Goal: Task Accomplishment & Management: Manage account settings

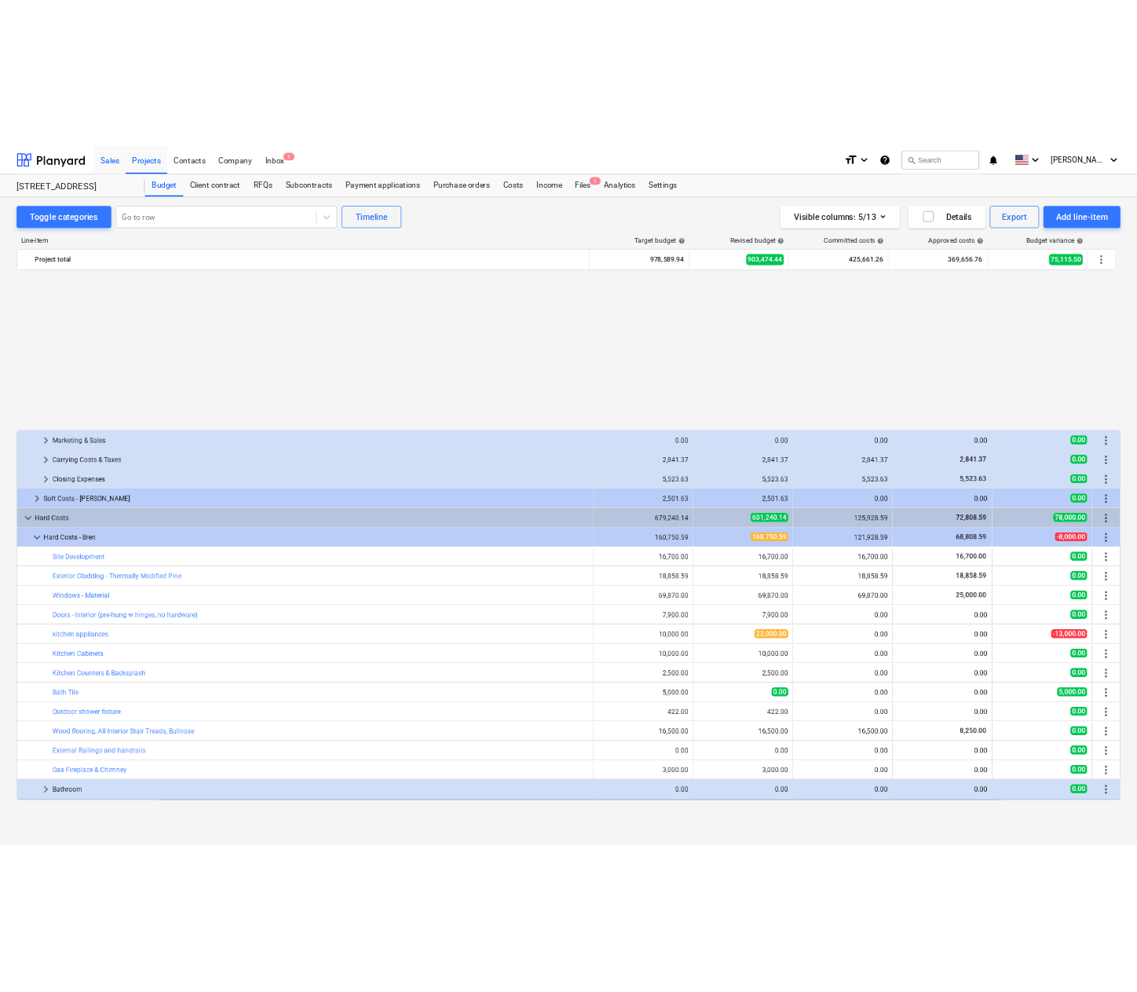
scroll to position [796, 0]
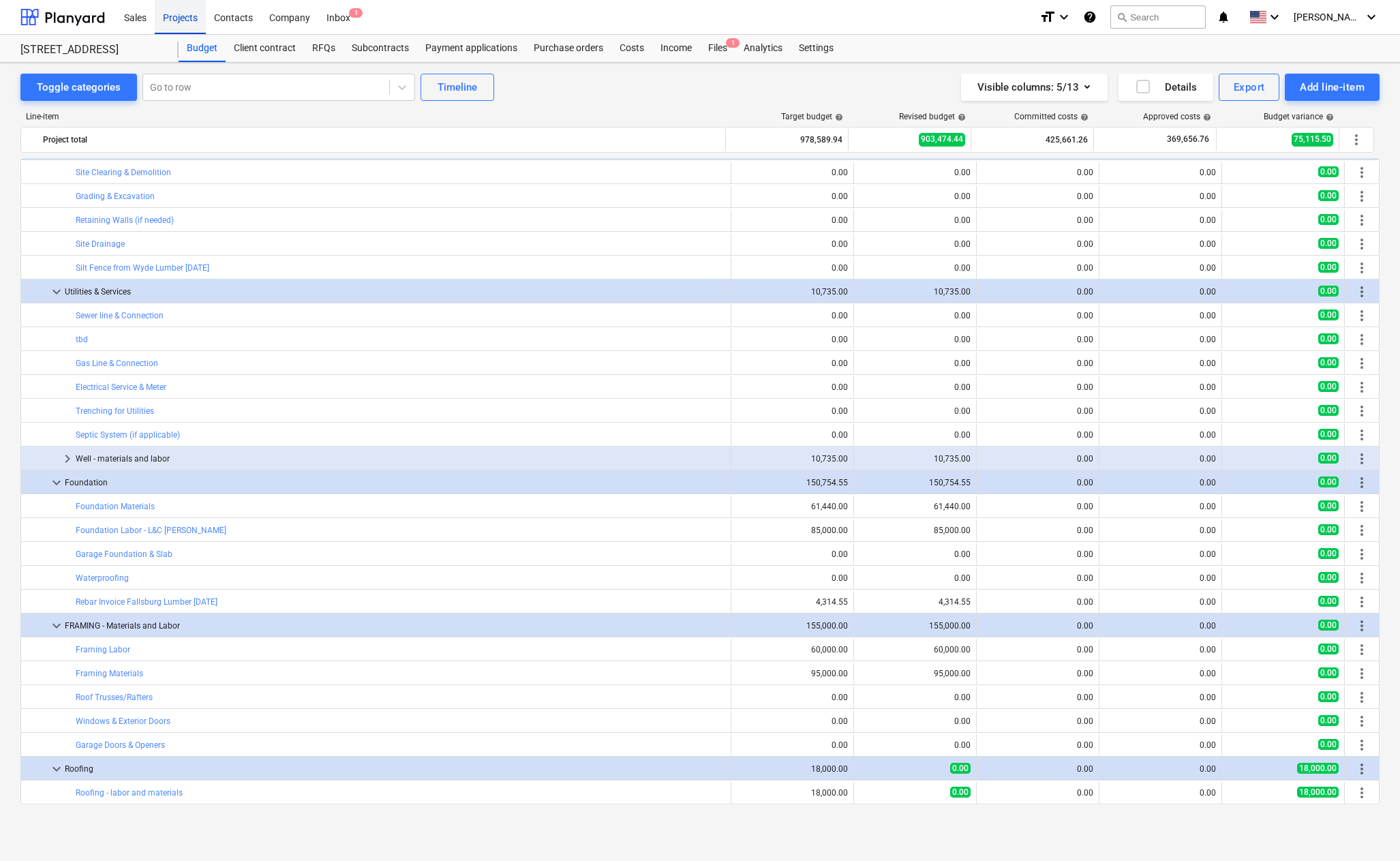
click at [194, 16] on div "Projects" at bounding box center [180, 16] width 51 height 35
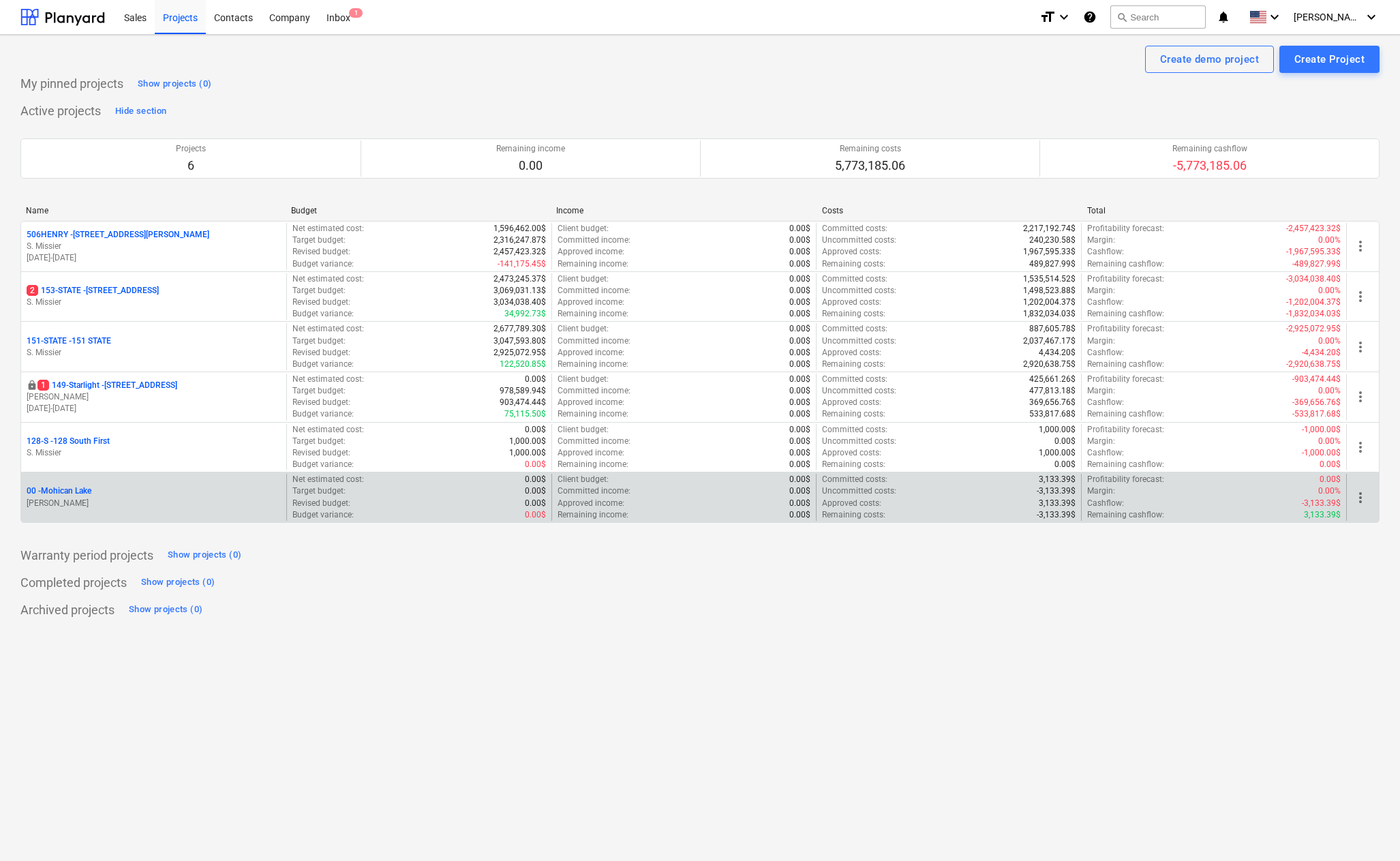
click at [72, 490] on p "00 - [GEOGRAPHIC_DATA]" at bounding box center [59, 490] width 65 height 11
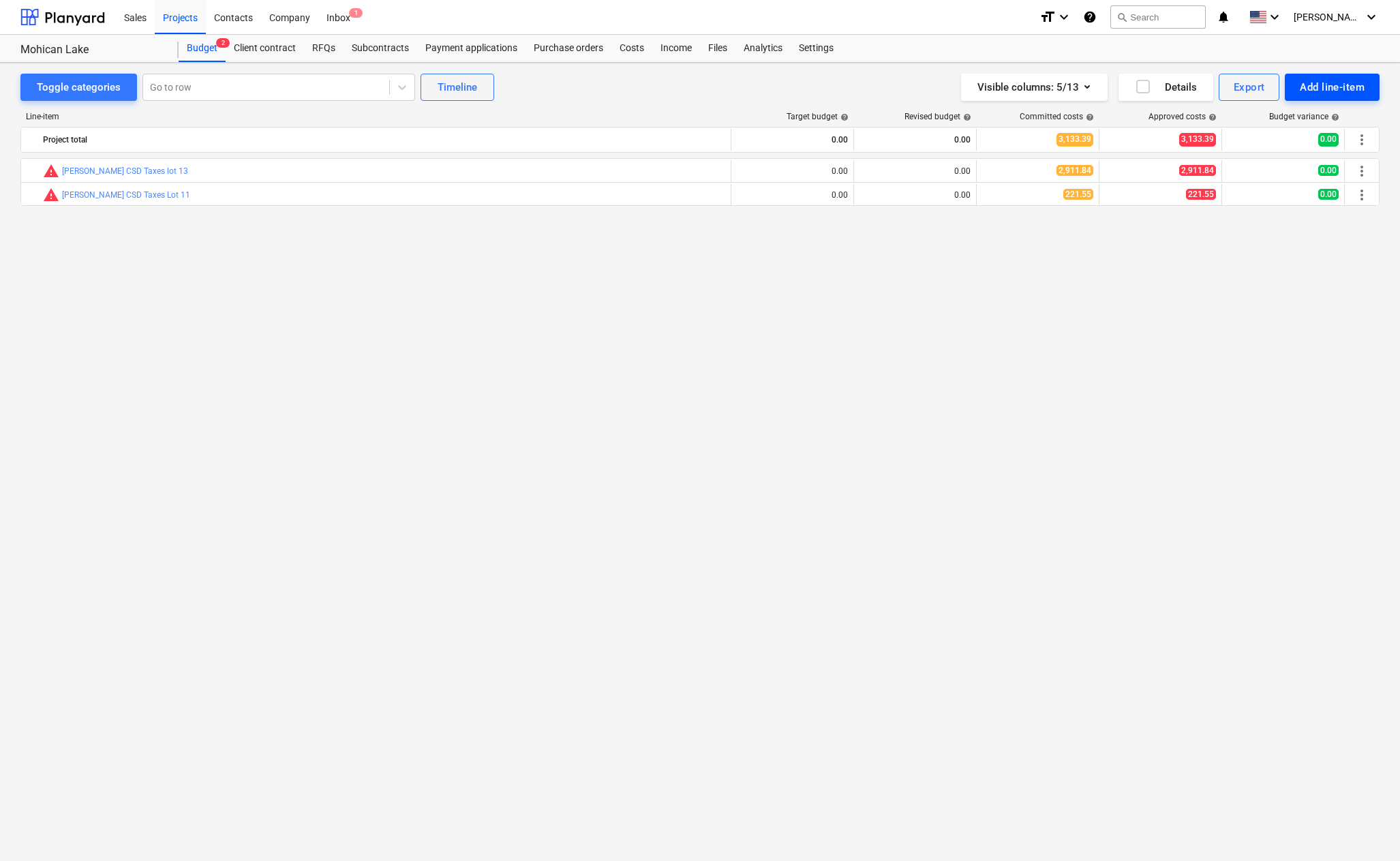
click at [1324, 84] on div "Add line-item" at bounding box center [1332, 87] width 65 height 17
click at [1266, 140] on div "Add custom" at bounding box center [1308, 144] width 141 height 23
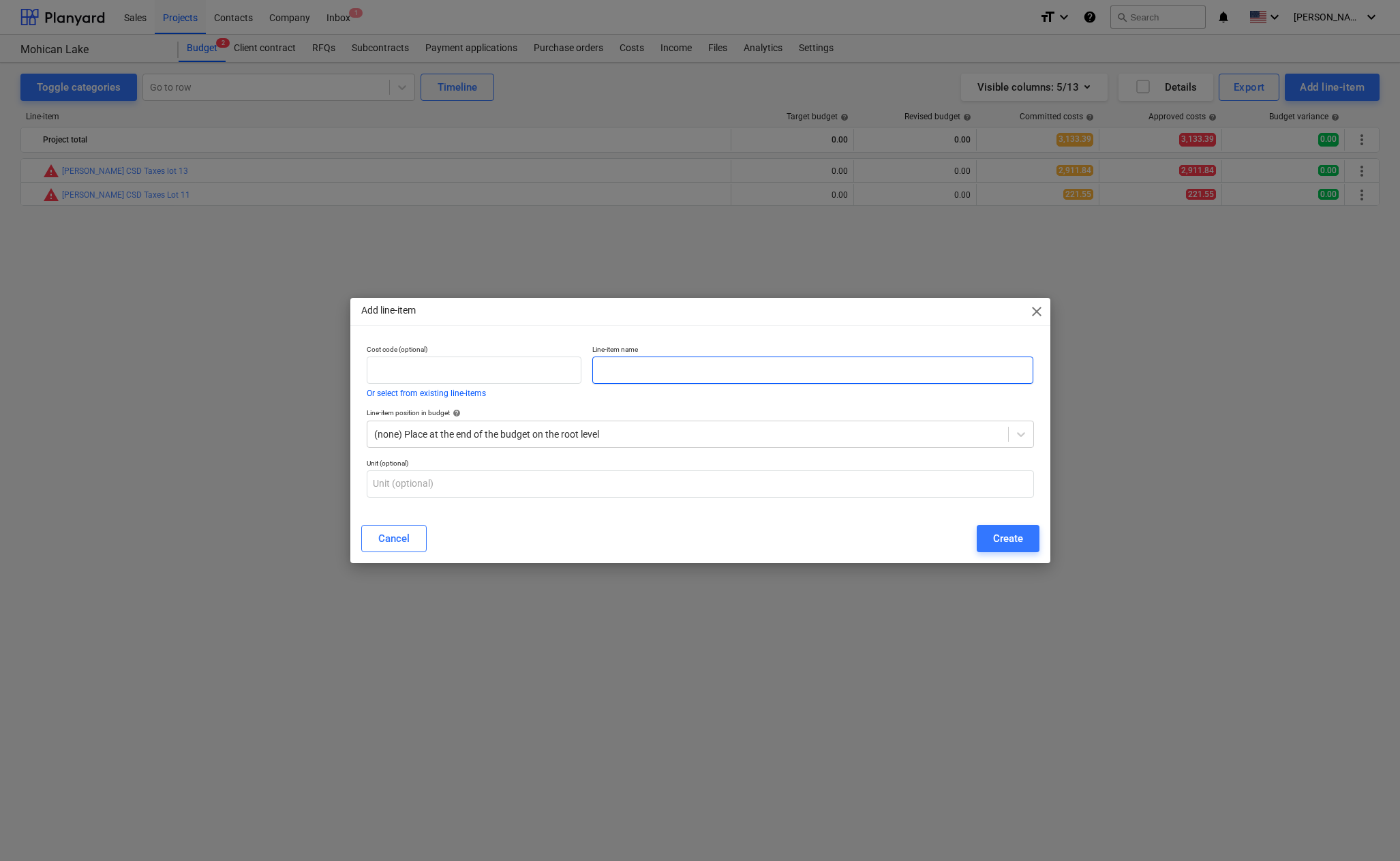
click at [733, 377] on input "text" at bounding box center [812, 370] width 441 height 27
type input "SWPPP"
click at [1007, 430] on div "(none) Place at the end of the budget on the root level" at bounding box center [687, 434] width 641 height 19
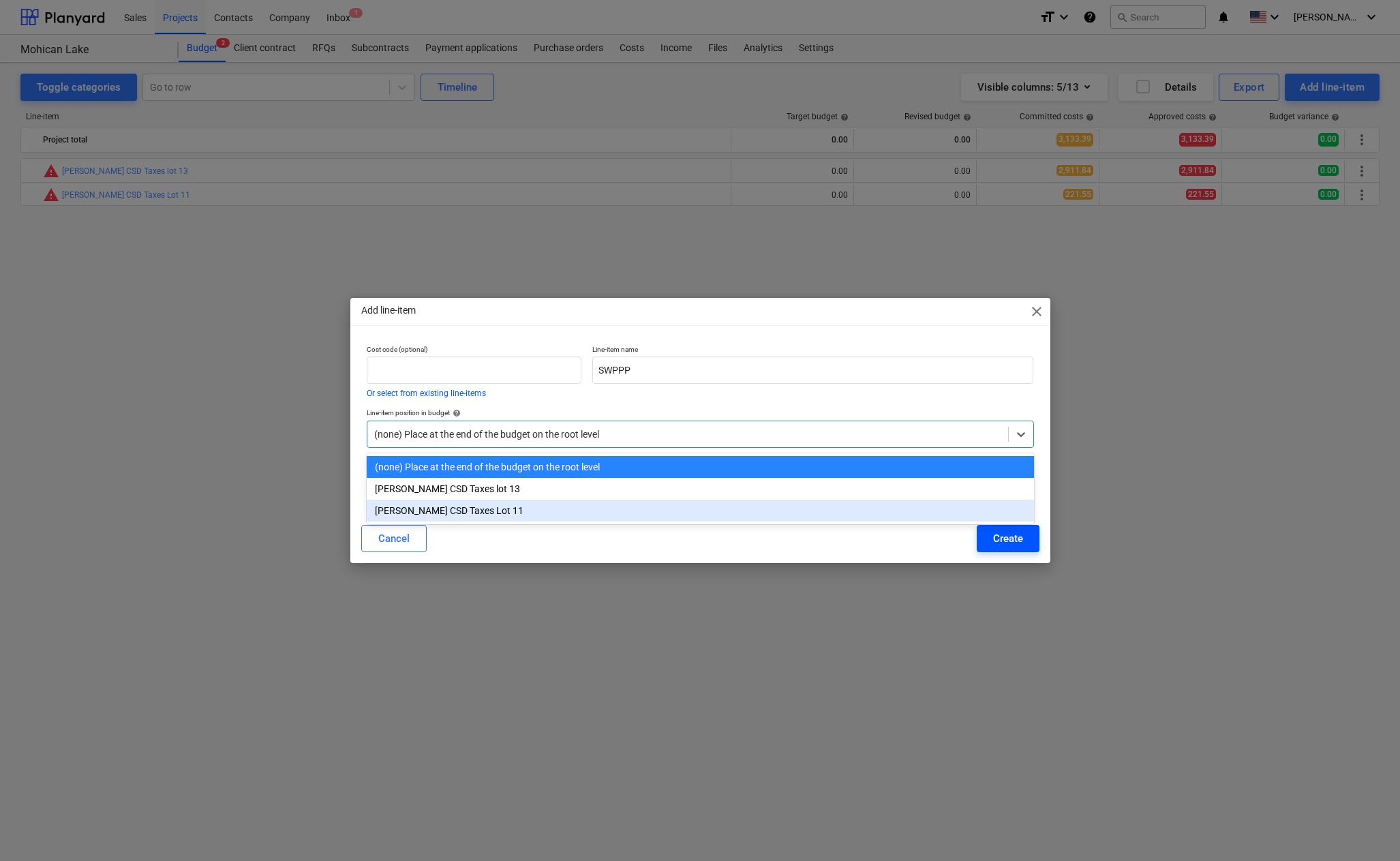
click at [1010, 539] on div "Create" at bounding box center [1008, 538] width 30 height 17
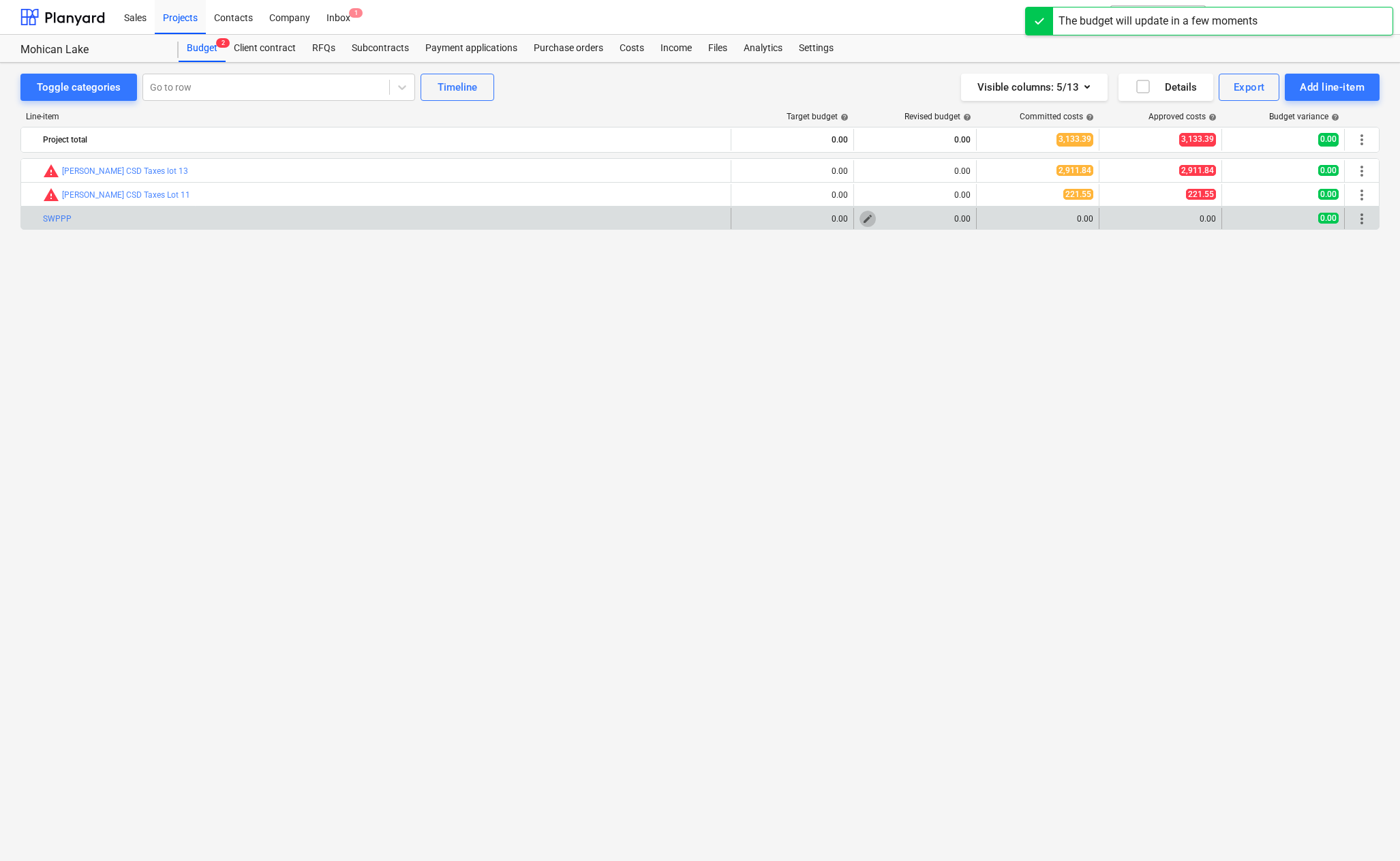
click at [864, 216] on span "edit" at bounding box center [867, 219] width 11 height 11
type textarea "x"
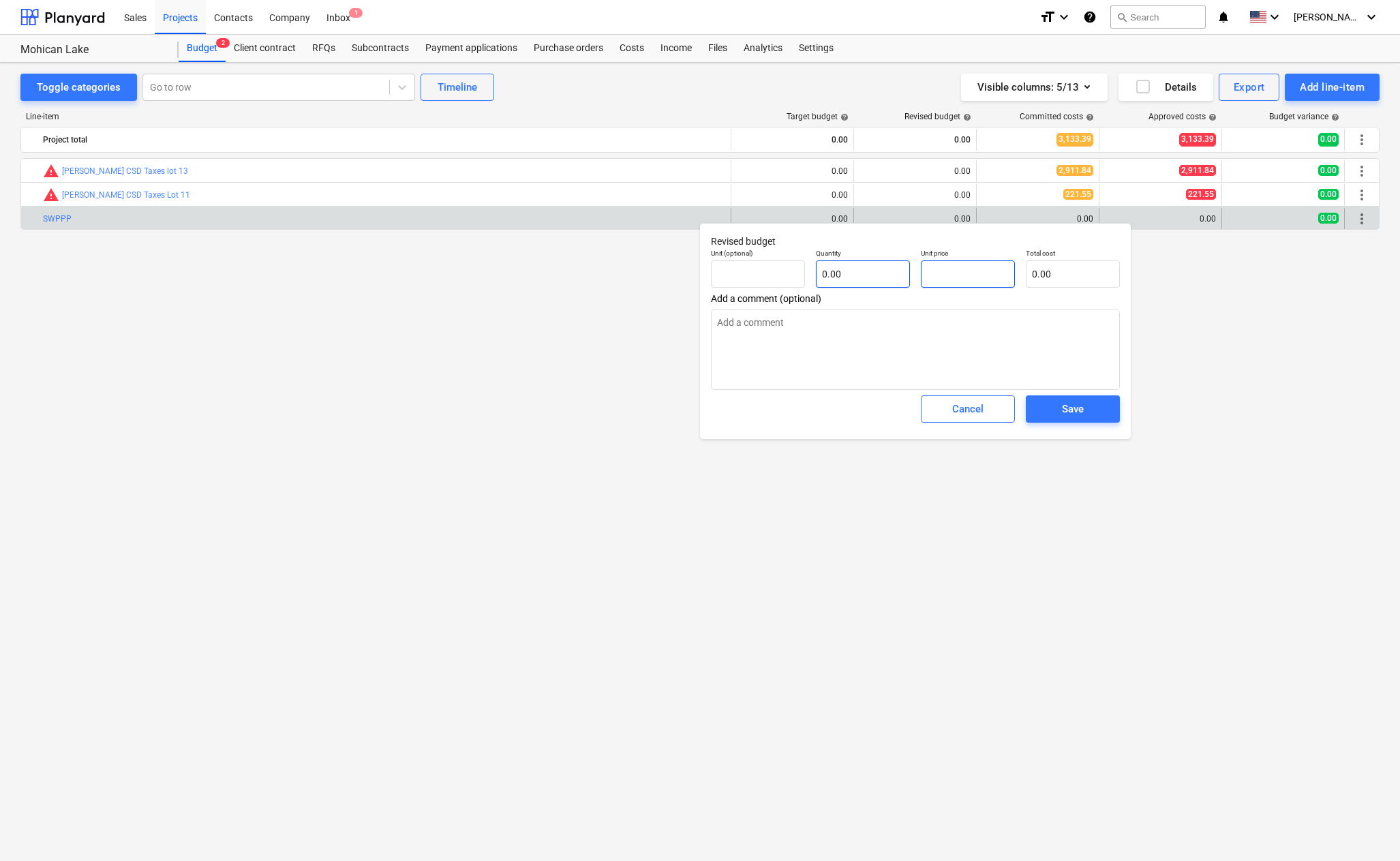
drag, startPoint x: 969, startPoint y: 276, endPoint x: 901, endPoint y: 274, distance: 68.0
click at [901, 274] on div "Unit (optional) Quantity 0.00 Unit price Total cost 0.00" at bounding box center [916, 267] width 420 height 49
type textarea "x"
type input "pcs"
type input "3"
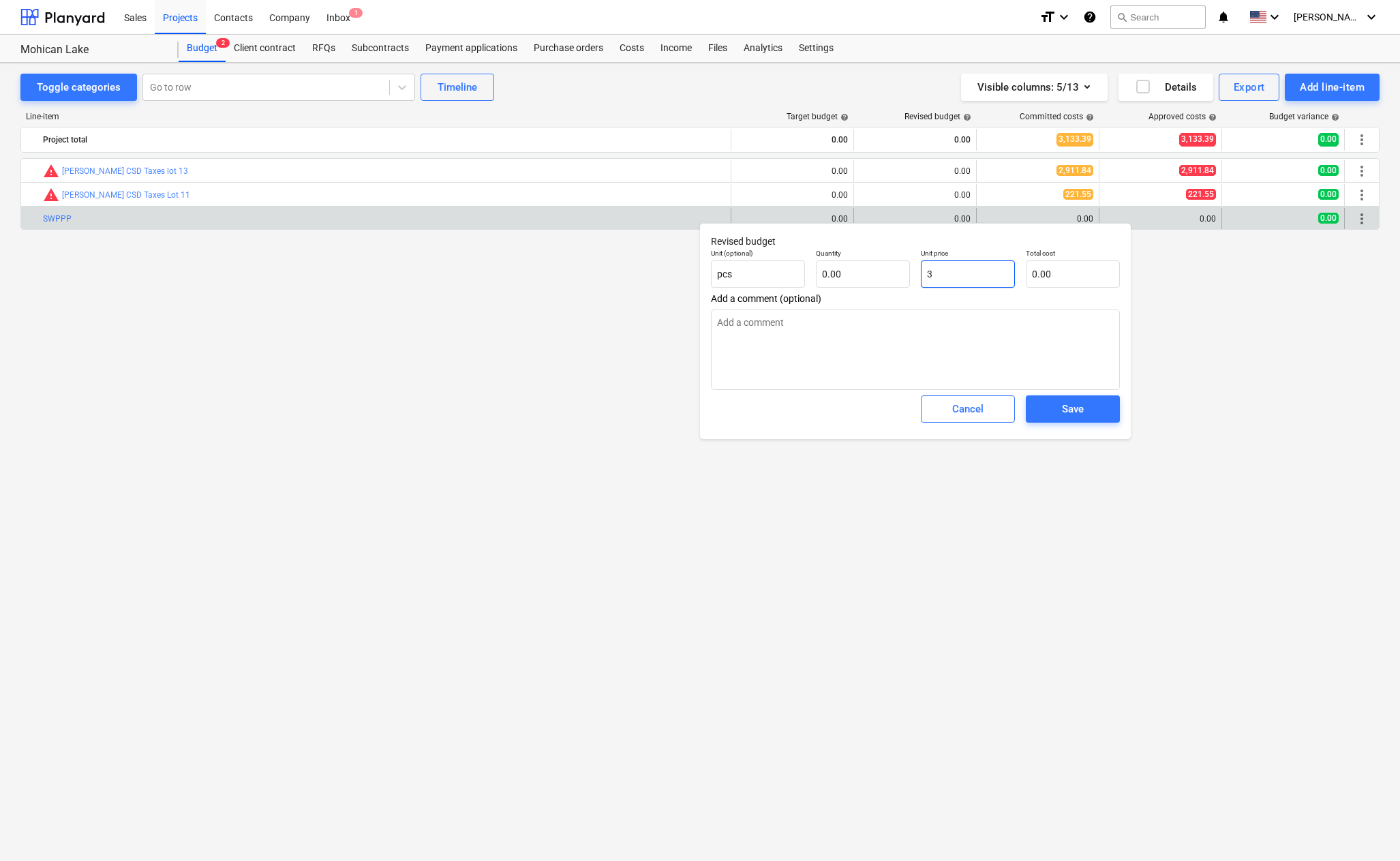
type input "1.00"
type input "3.00"
type textarea "x"
type input "35"
type input "35.00"
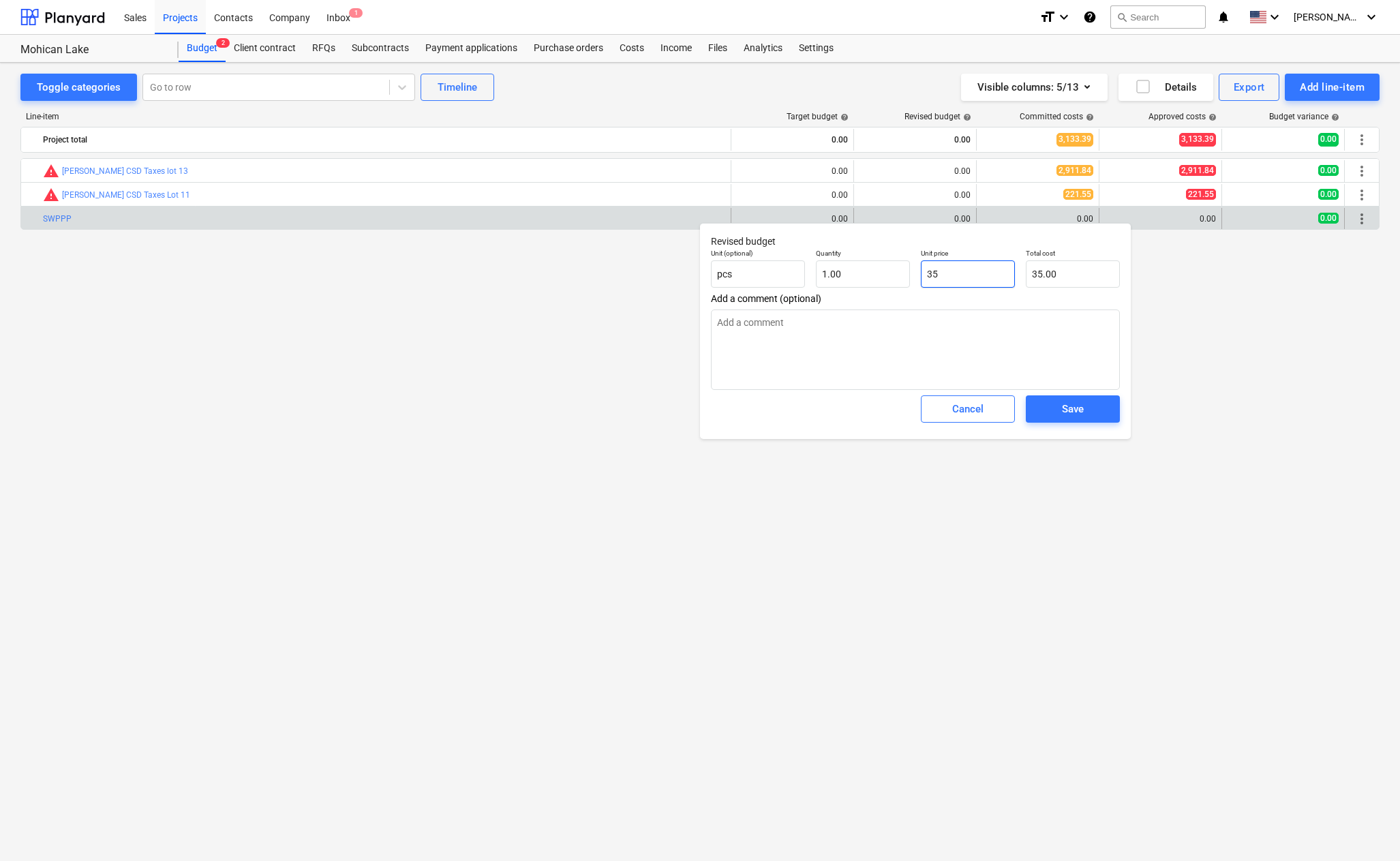
type input "35"
type textarea "x"
type input "35.00"
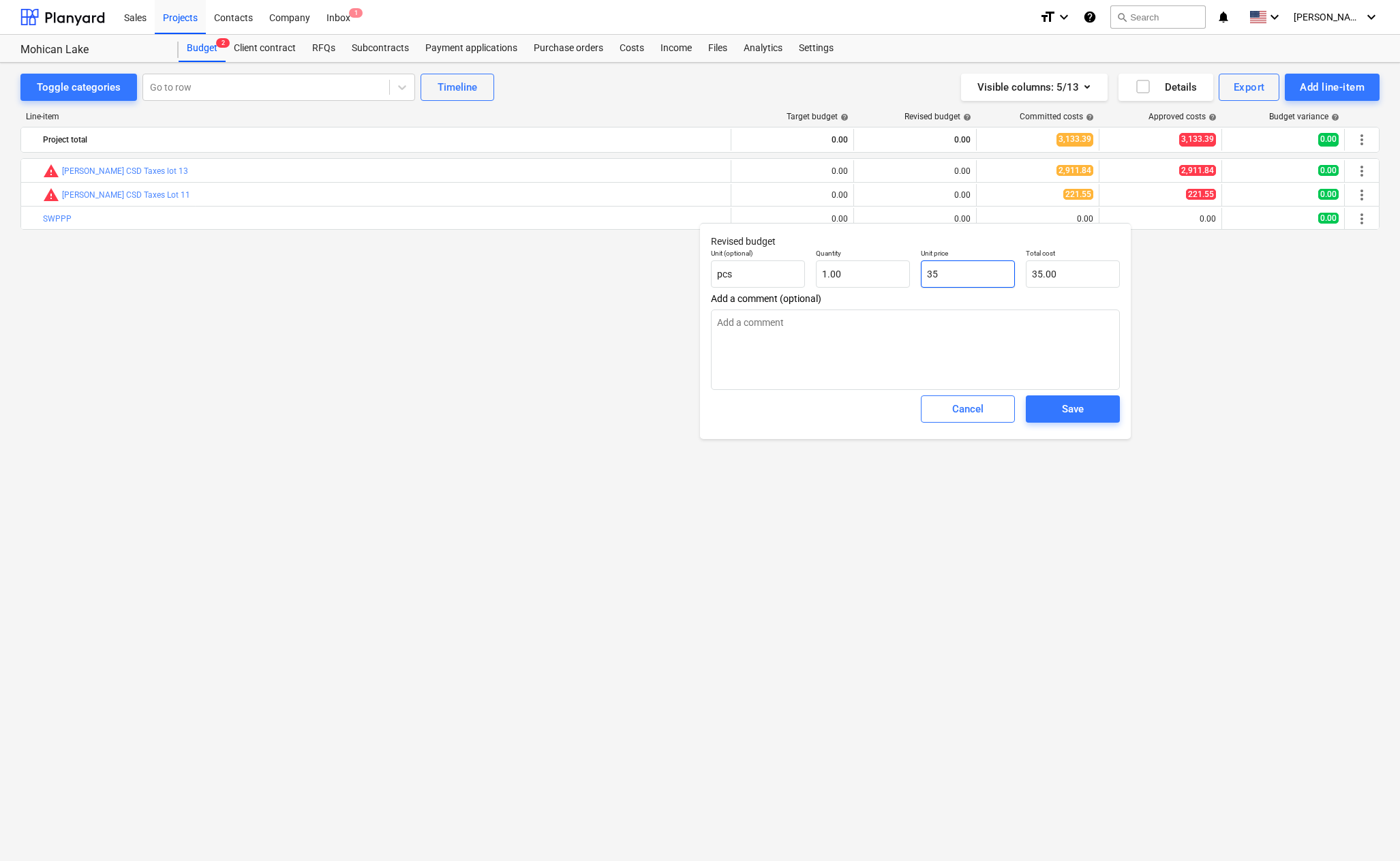
type textarea "x"
drag, startPoint x: 961, startPoint y: 271, endPoint x: 894, endPoint y: 277, distance: 67.3
click at [894, 277] on body "Sales Projects Contacts Company Inbox 1 format_size keyboard_arrow_down help se…" at bounding box center [700, 430] width 1400 height 861
type input "35"
click at [958, 274] on input "35" at bounding box center [968, 273] width 94 height 27
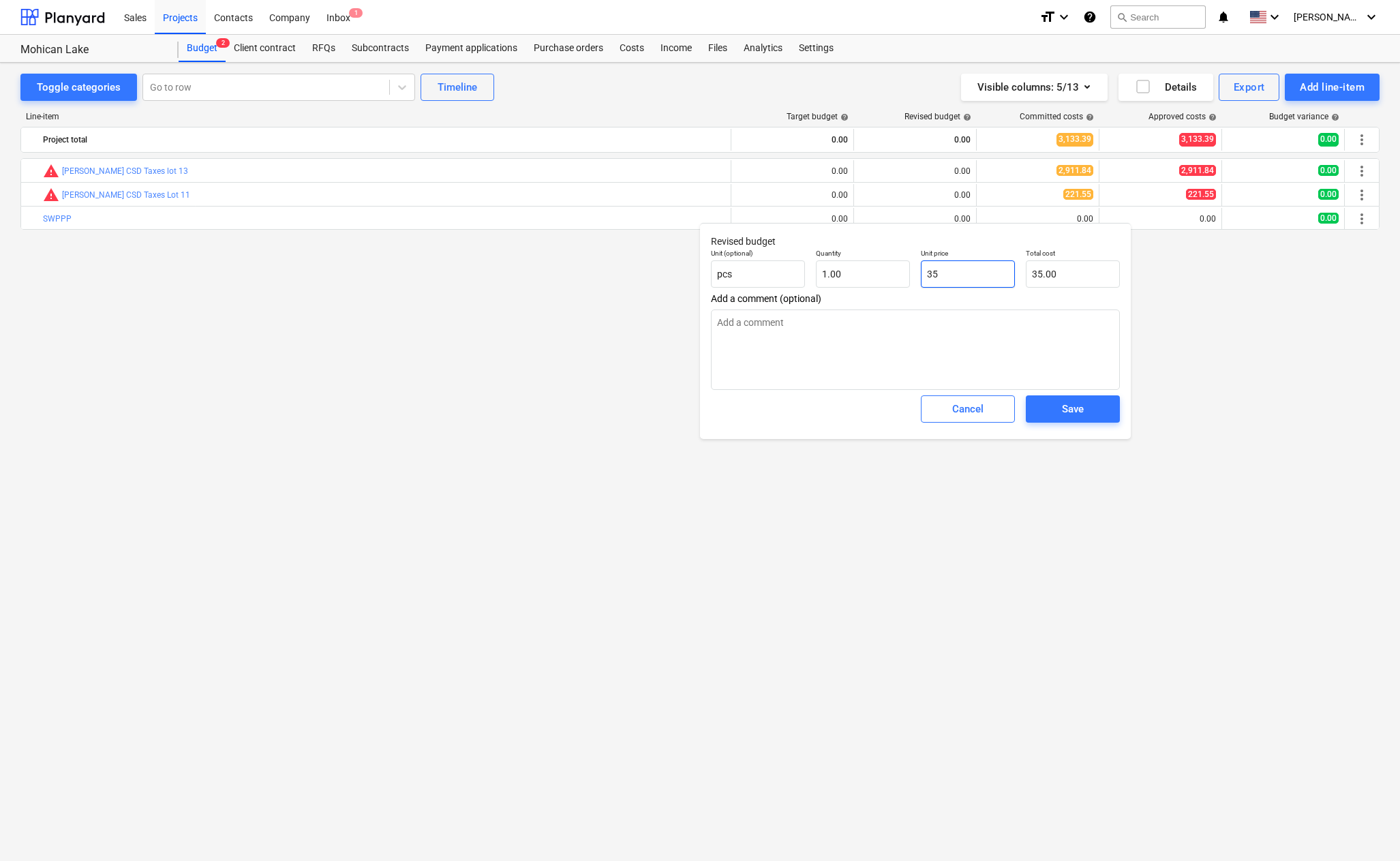
click at [958, 274] on input "35" at bounding box center [968, 273] width 94 height 27
type textarea "x"
type input "3"
type input "3.00"
type textarea "x"
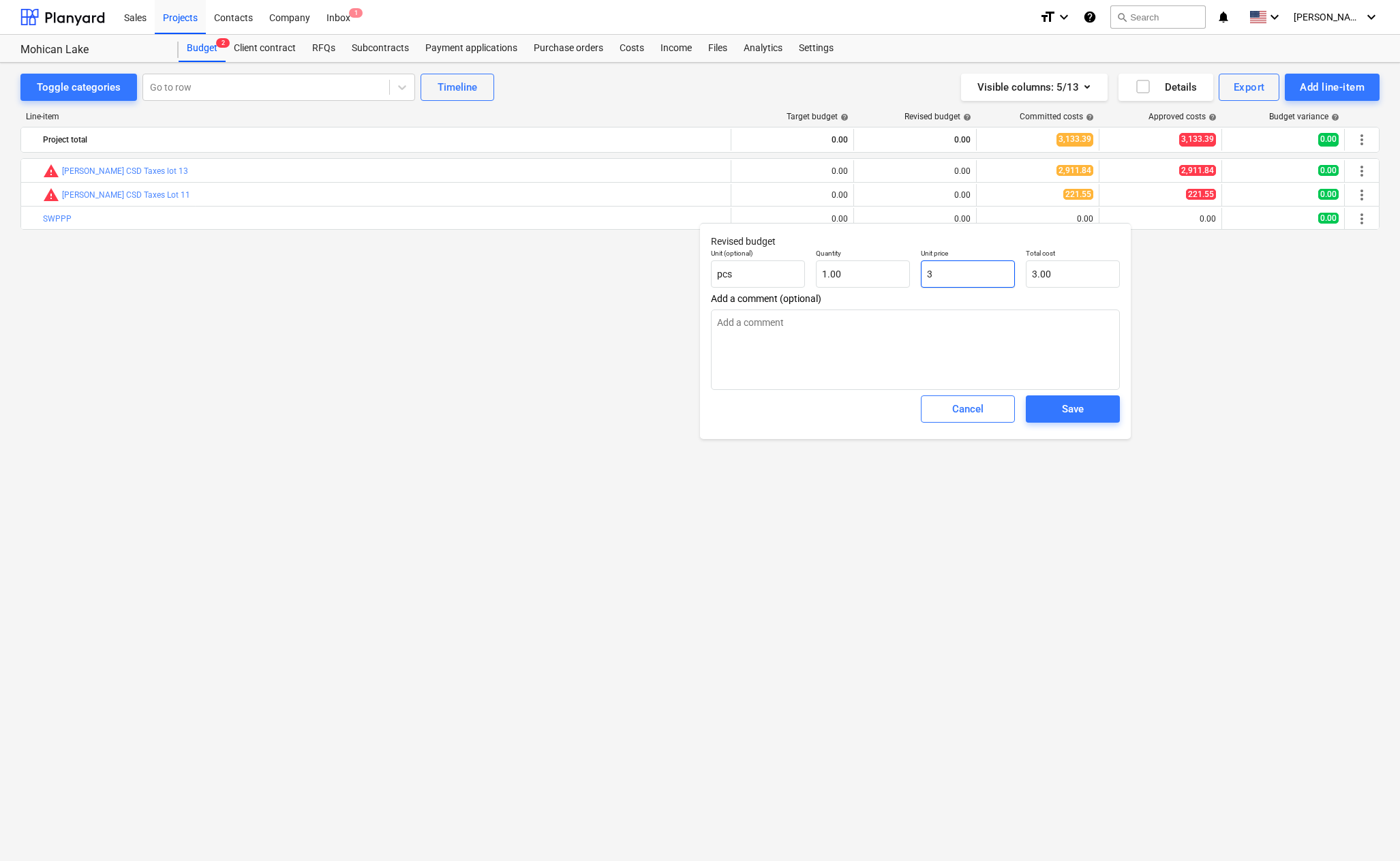
type input "32"
type input "32.00"
type textarea "x"
type input "325"
type input "325.00"
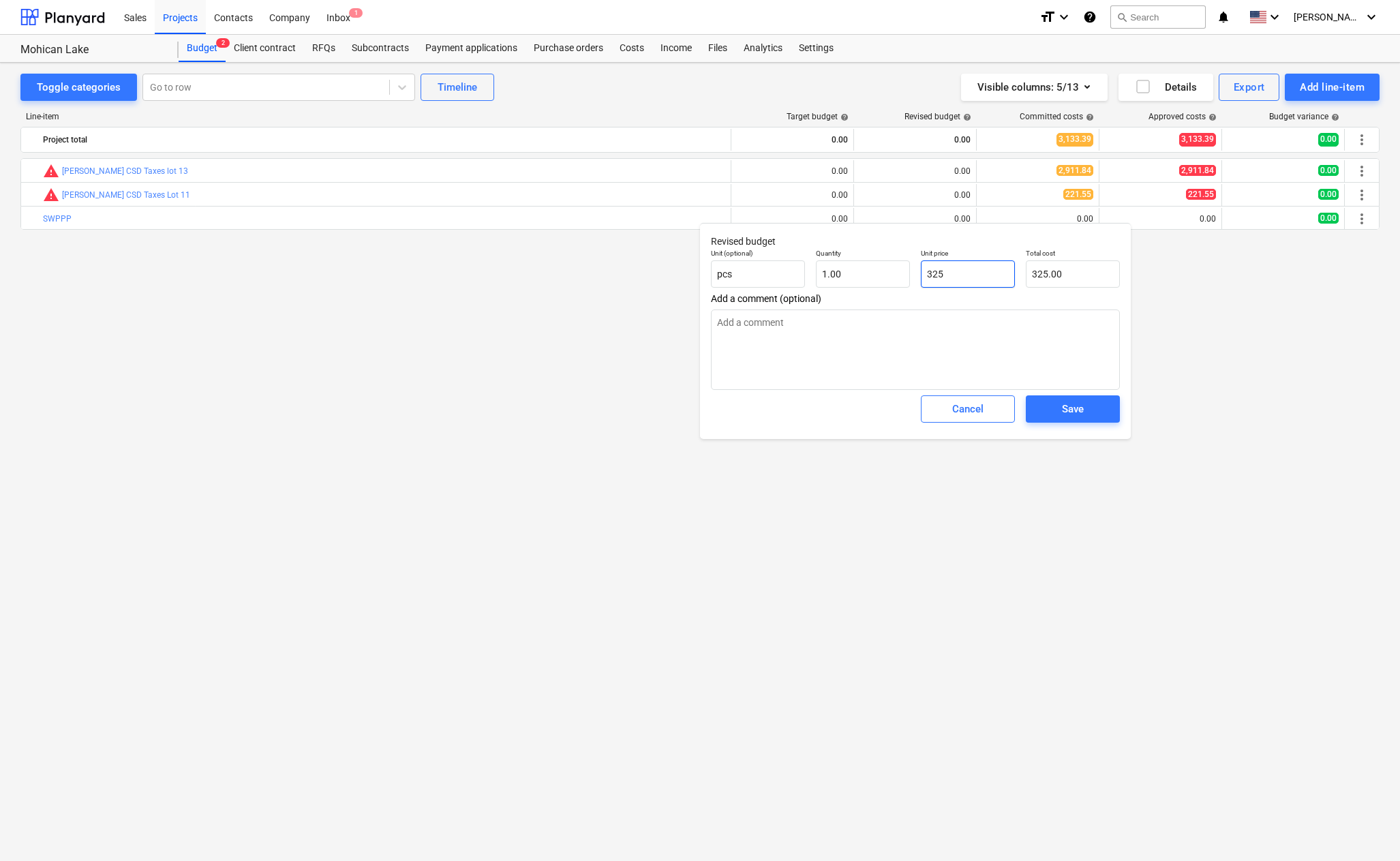
type textarea "x"
type input "3250"
type input "3,250.00"
type input "3250"
type textarea "x"
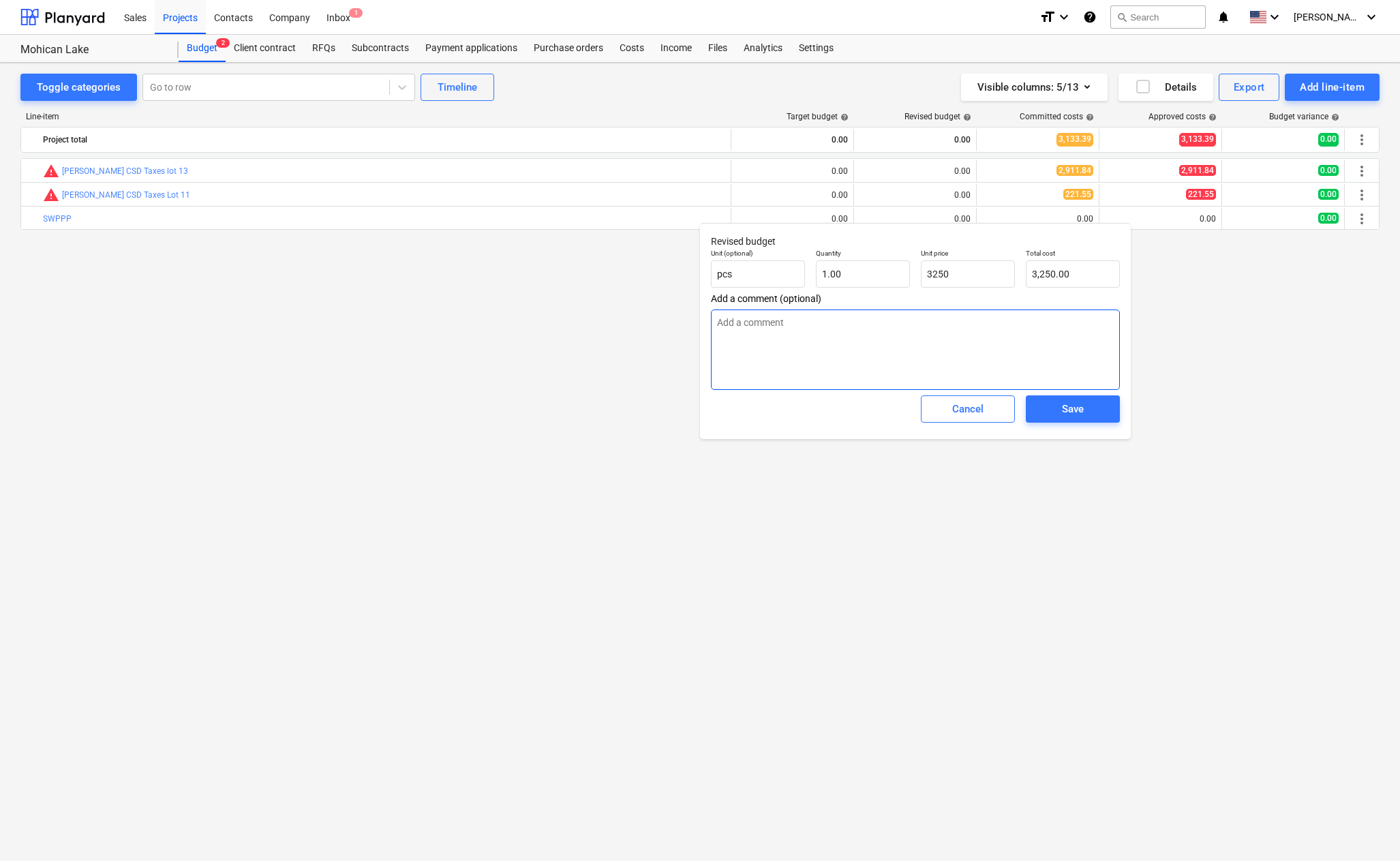
type input "3,250.00"
click at [814, 333] on textarea at bounding box center [915, 350] width 409 height 81
click at [1081, 411] on div "Save" at bounding box center [1073, 409] width 22 height 17
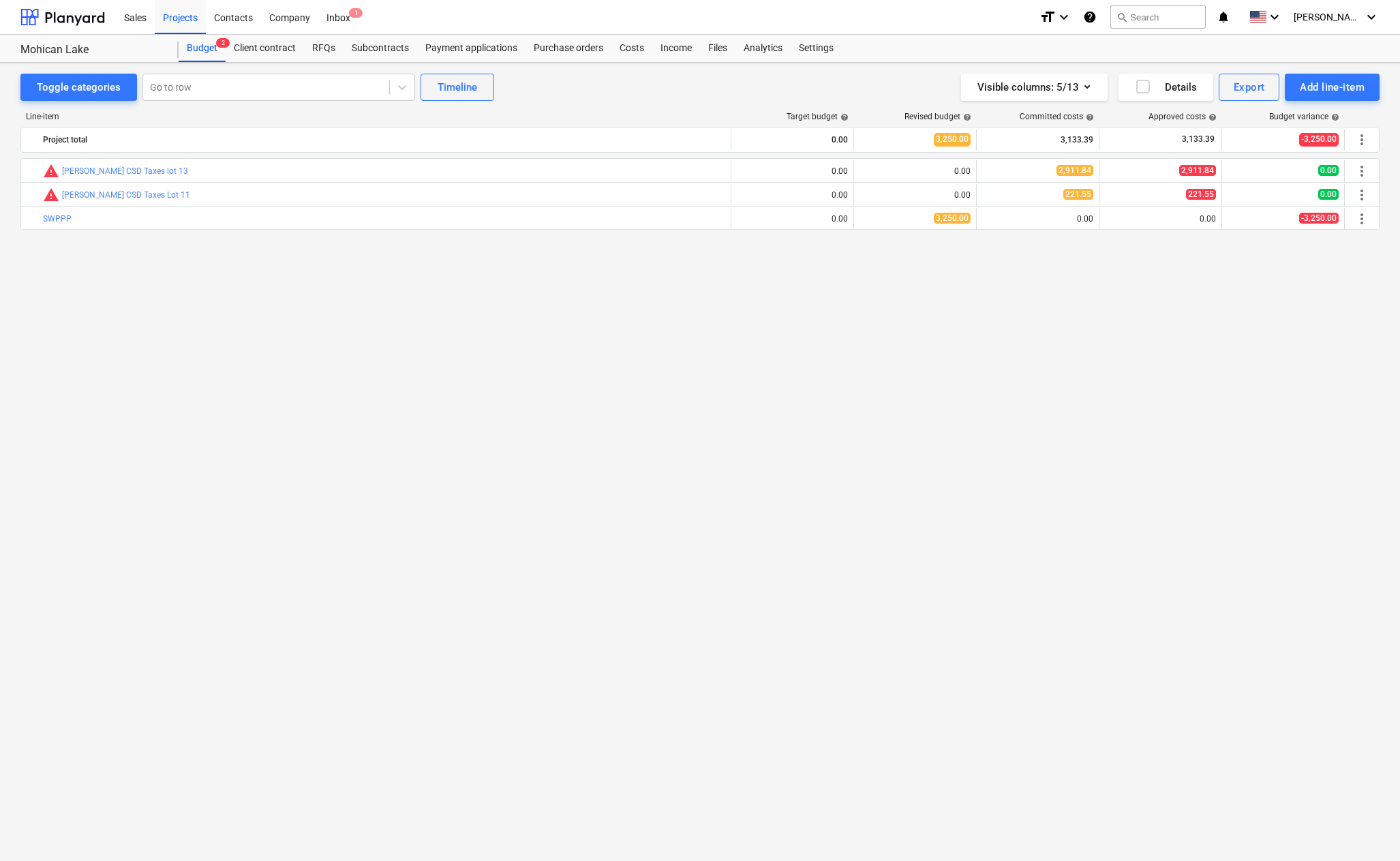
type textarea "x"
type input "1.00"
type input "3,250.00"
type textarea "x"
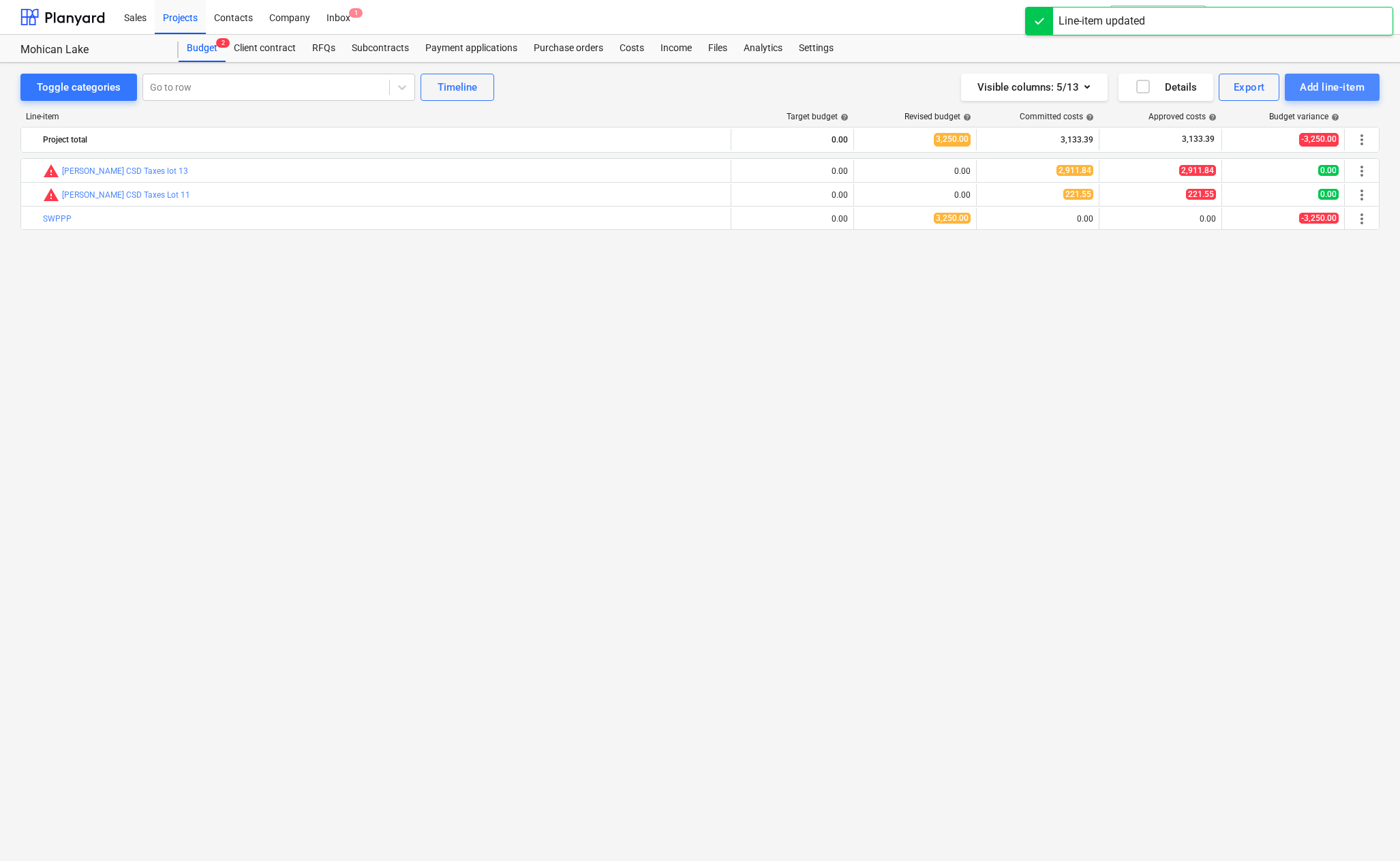
click at [1324, 84] on div "Add line-item" at bounding box center [1332, 87] width 65 height 17
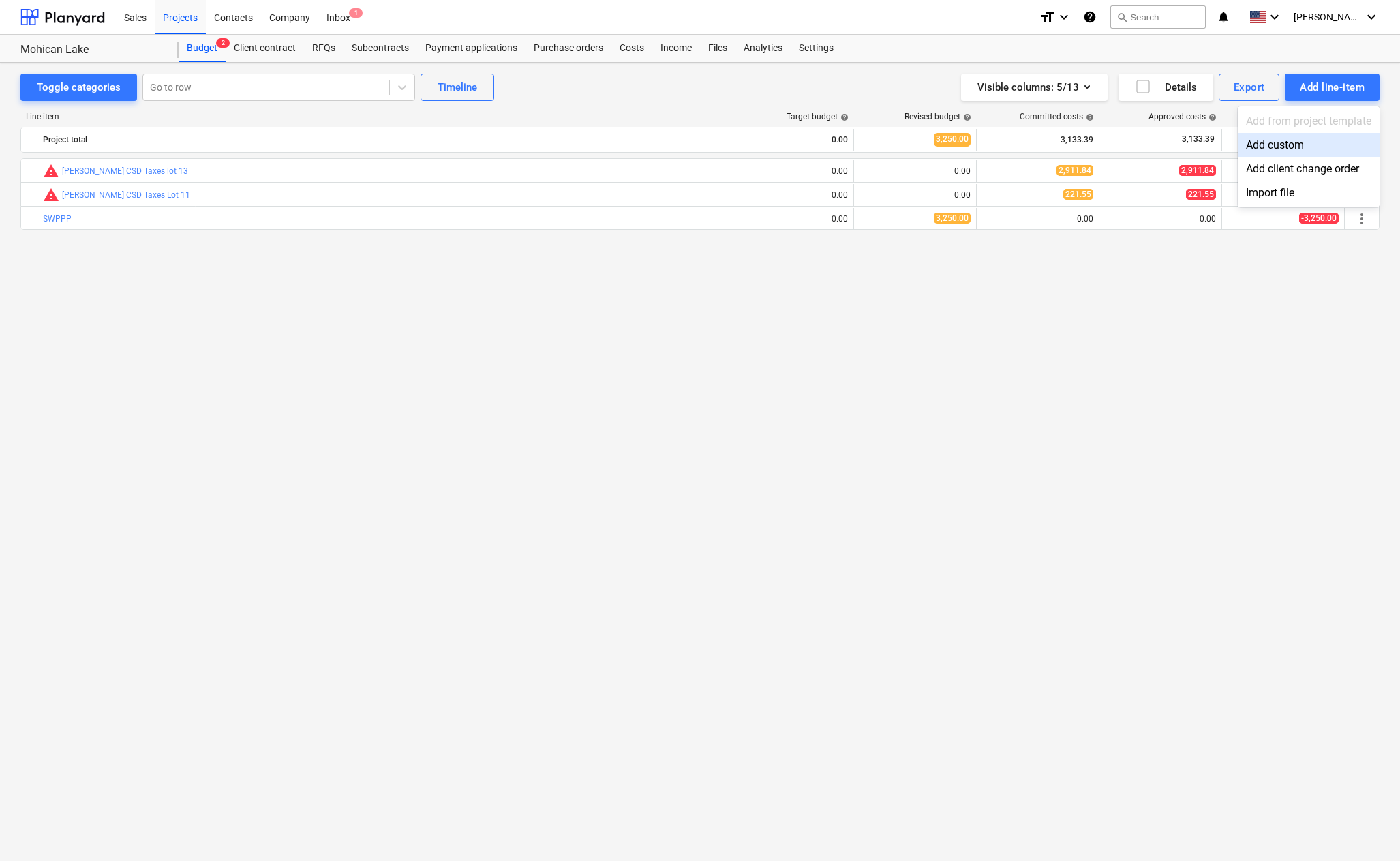
click at [1273, 141] on div "Add custom" at bounding box center [1308, 144] width 141 height 23
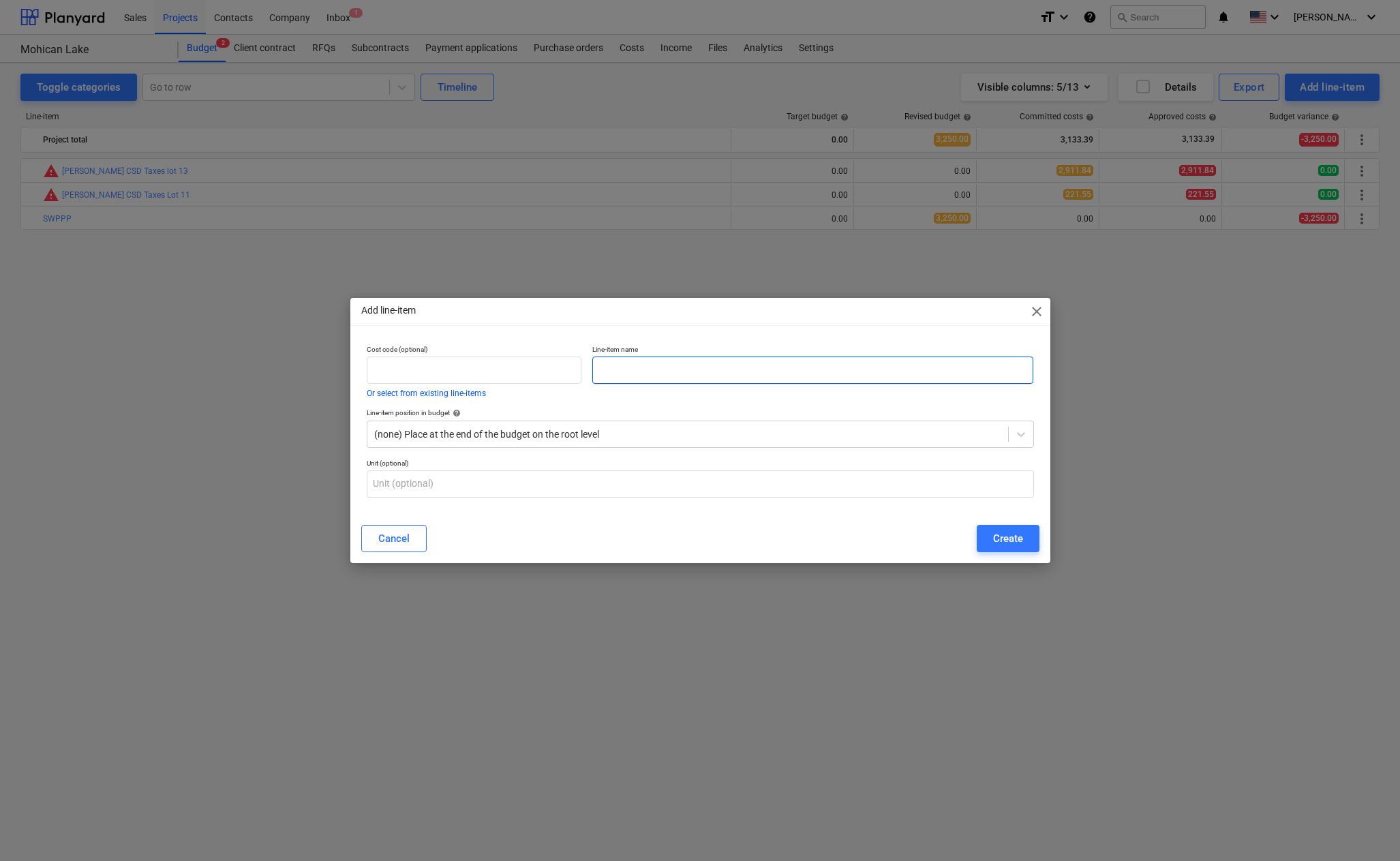
click at [689, 371] on input "text" at bounding box center [812, 370] width 441 height 27
type input "Z"
type input "Lot 27 Topo Survey"
click at [1006, 533] on div "Create" at bounding box center [1008, 538] width 30 height 17
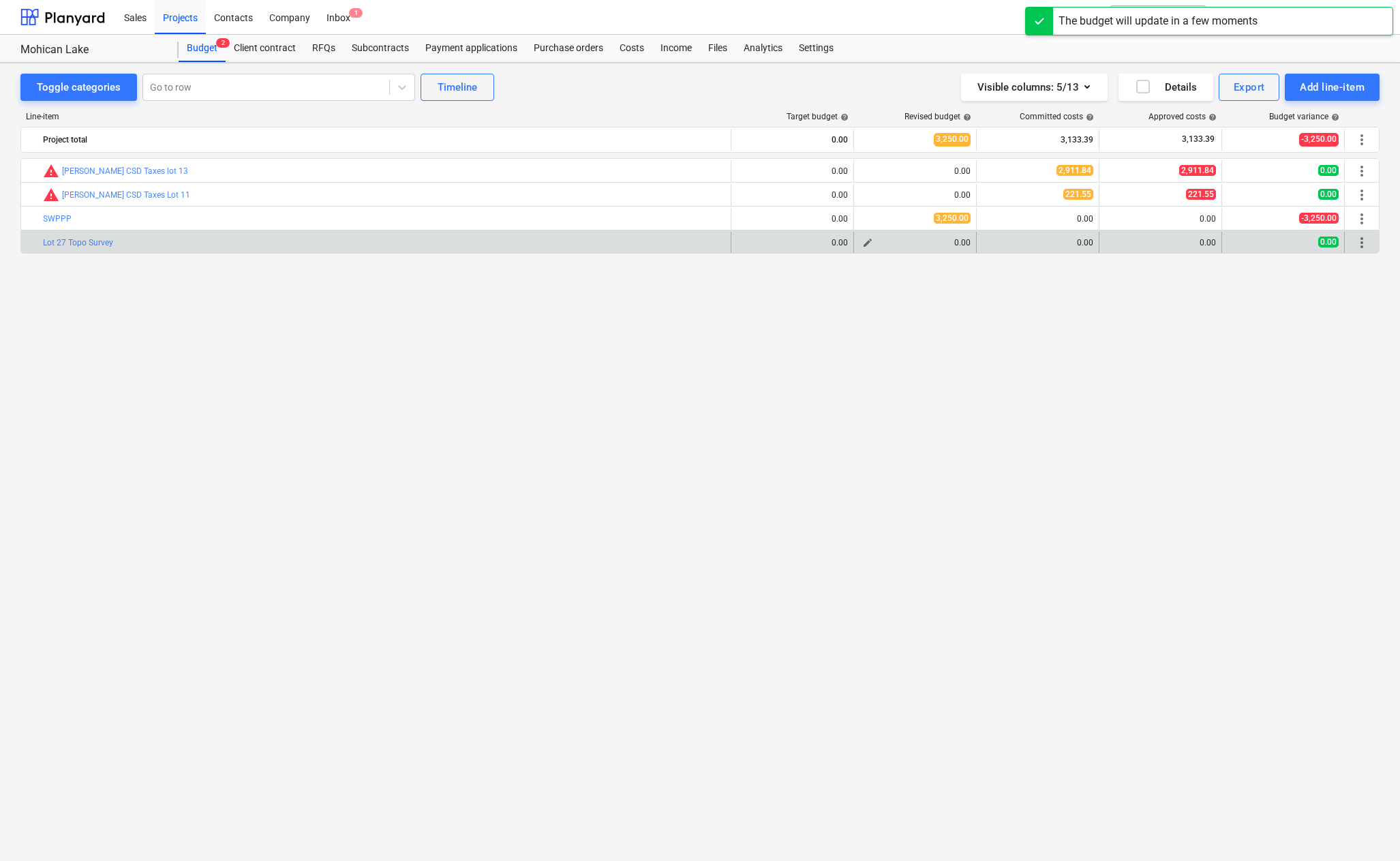
click at [870, 240] on span "edit" at bounding box center [867, 242] width 11 height 11
type textarea "x"
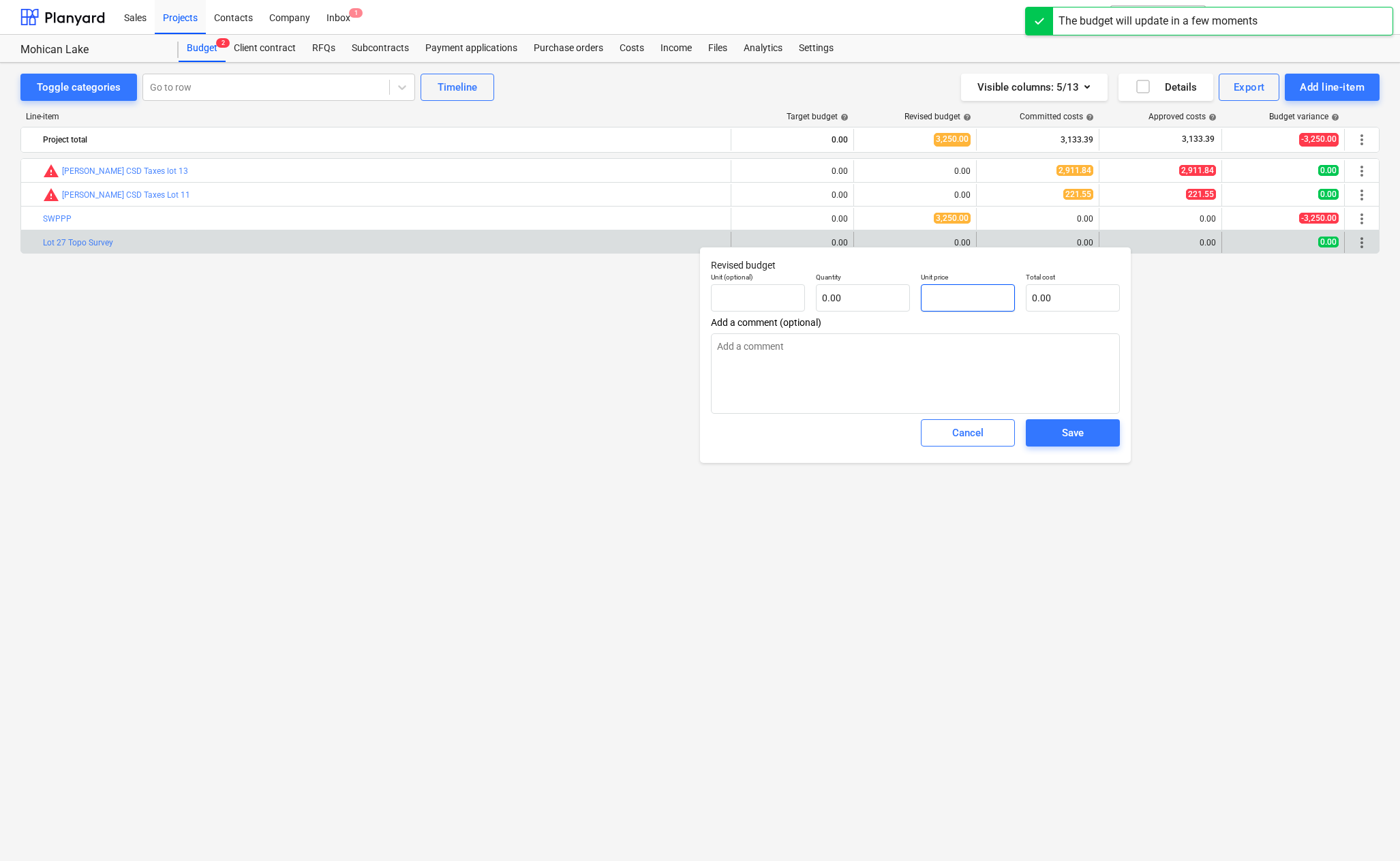
click at [958, 297] on input "text" at bounding box center [968, 297] width 94 height 27
type textarea "x"
type input "pcs"
type input "4"
type input "1.00"
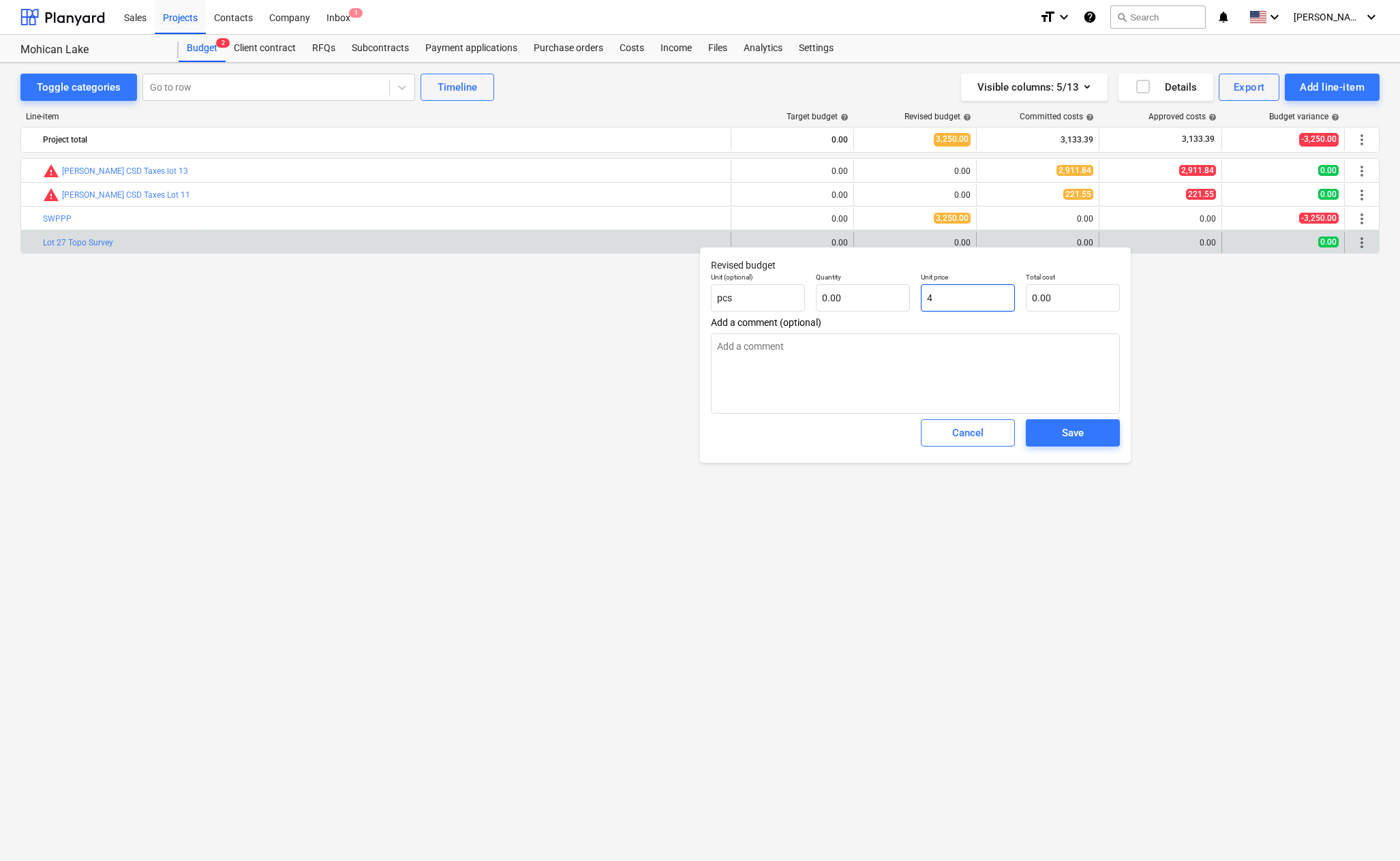
type input "4.00"
type textarea "x"
type input "40"
type input "40.00"
type textarea "x"
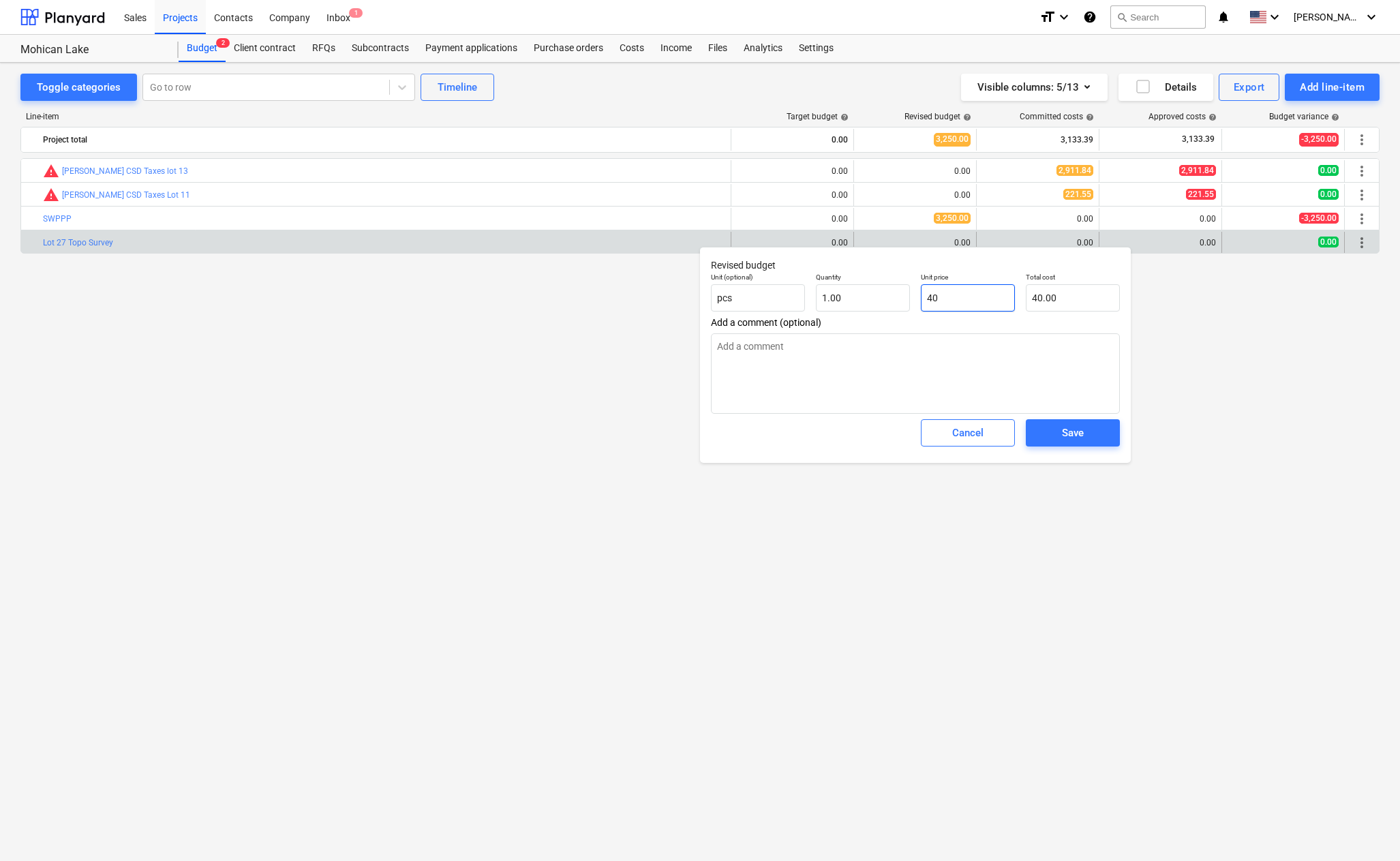
type input "400"
type input "400.00"
type textarea "x"
type input "4000"
type input "4,000.00"
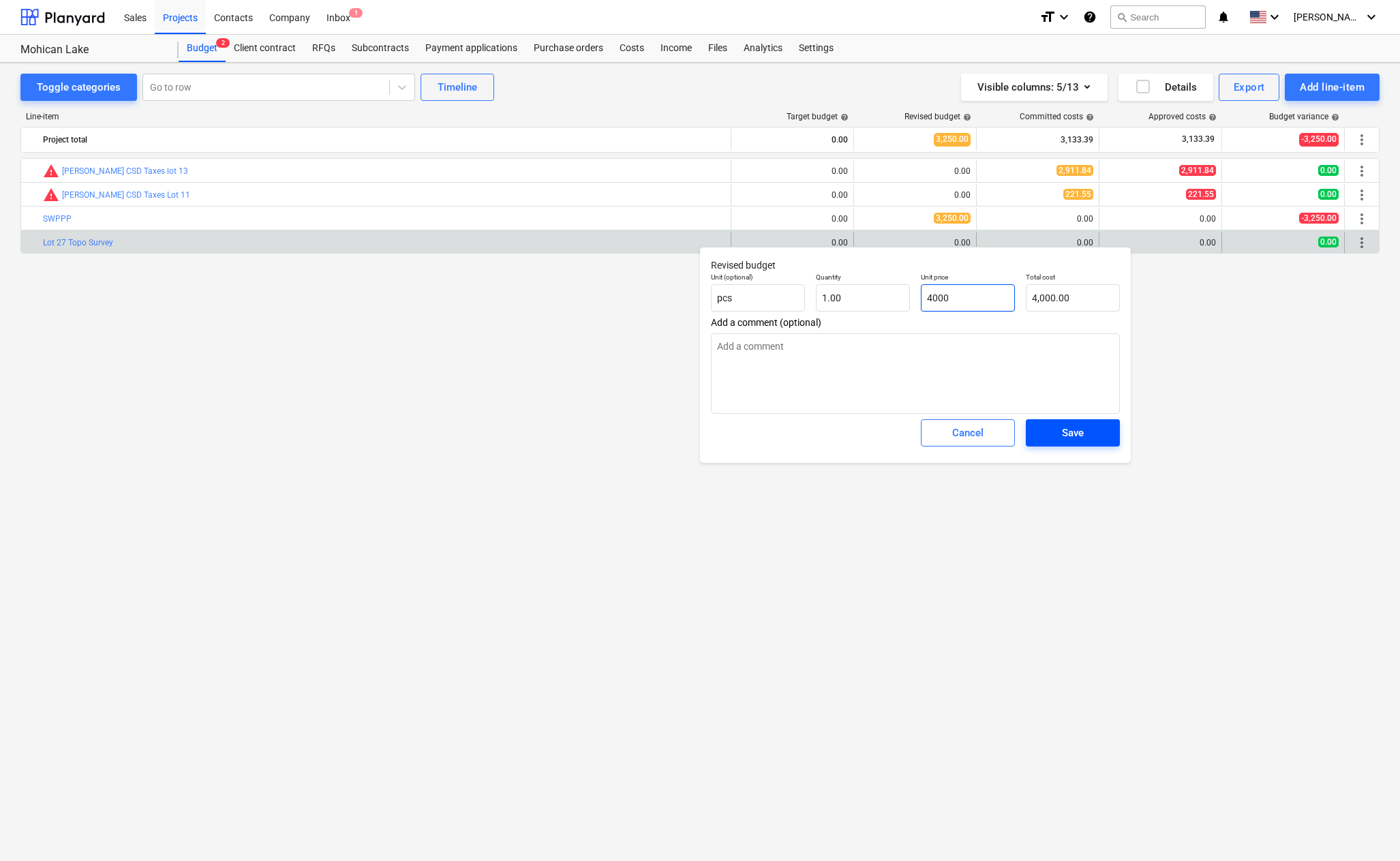
type input "4000"
type textarea "x"
type input "4,000.00"
click at [1097, 434] on span "Save" at bounding box center [1073, 432] width 62 height 17
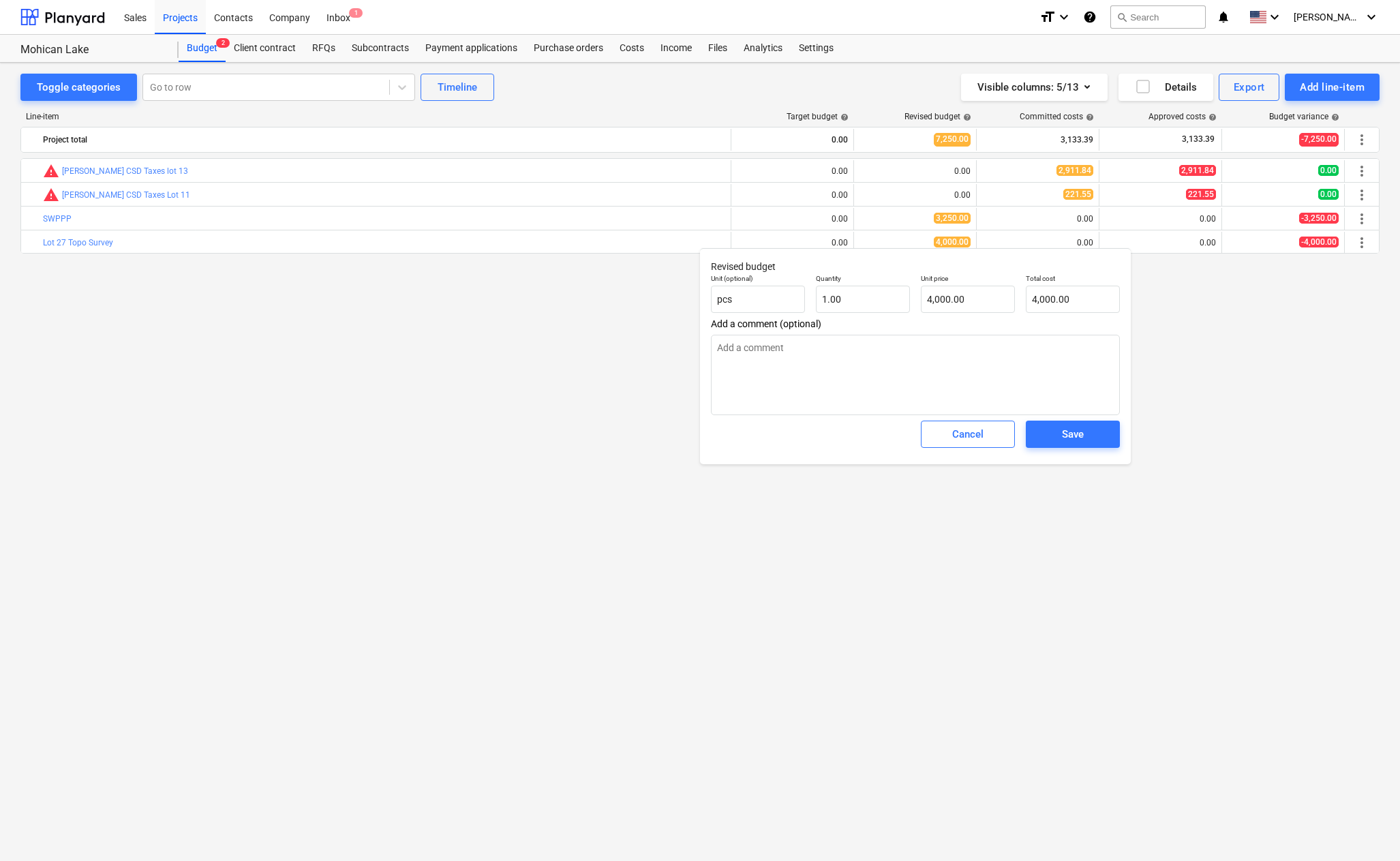
type textarea "x"
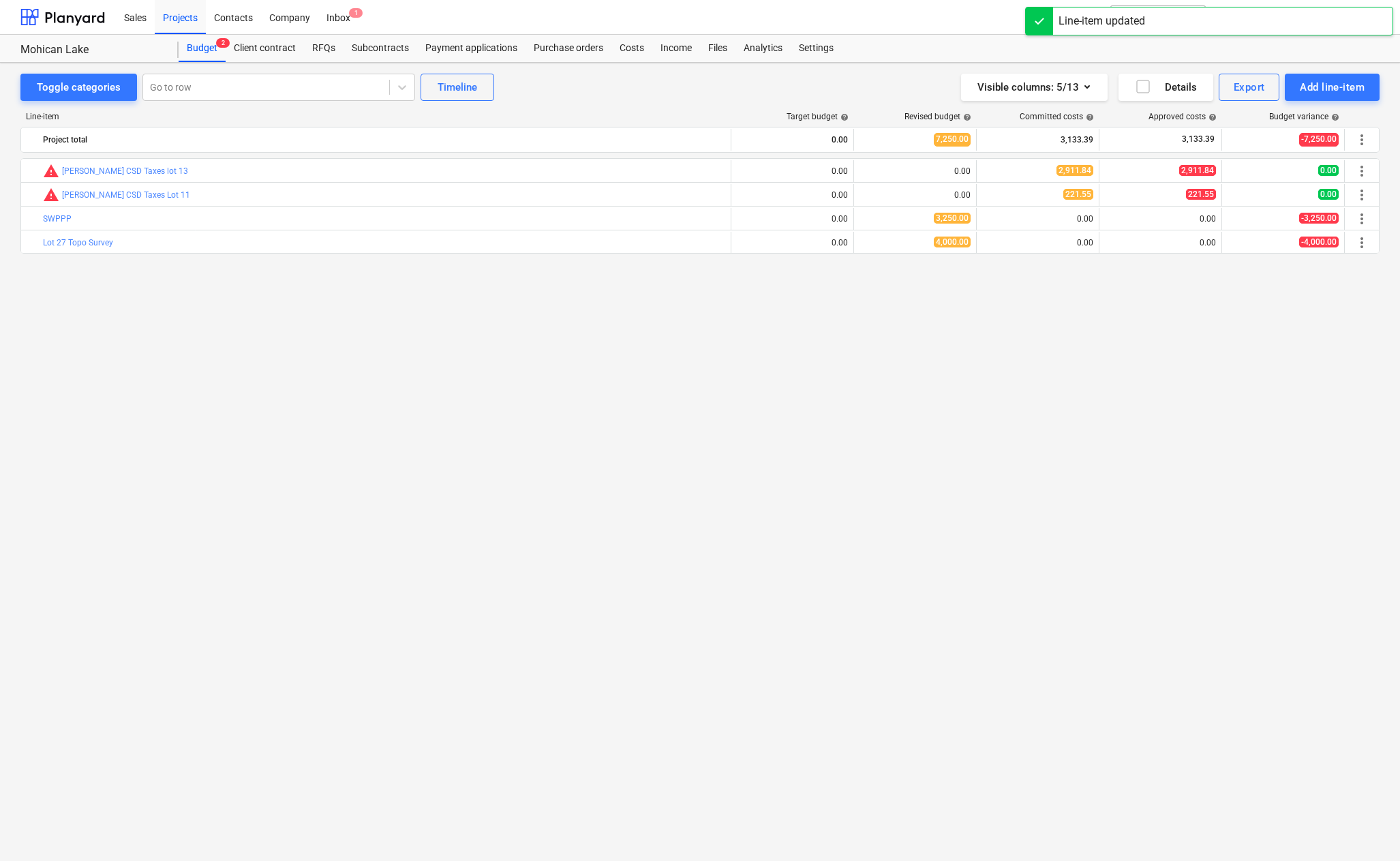
click at [806, 480] on div "bar_chart warning [PERSON_NAME] CSD Taxes lot 13 edit 0.00 edit 0.00 2,911.84 2…" at bounding box center [700, 481] width 1359 height 647
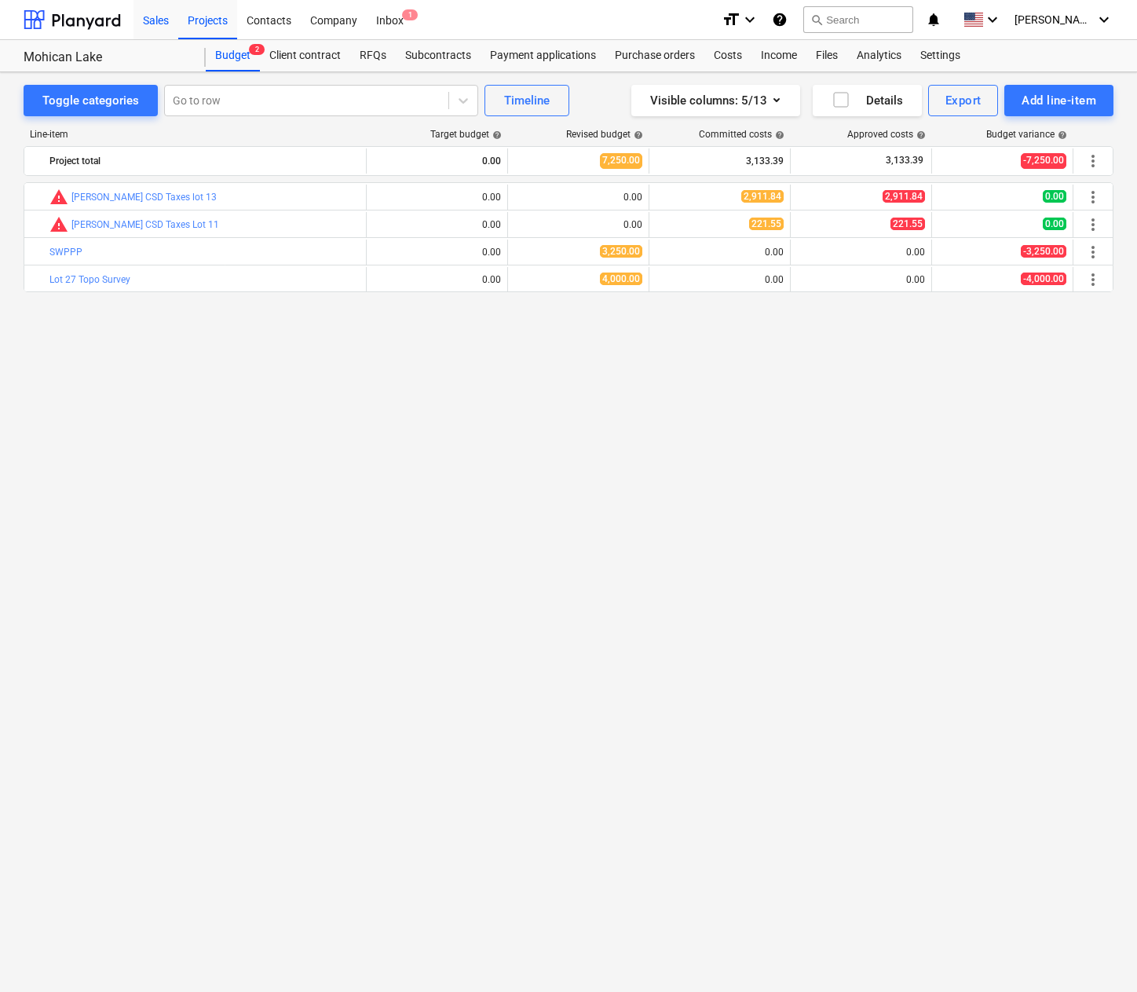
click at [166, 24] on div "Sales" at bounding box center [156, 19] width 45 height 40
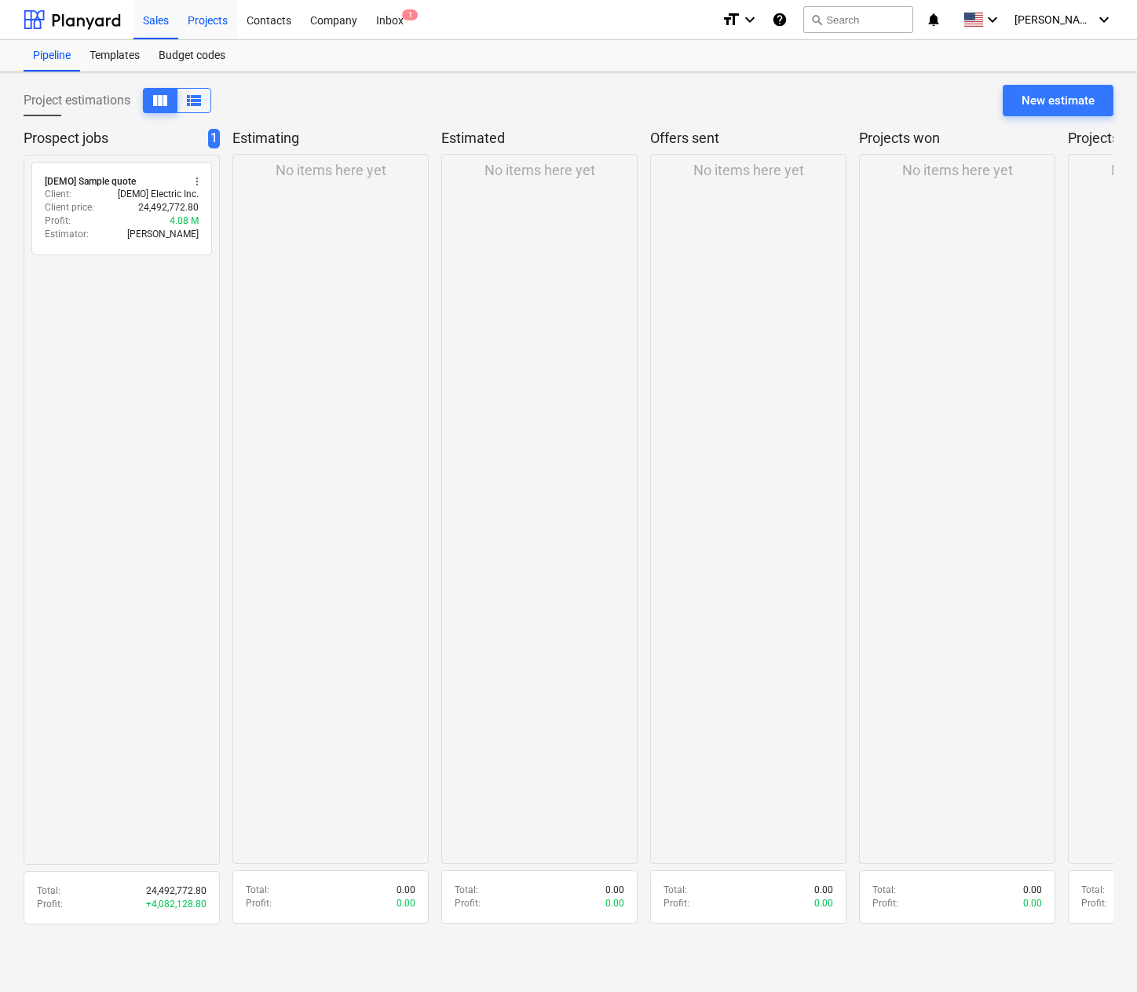
click at [206, 19] on div "Projects" at bounding box center [207, 19] width 59 height 40
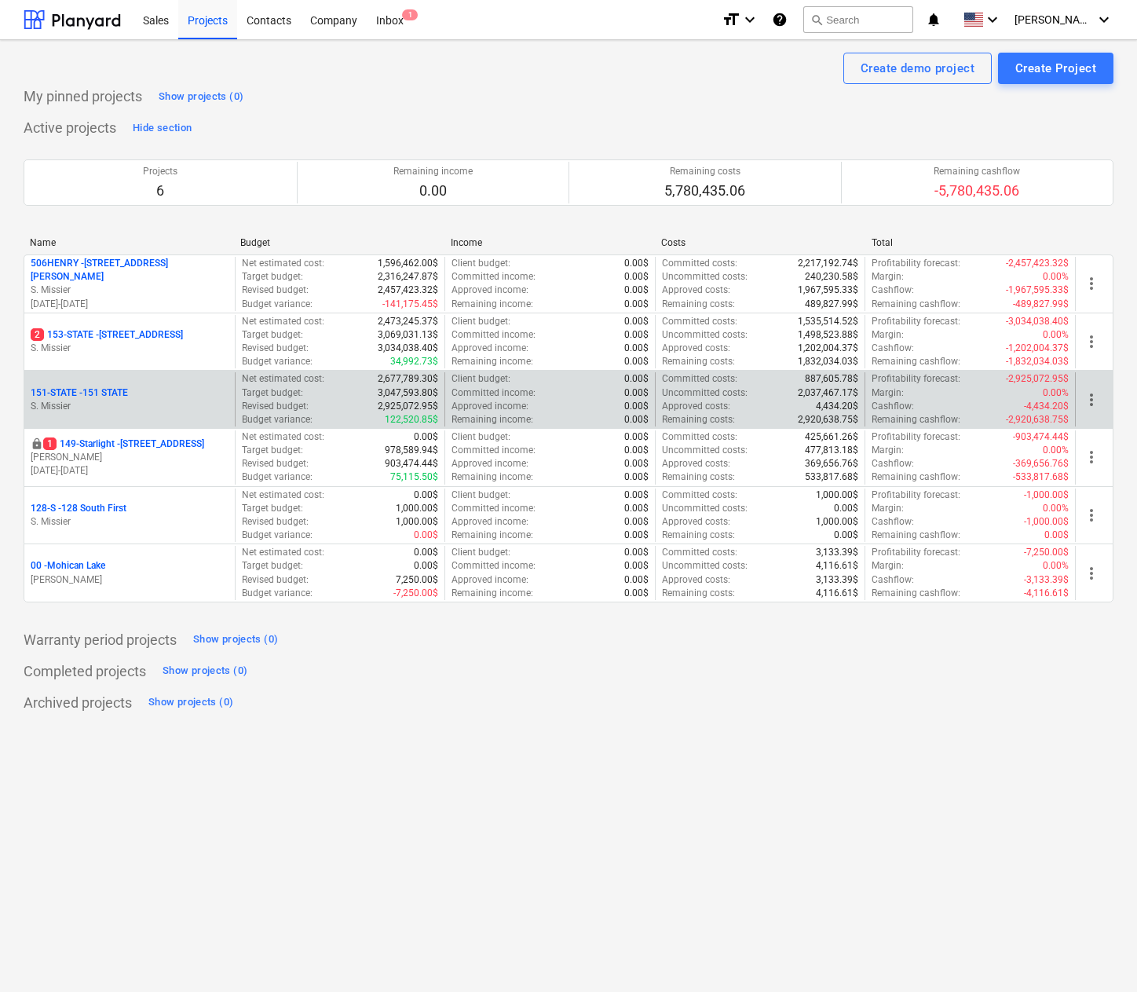
click at [75, 386] on p "151-STATE - 151 STATE" at bounding box center [79, 392] width 97 height 13
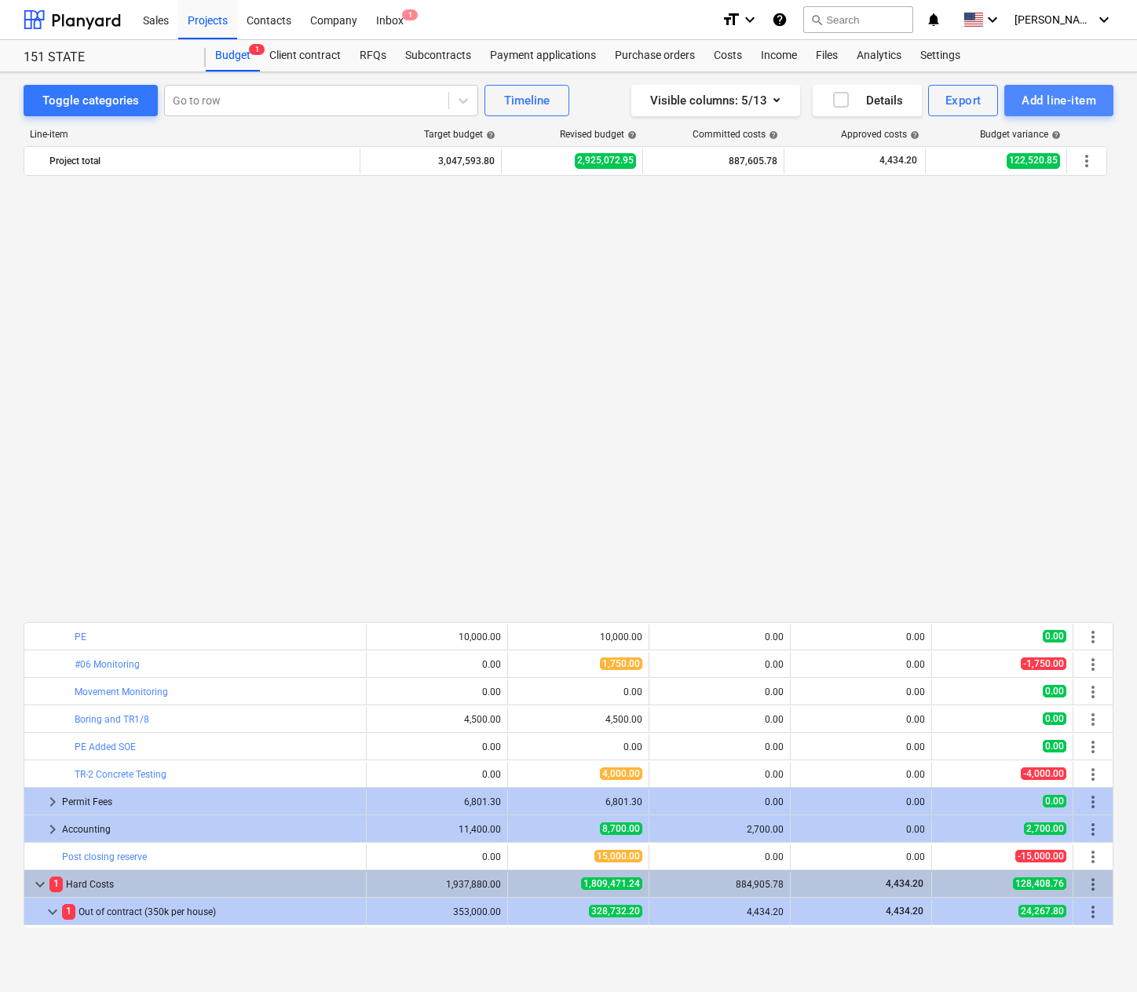
click at [1049, 101] on div "Add line-item" at bounding box center [1059, 100] width 75 height 20
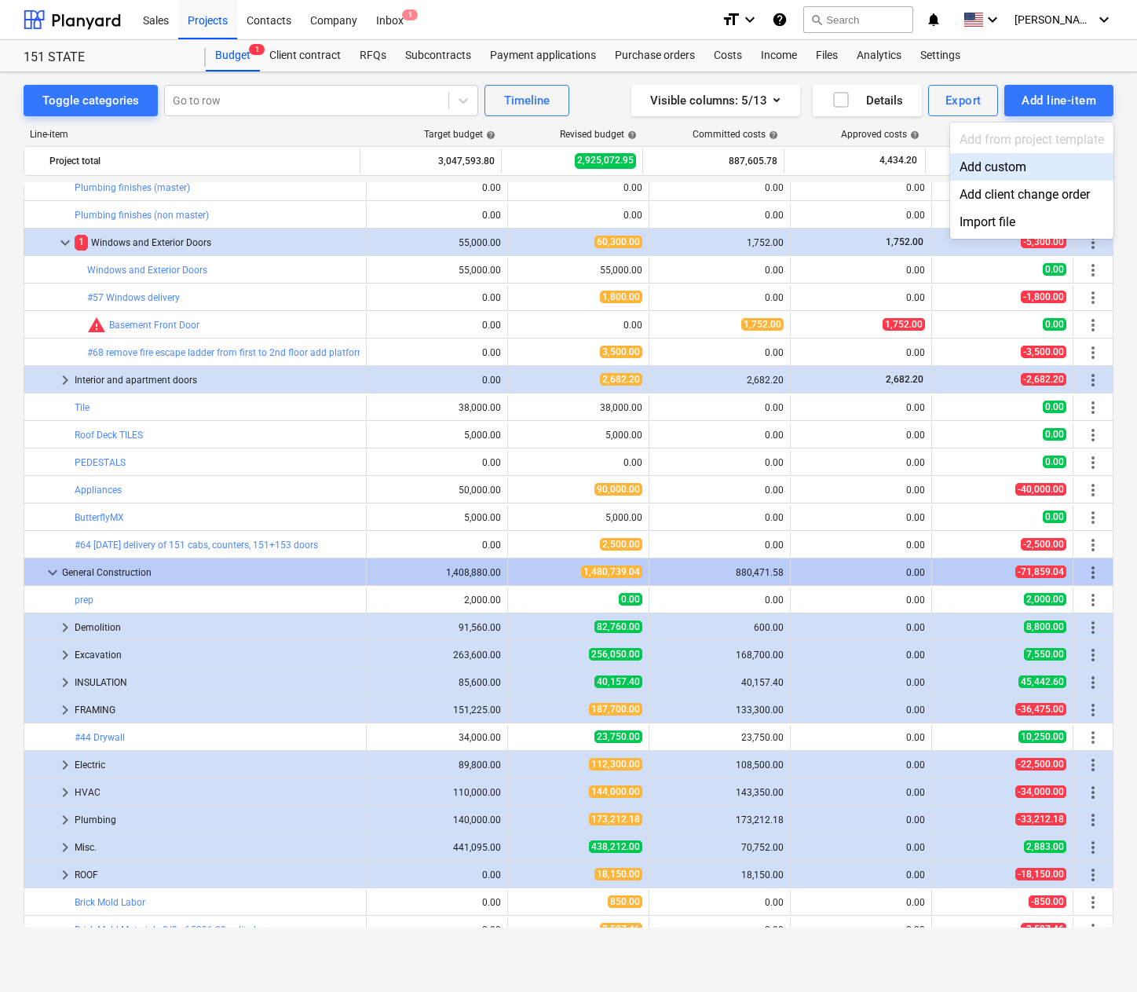
click at [977, 158] on div "Add custom" at bounding box center [1031, 166] width 163 height 27
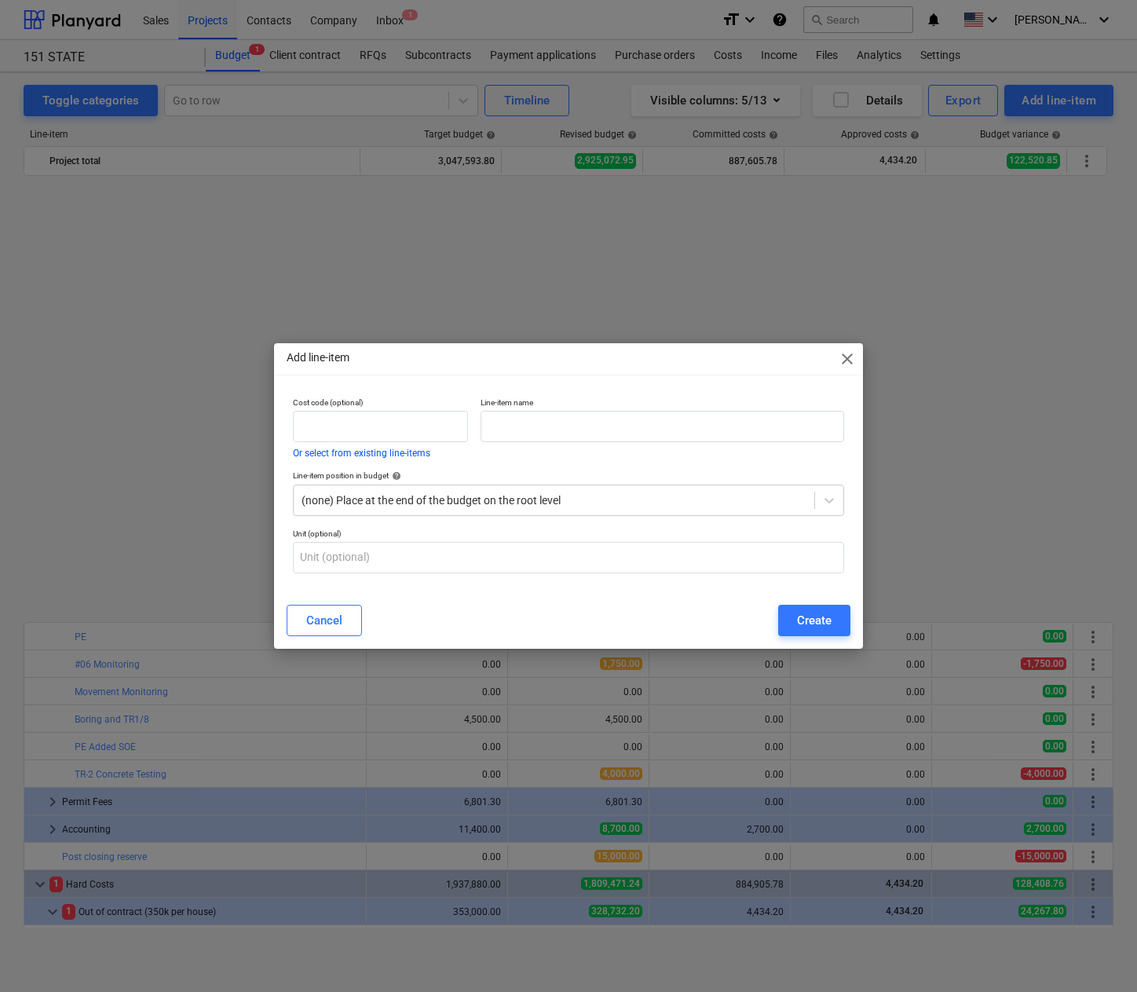
scroll to position [999, 0]
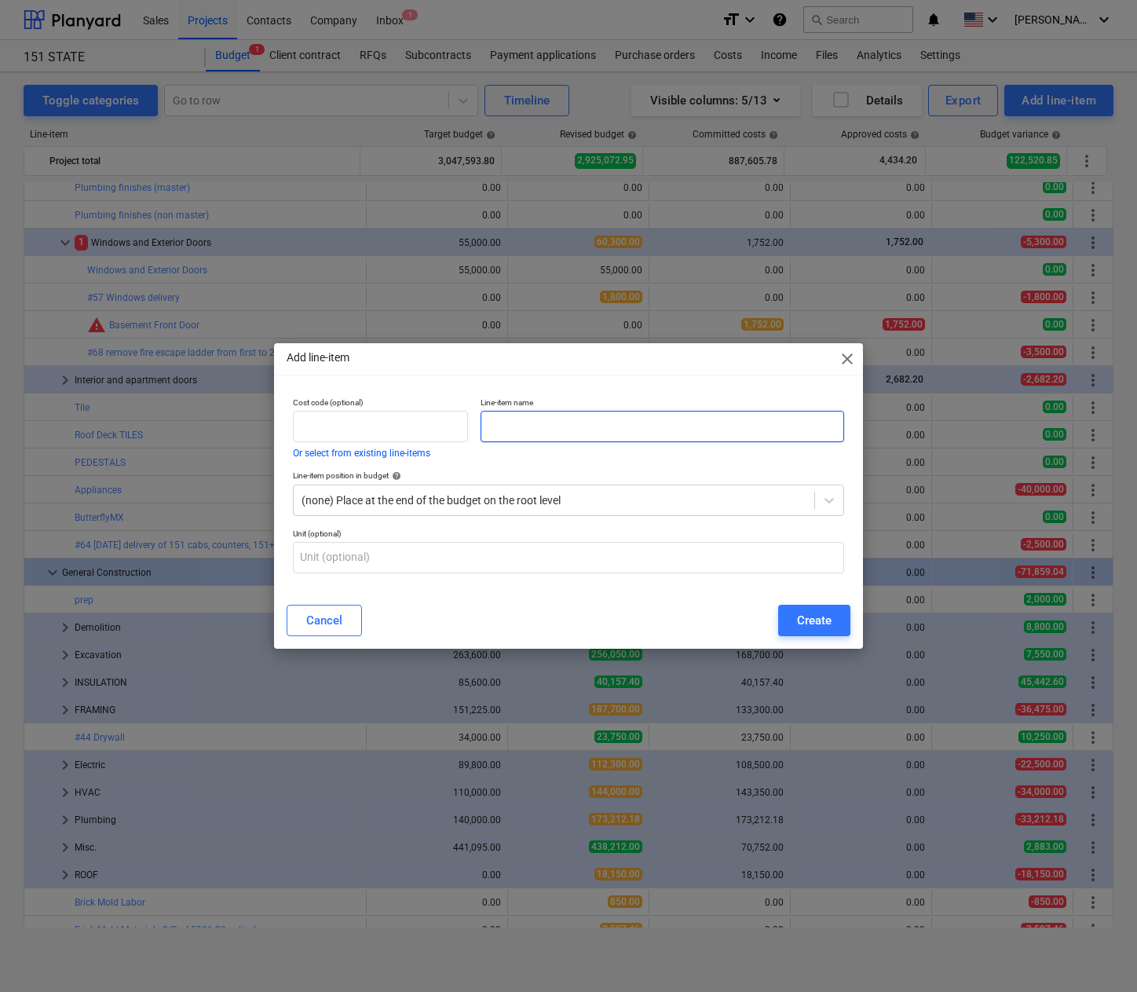
click at [575, 434] on input "text" at bounding box center [663, 426] width 364 height 31
type input "Planter"
click at [807, 618] on div "Create" at bounding box center [814, 620] width 35 height 20
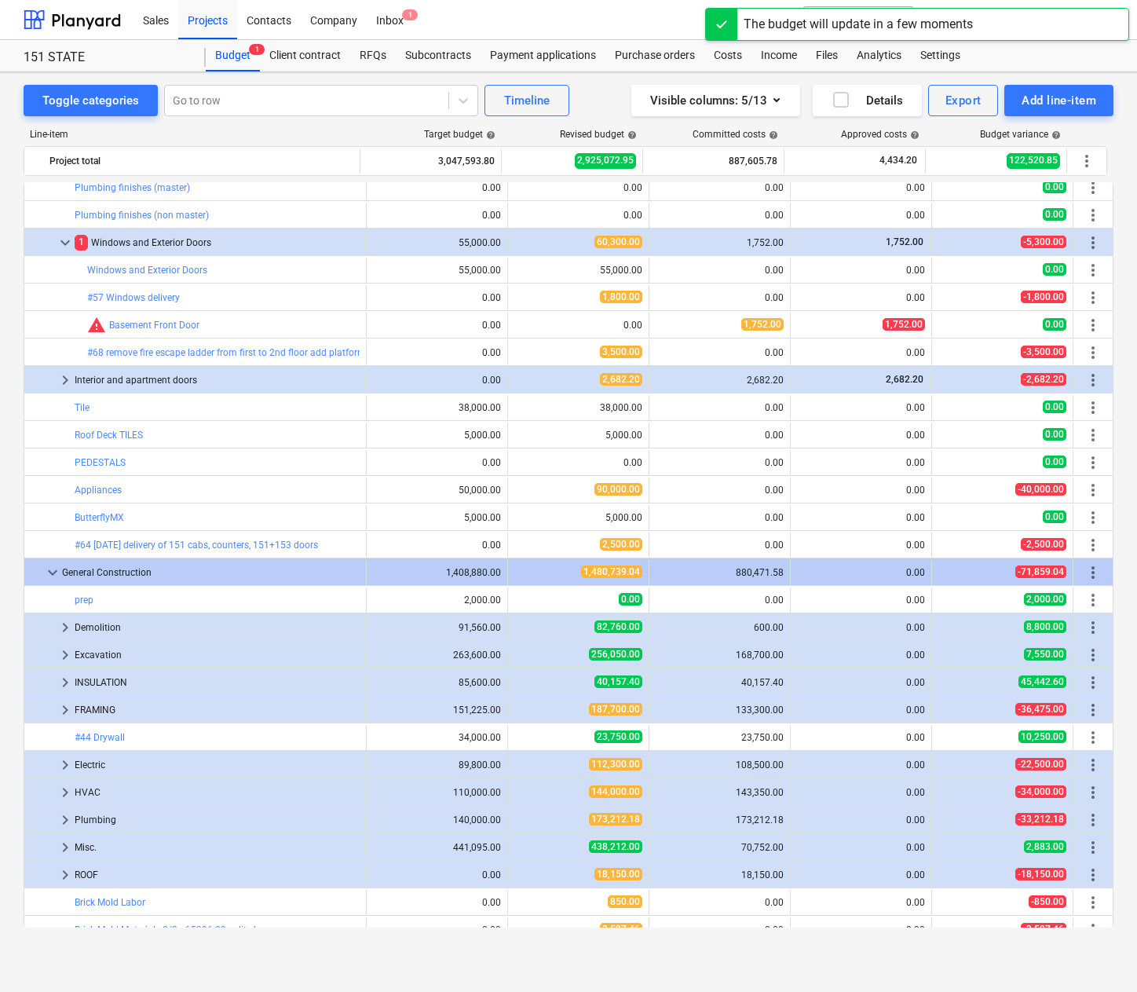
scroll to position [1068, 0]
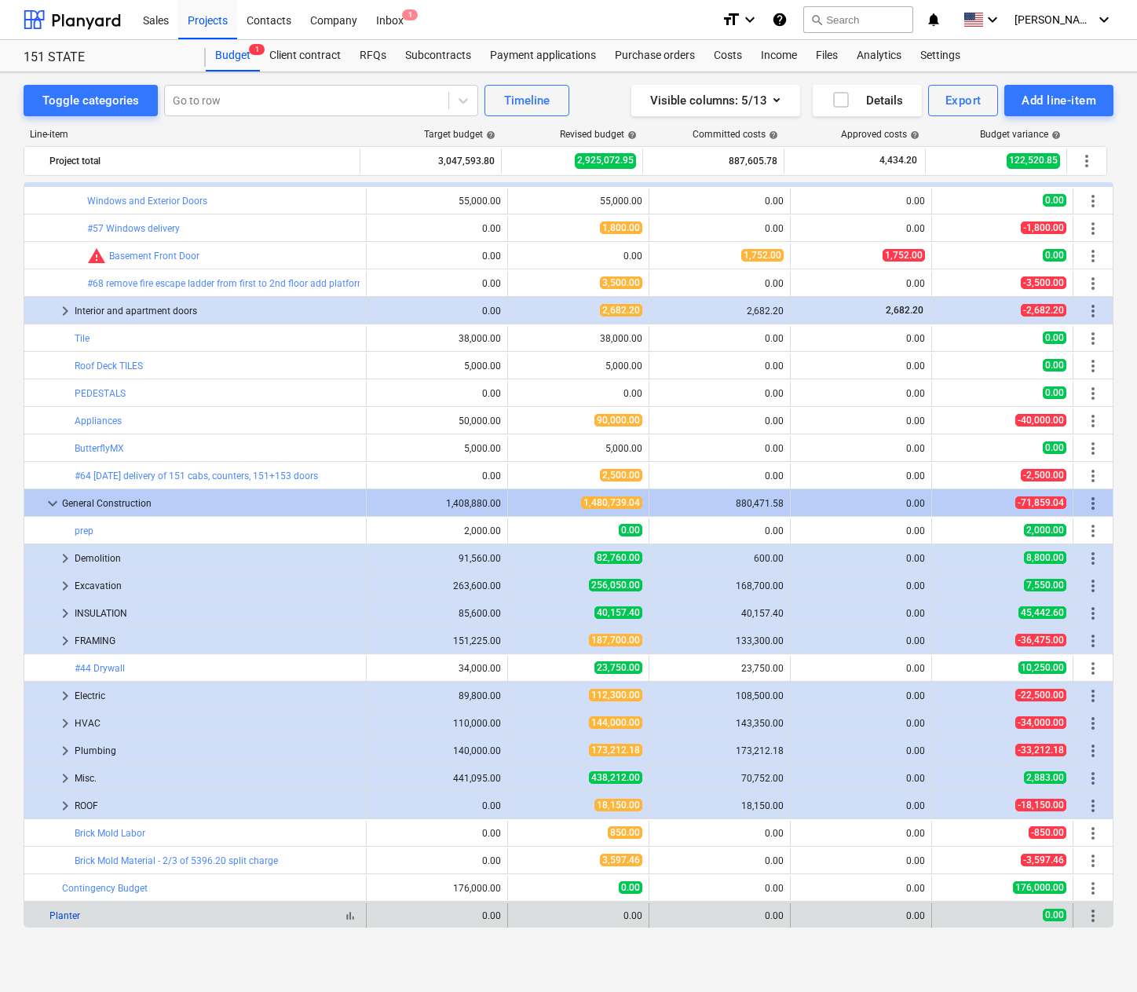
click at [60, 913] on link "Planter" at bounding box center [64, 915] width 31 height 11
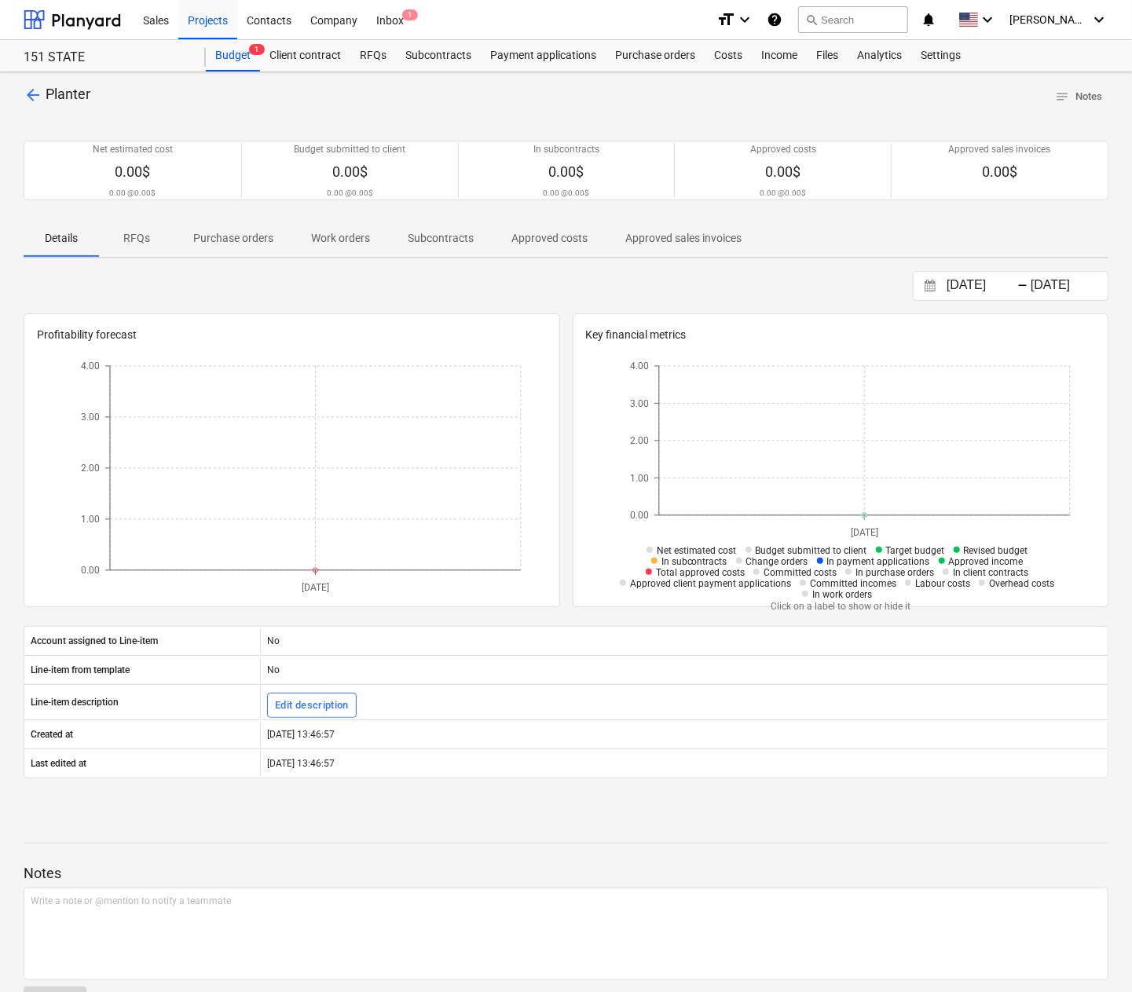
click at [44, 92] on p "arrow_back Planter" at bounding box center [57, 95] width 67 height 20
click at [34, 96] on span "arrow_back" at bounding box center [33, 95] width 19 height 19
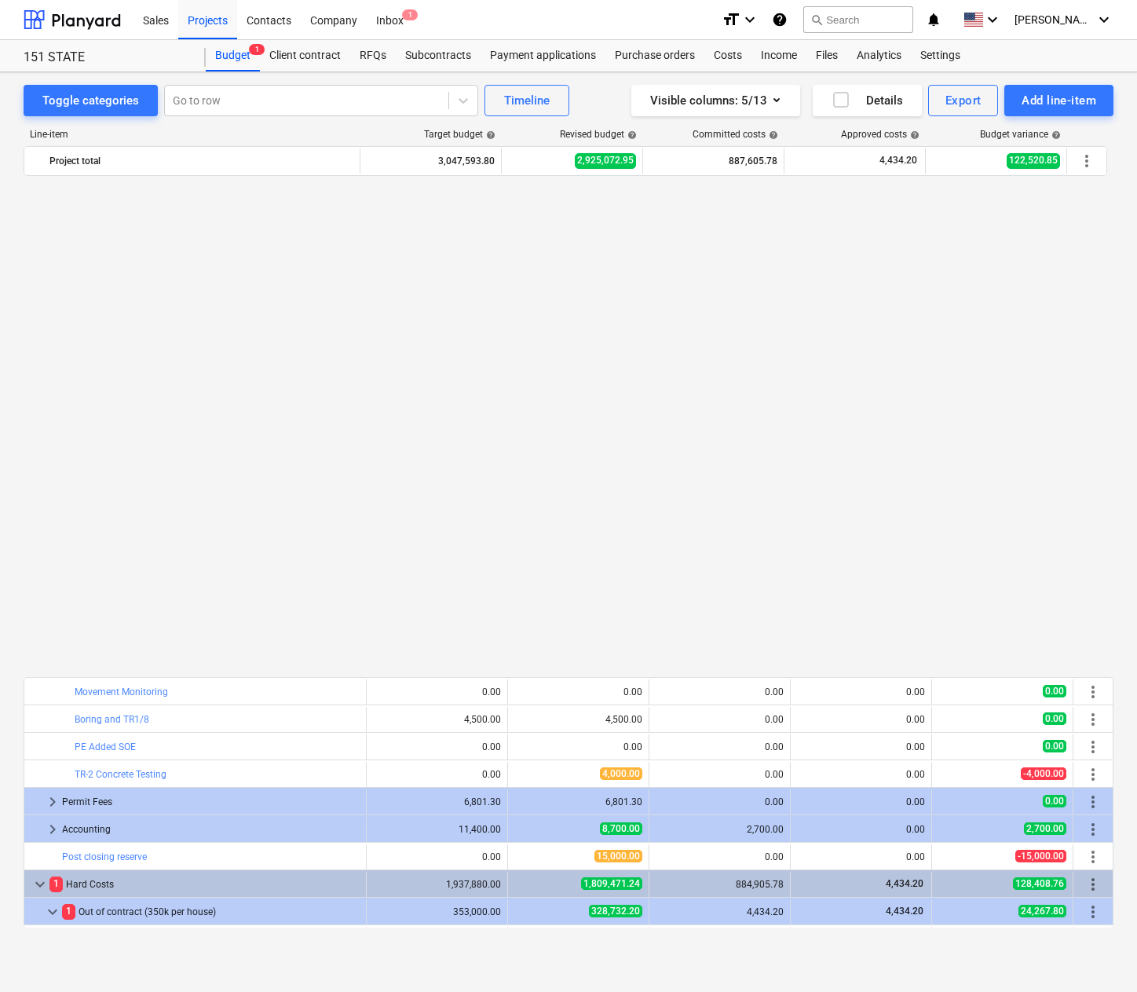
scroll to position [1068, 0]
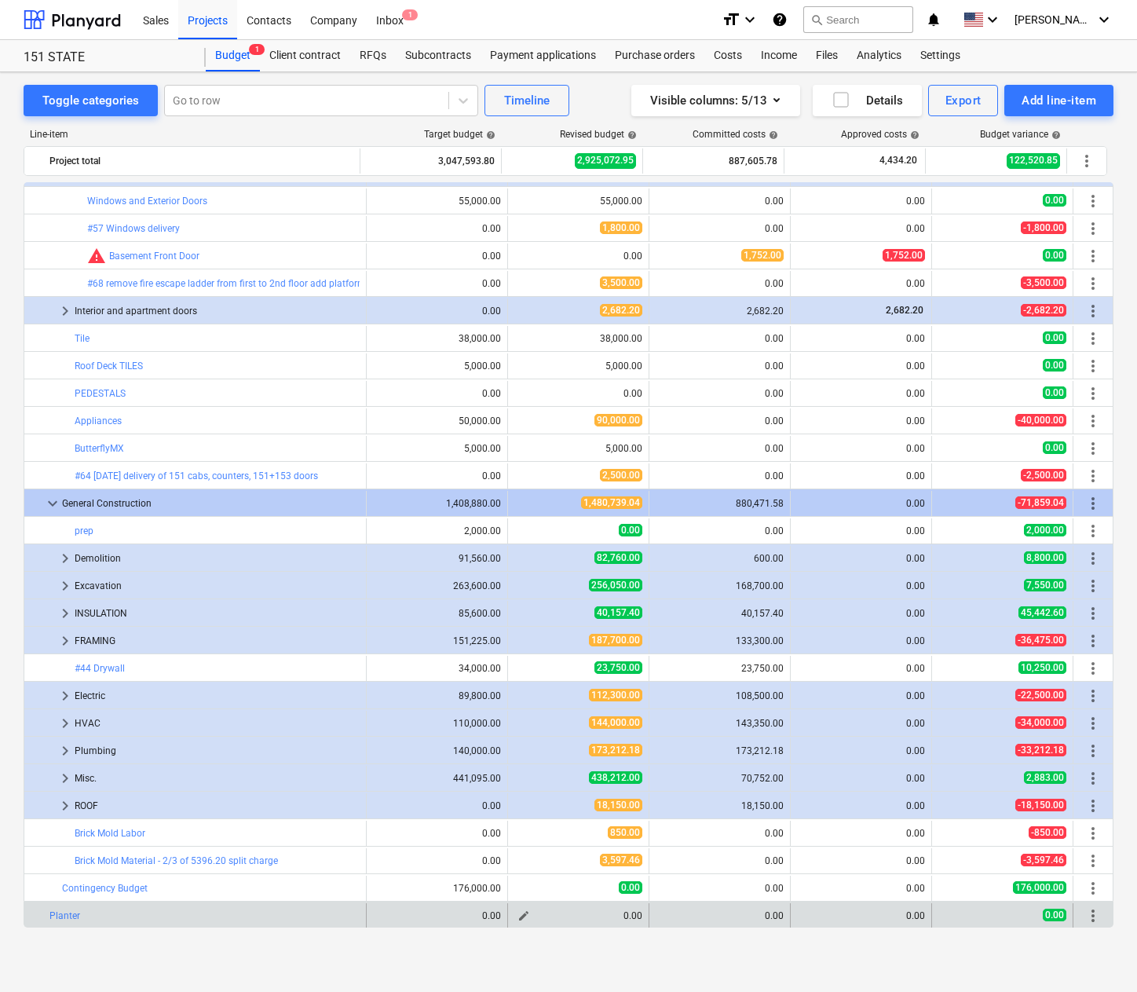
click at [520, 906] on button "edit" at bounding box center [523, 915] width 19 height 19
type textarea "x"
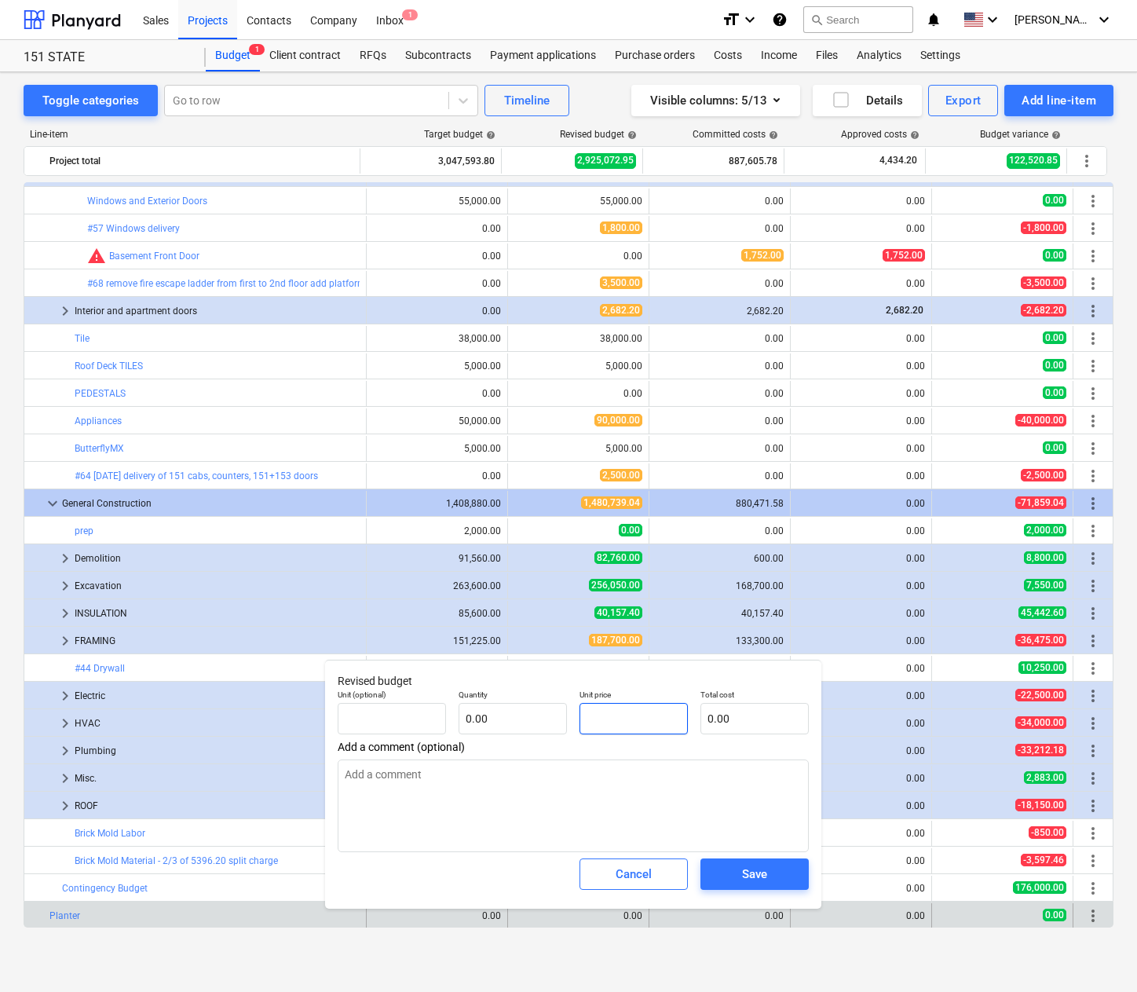
click at [623, 721] on input "text" at bounding box center [634, 718] width 108 height 31
type textarea "x"
type input "pcs"
type input "1"
type input "1.00"
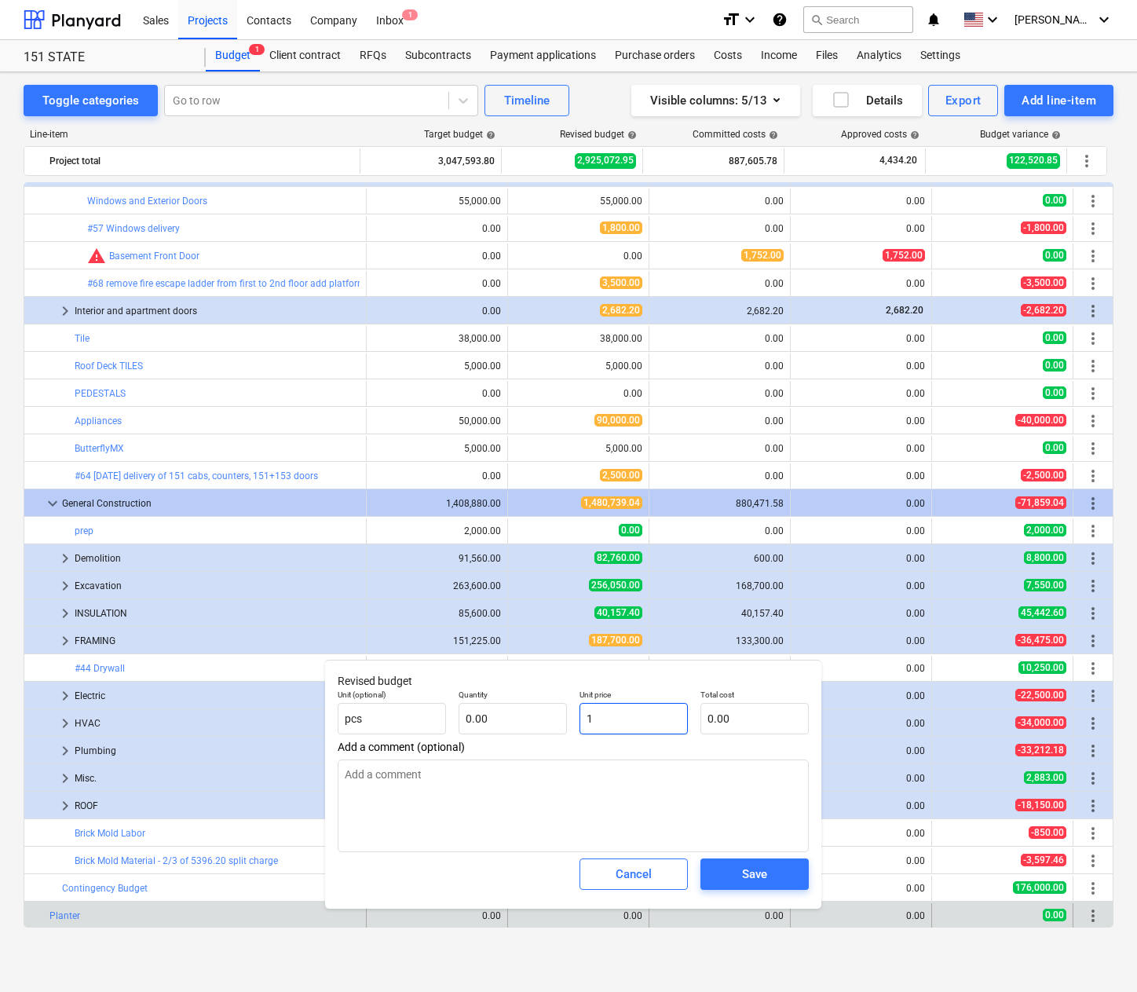
type input "1.00"
type textarea "x"
type input "10"
type input "10.00"
type textarea "x"
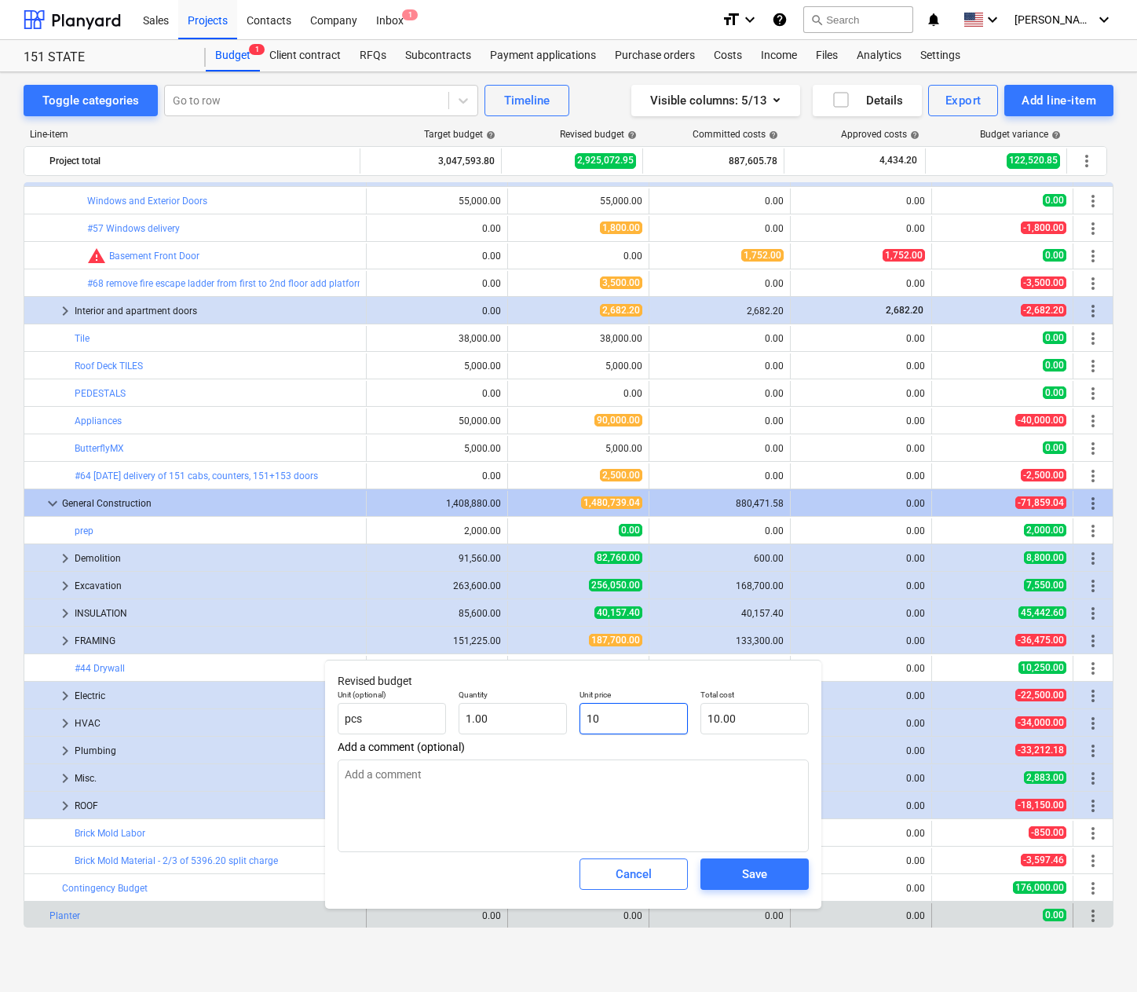
type input "100"
type input "100.00"
type textarea "x"
type input "1000"
type input "1,000.00"
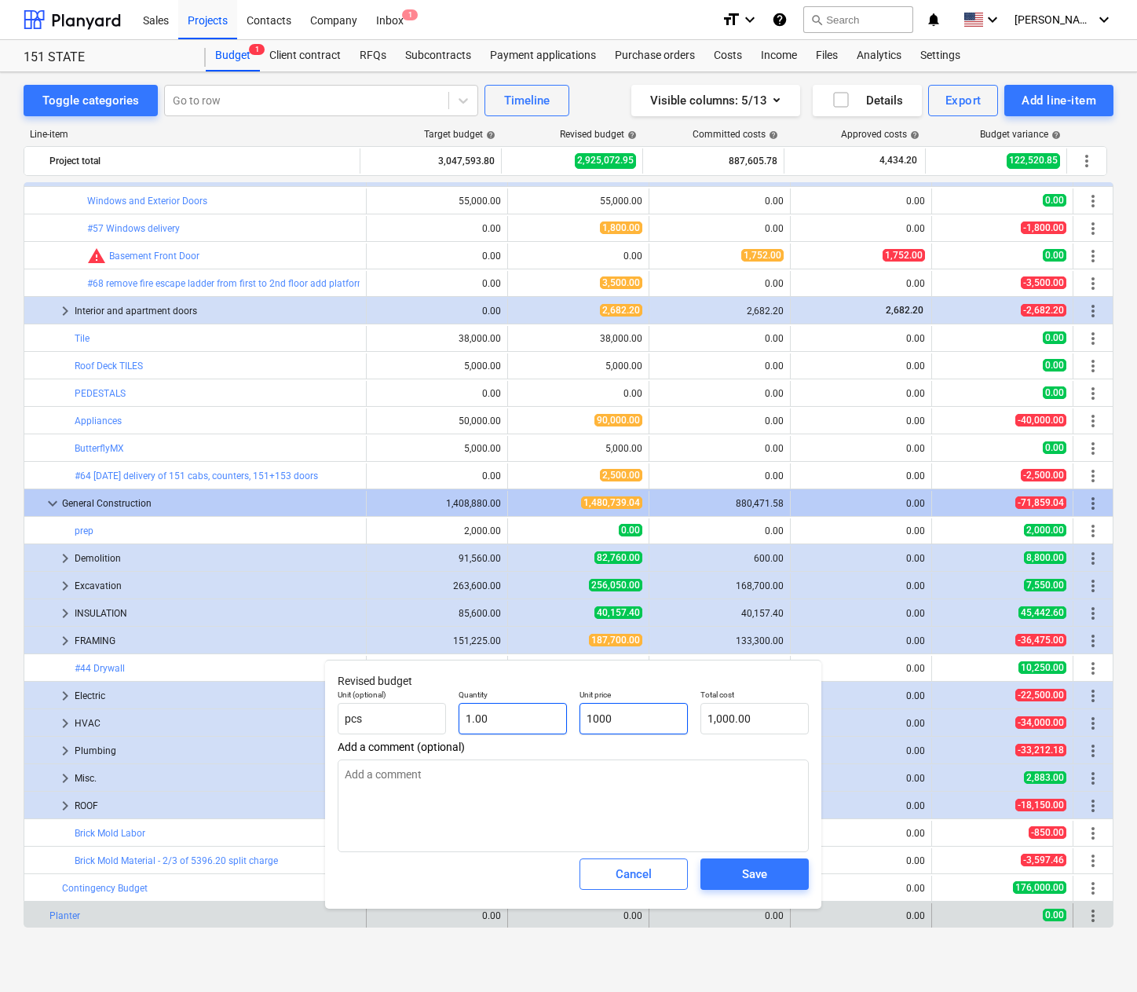
type input "1000"
type textarea "x"
type input "1"
type input "1,000.00"
click at [516, 725] on input "1" at bounding box center [513, 718] width 108 height 31
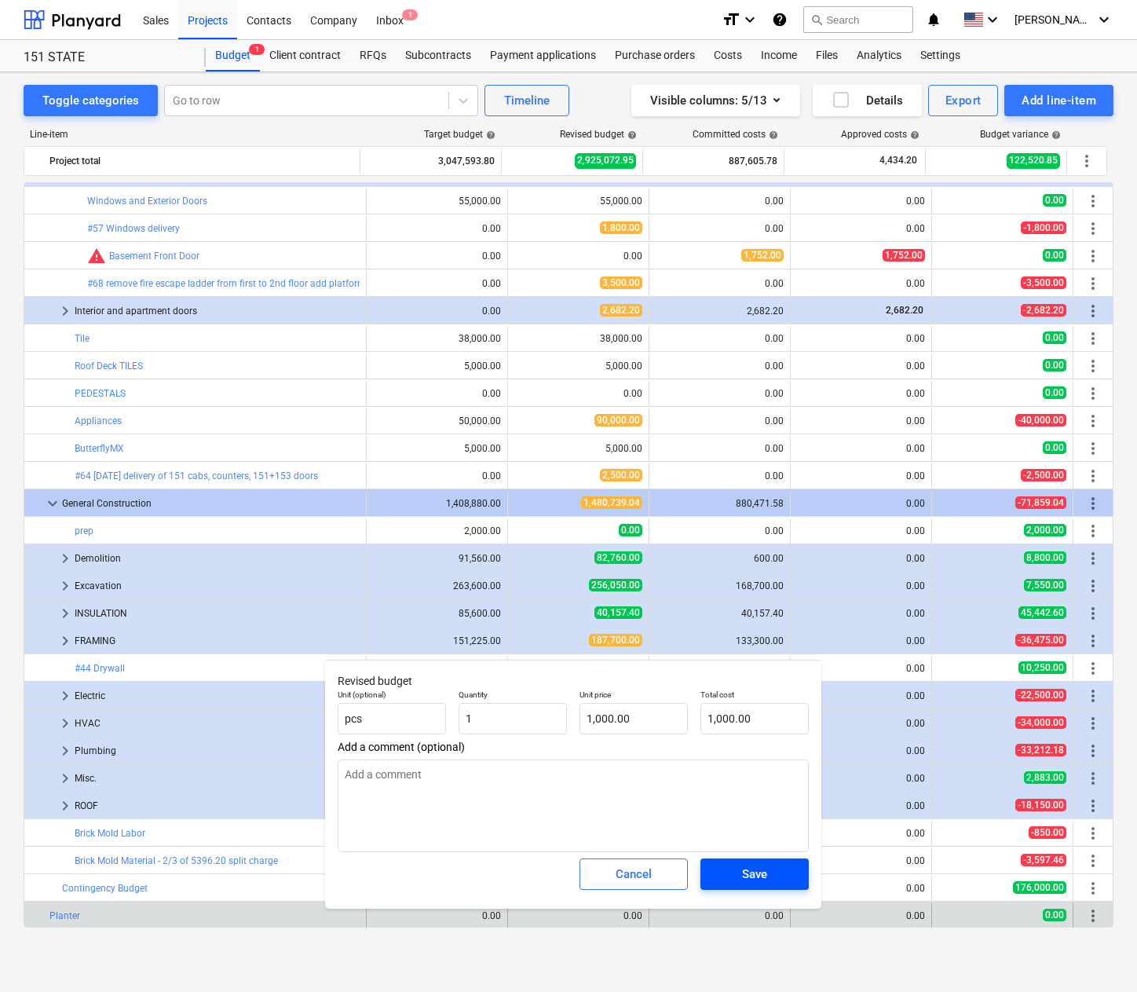
type textarea "x"
type input "1.00"
click at [755, 865] on div "Save" at bounding box center [754, 874] width 25 height 20
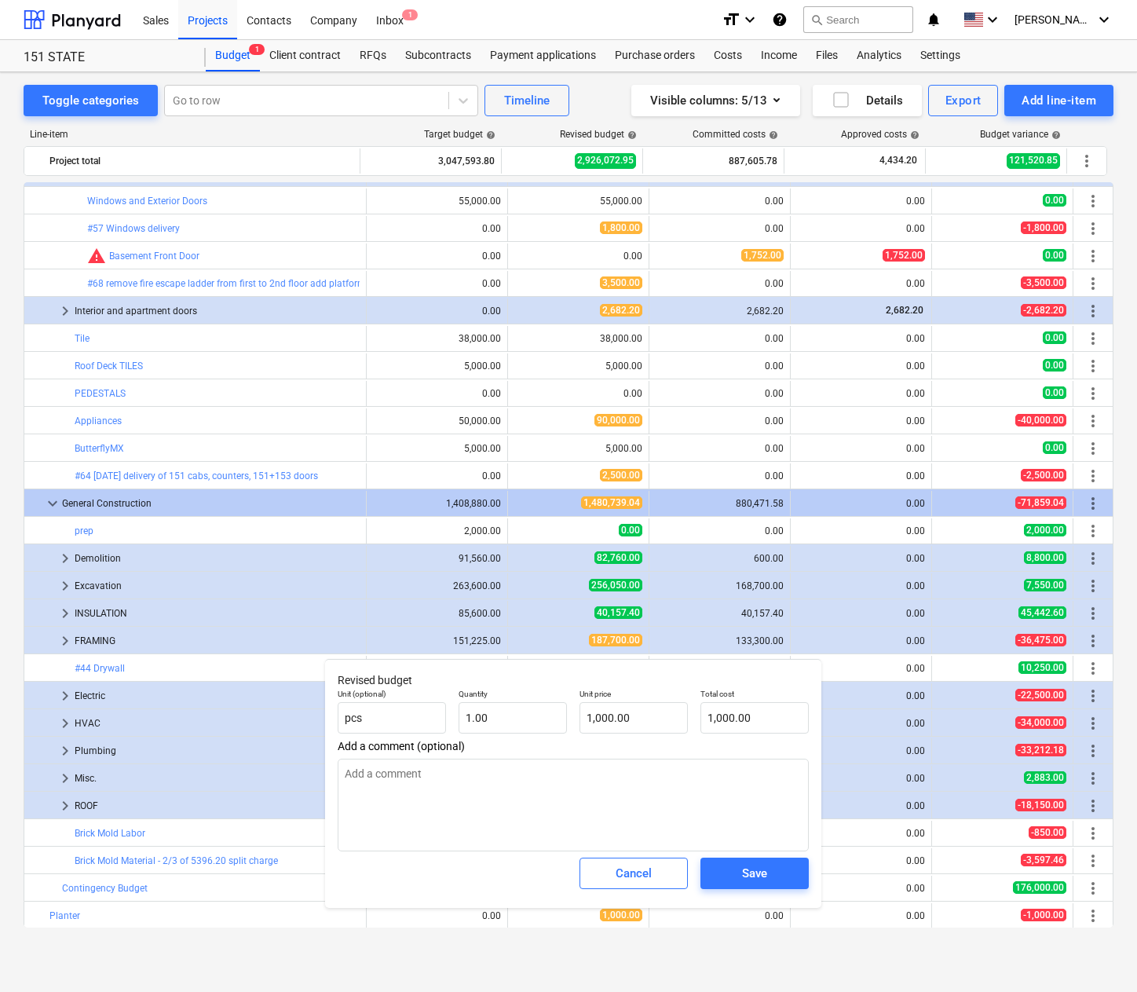
type textarea "x"
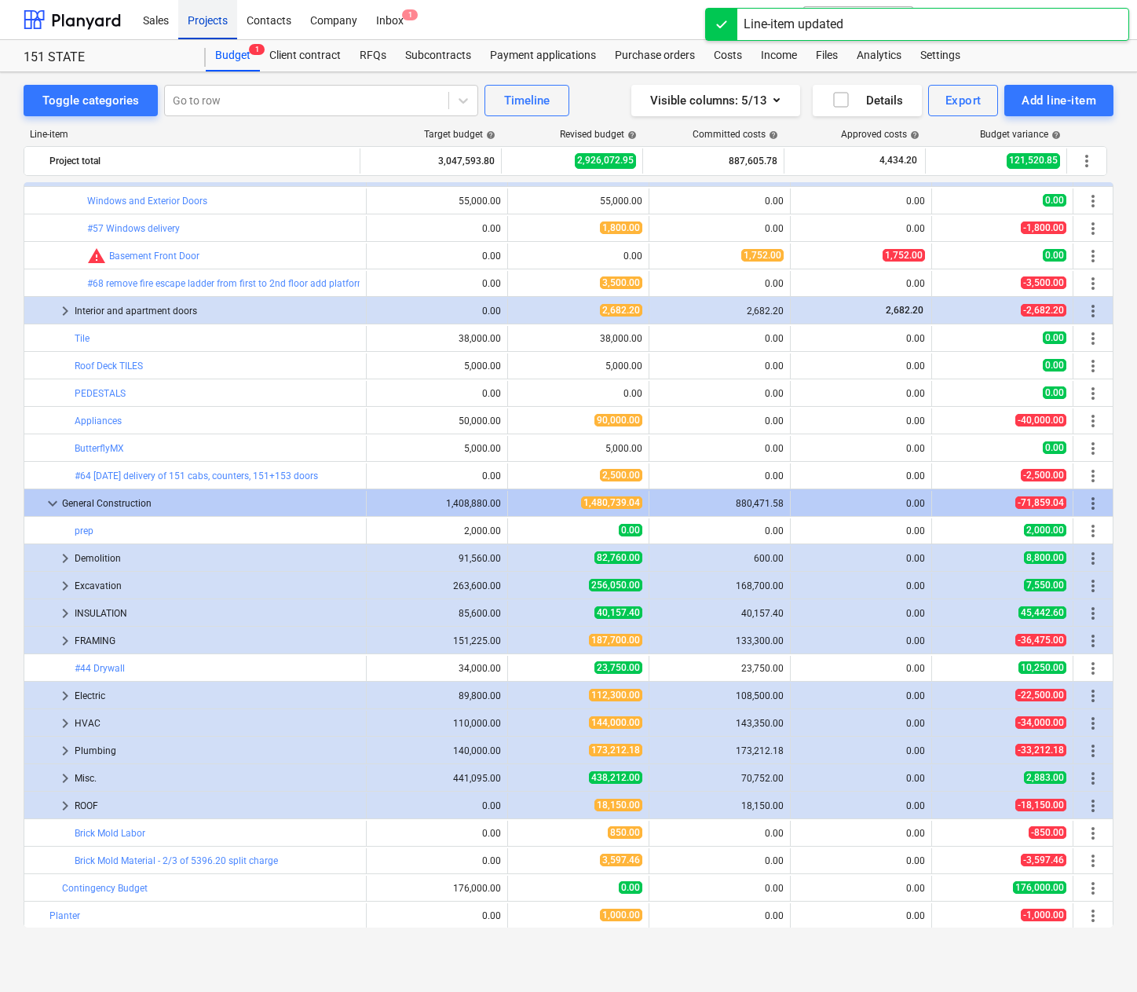
click at [203, 20] on div "Projects" at bounding box center [207, 19] width 59 height 40
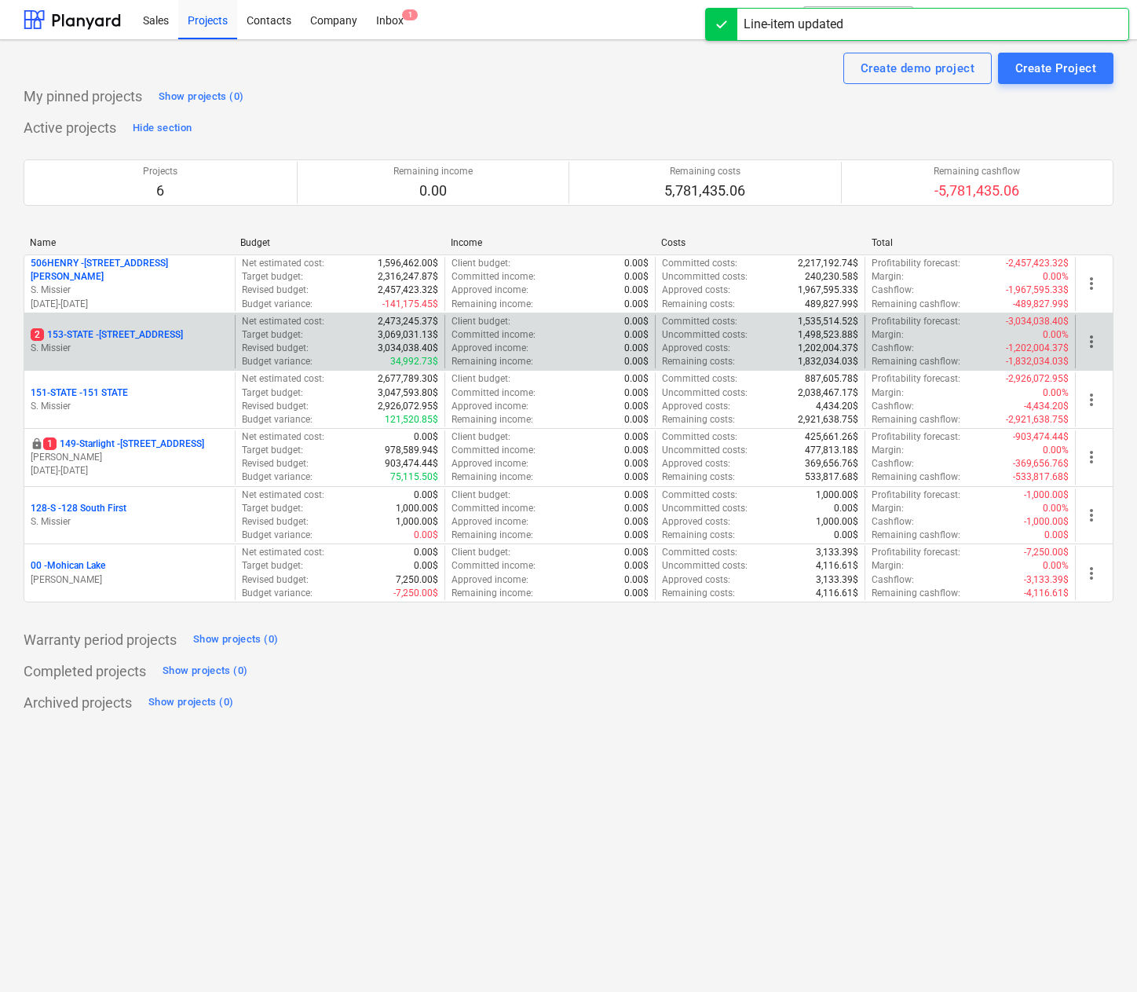
click at [85, 331] on p "2 153-STATE - 153 STATE ST" at bounding box center [107, 334] width 152 height 13
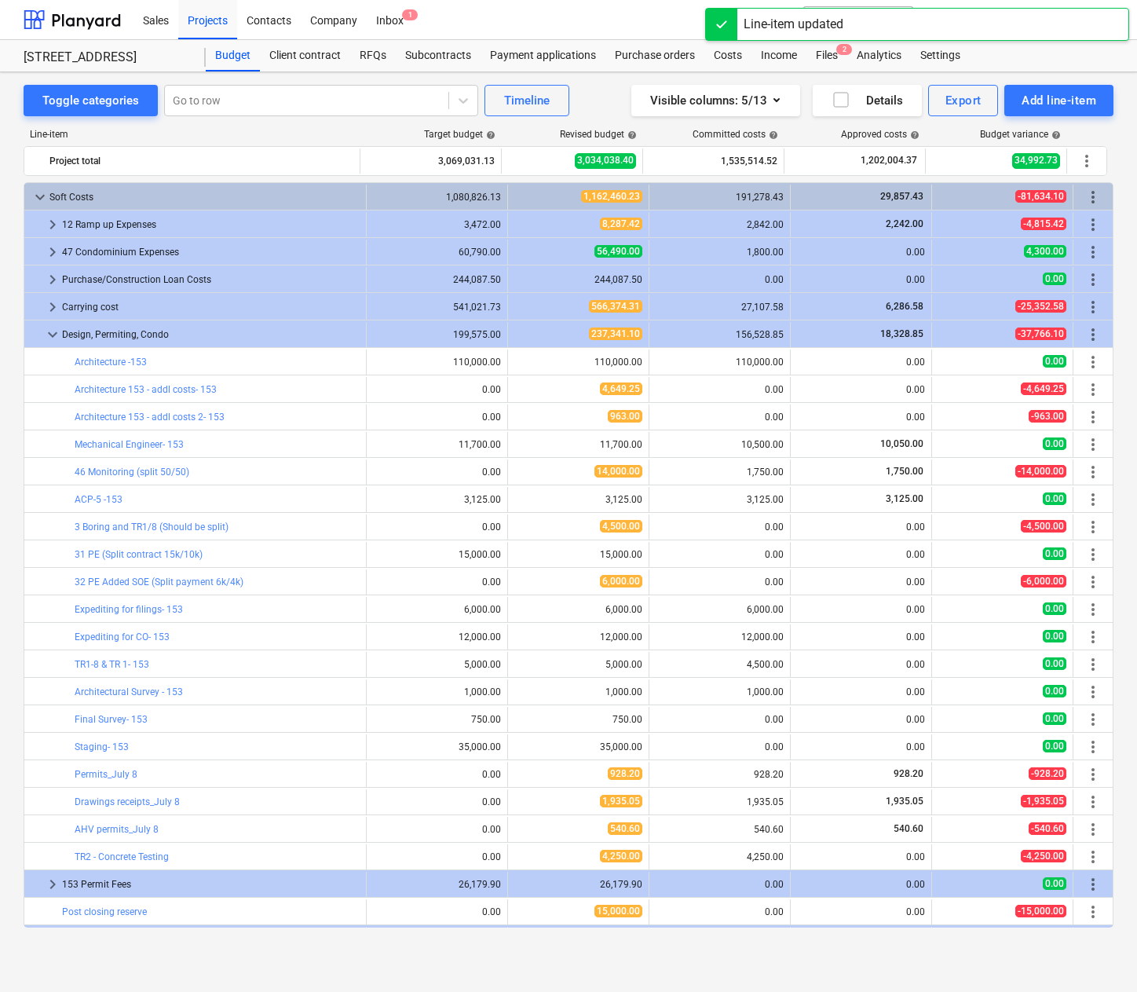
scroll to position [507, 0]
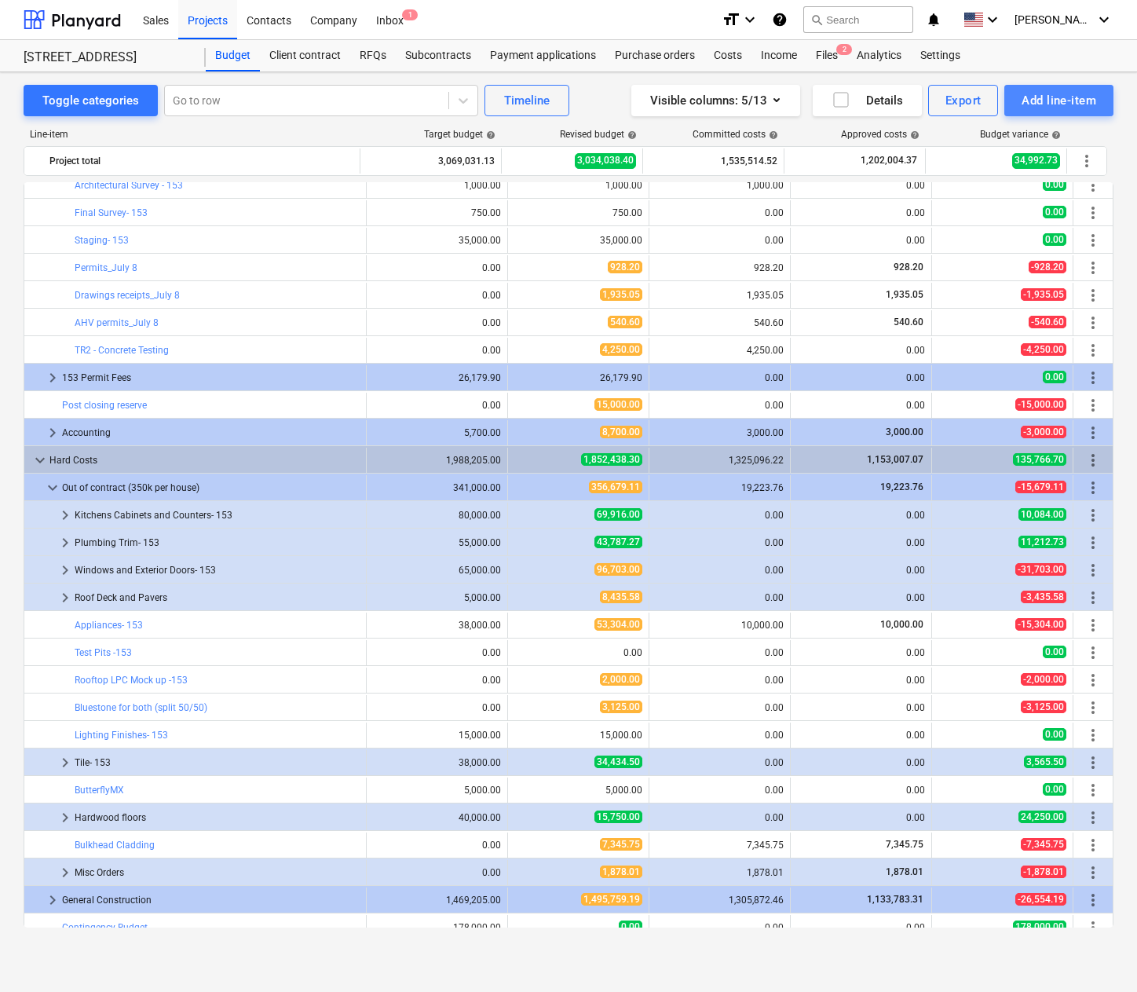
click at [1043, 94] on div "Add line-item" at bounding box center [1059, 100] width 75 height 20
click at [1001, 164] on div "Add custom" at bounding box center [1031, 166] width 163 height 27
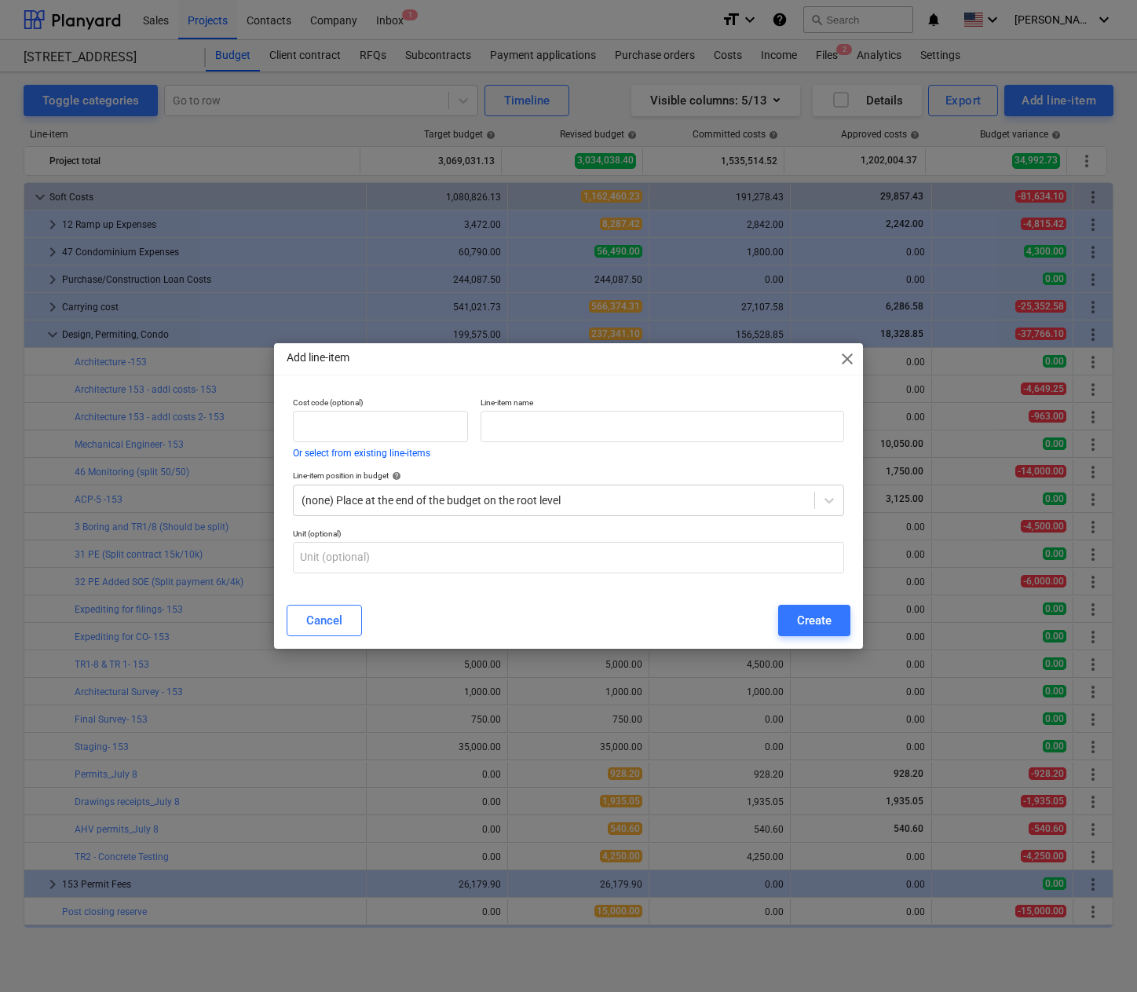
scroll to position [507, 0]
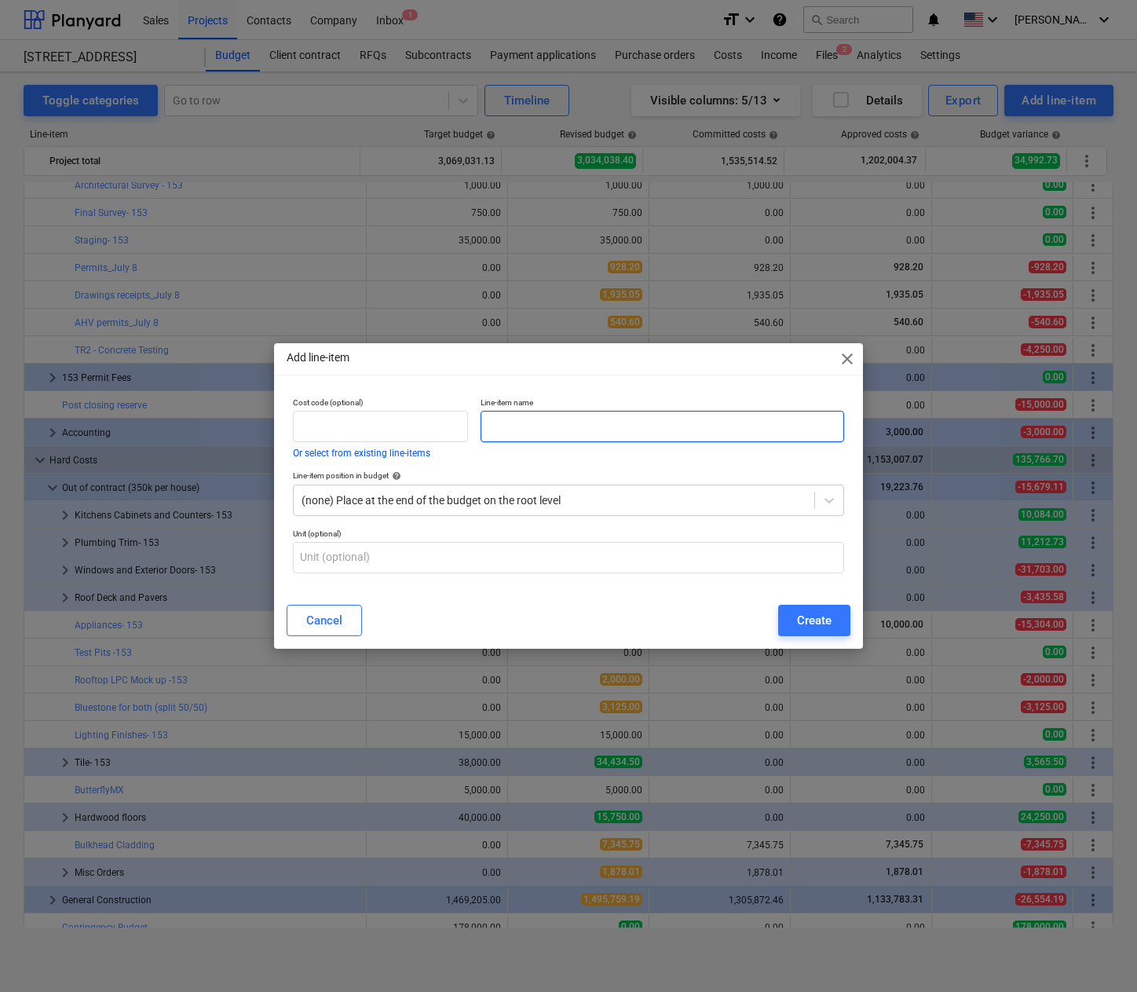
click at [600, 432] on input "text" at bounding box center [663, 426] width 364 height 31
click at [532, 420] on input "Planters Roof" at bounding box center [663, 426] width 364 height 31
type input "Planters @ Roof"
click at [804, 615] on div "Create" at bounding box center [814, 620] width 35 height 20
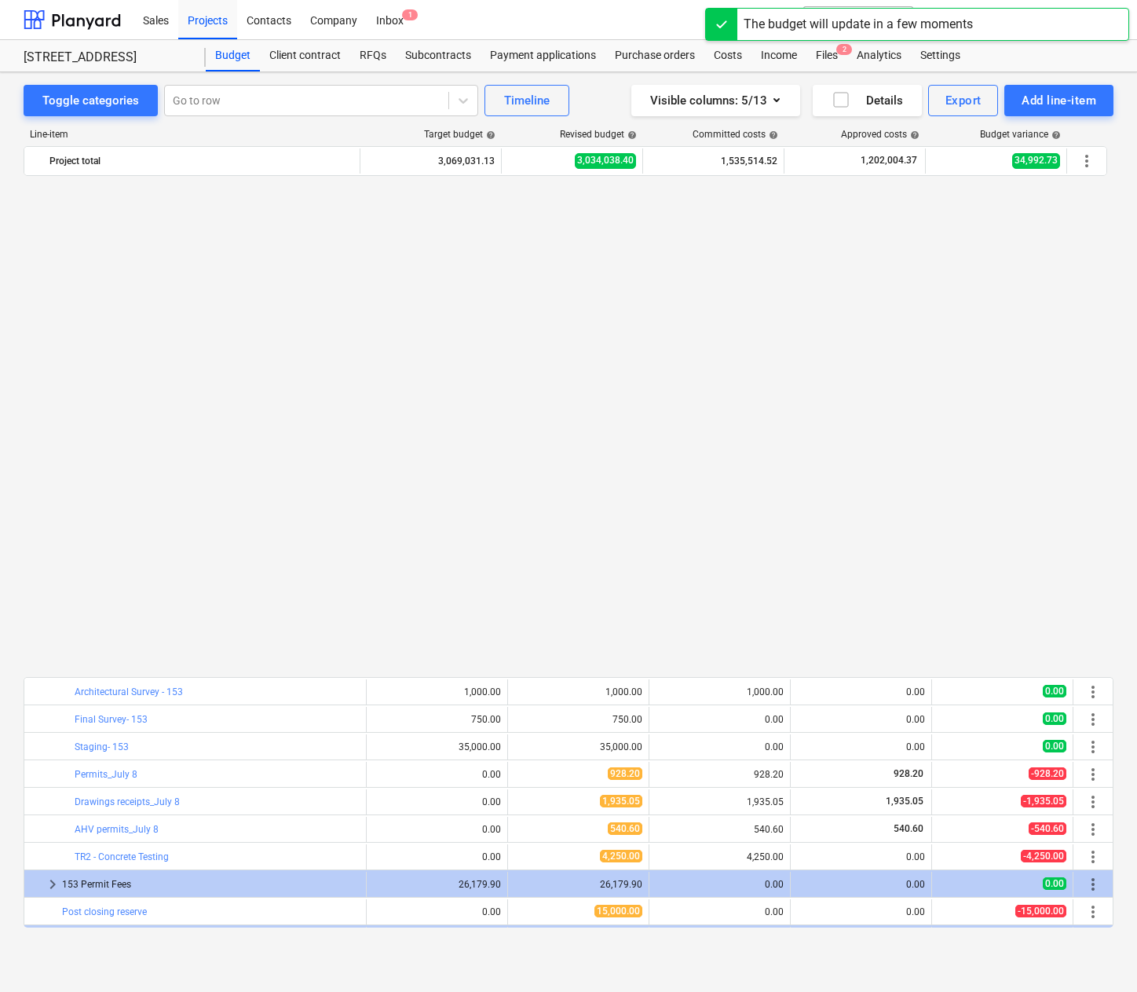
scroll to position [573, 0]
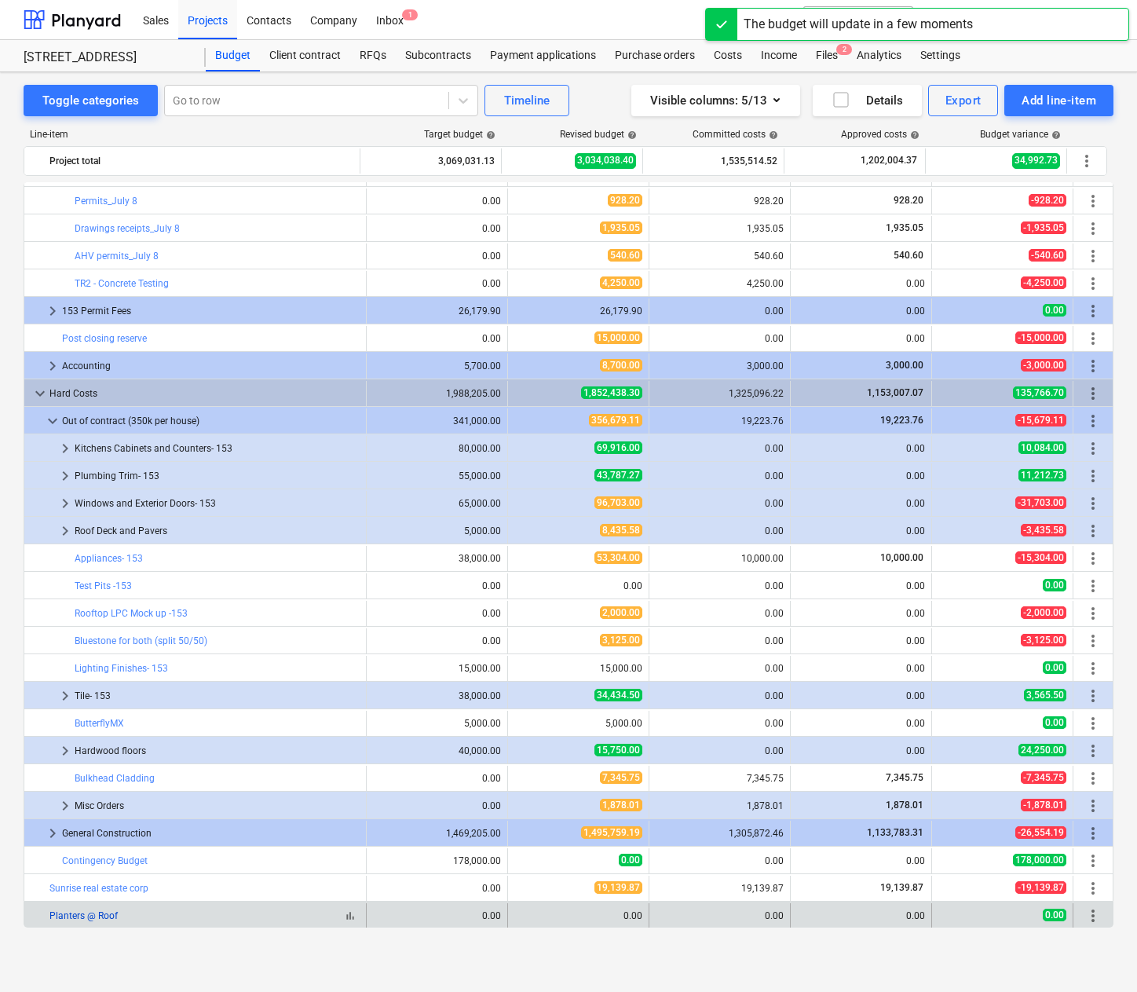
click at [90, 910] on link "Planters @ Roof" at bounding box center [83, 915] width 68 height 11
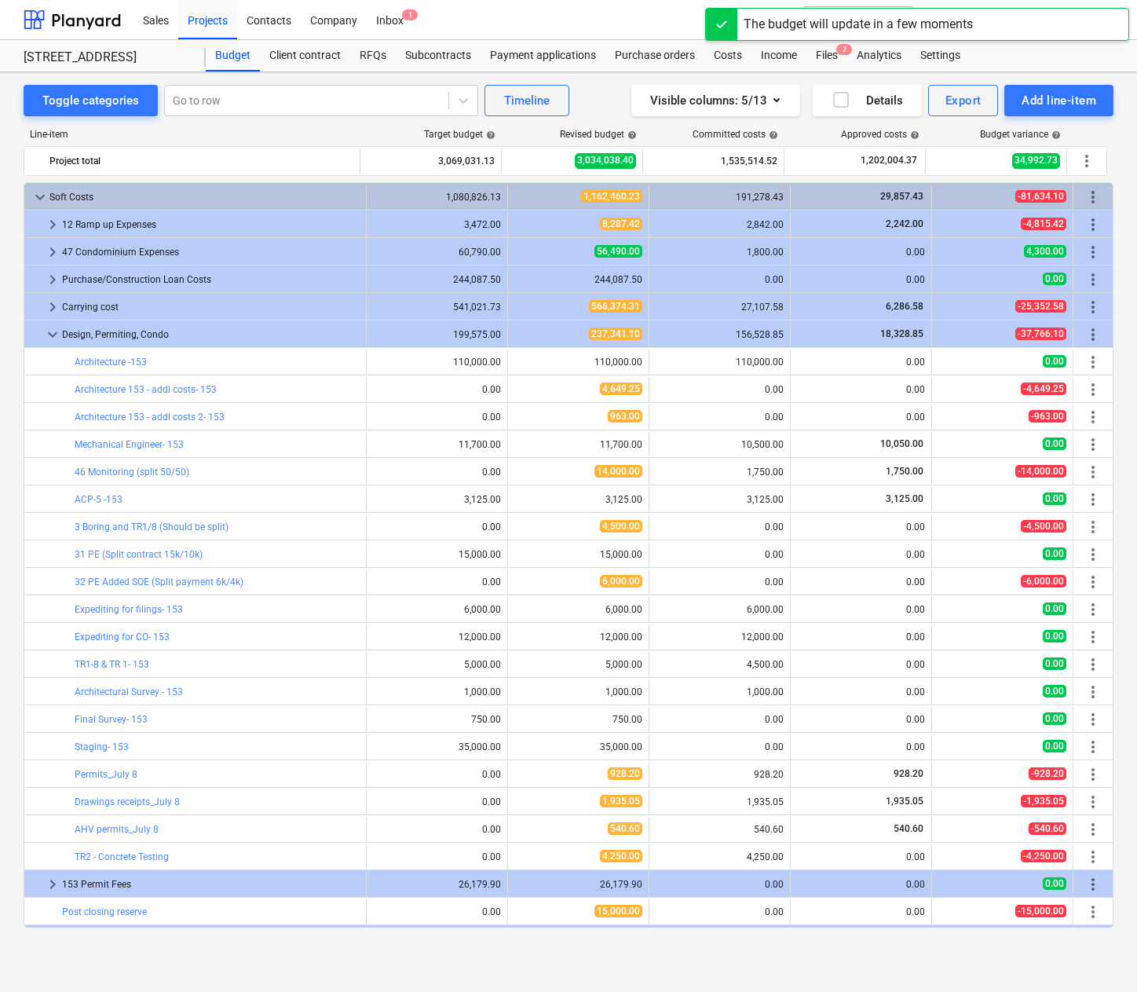
scroll to position [573, 0]
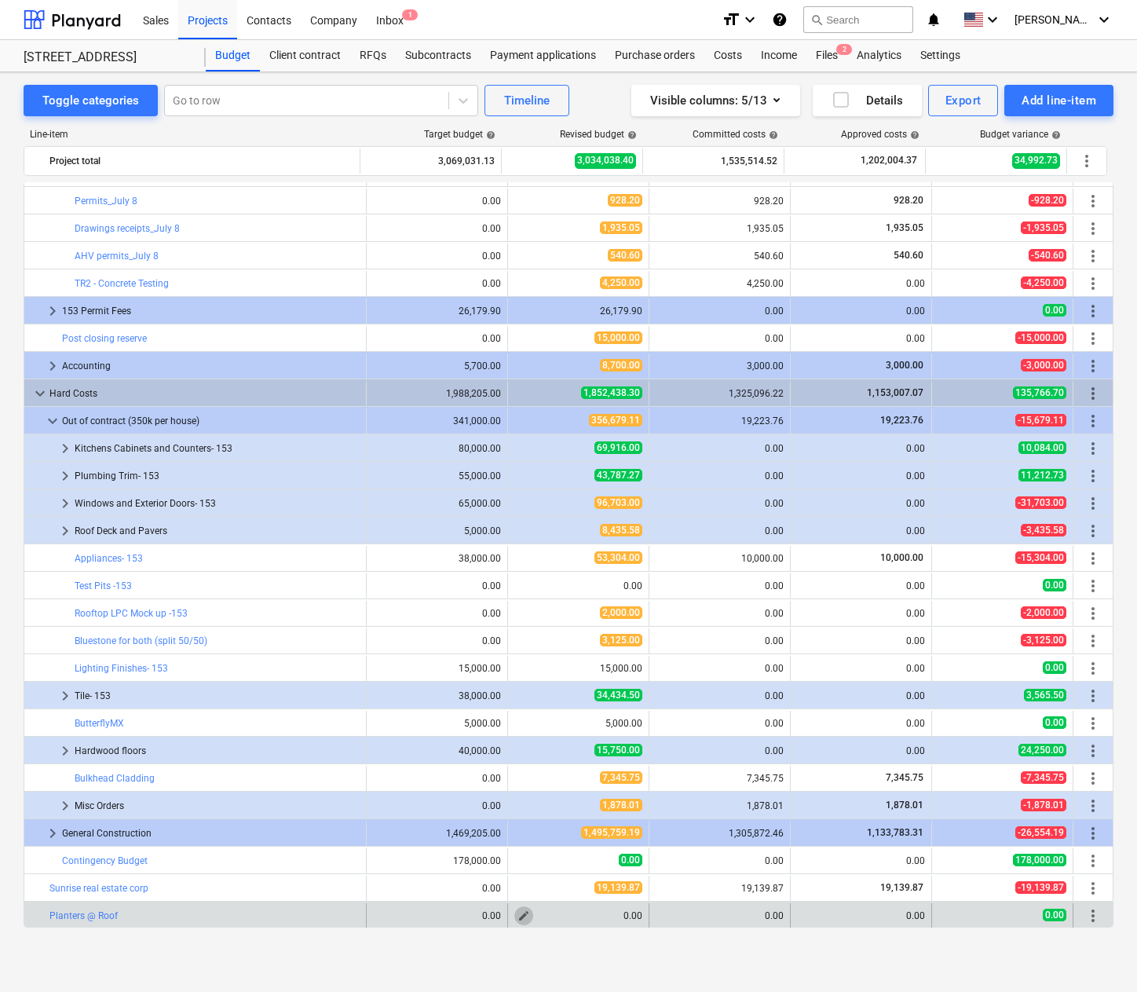
click at [525, 909] on button "edit" at bounding box center [523, 915] width 19 height 19
type textarea "x"
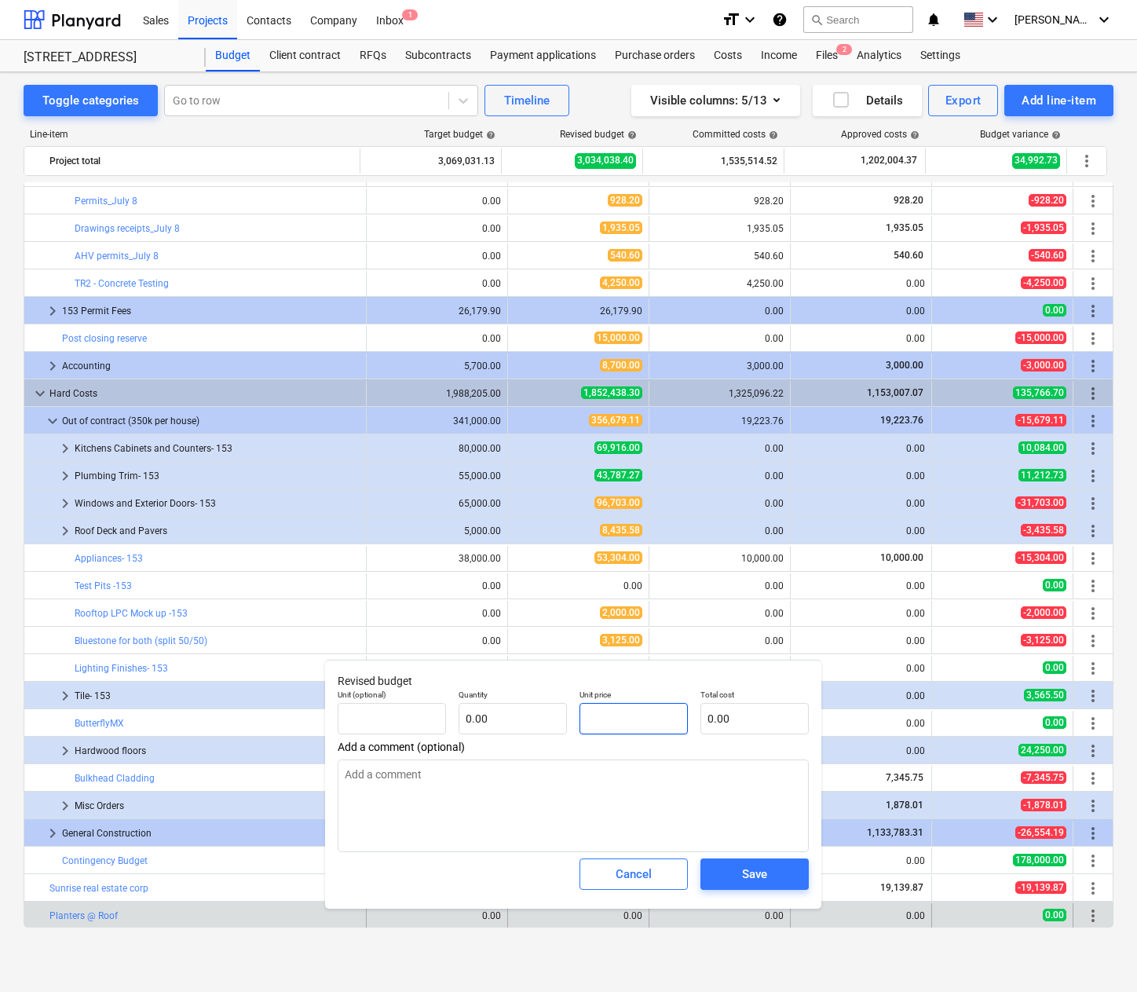
click at [627, 715] on input "text" at bounding box center [634, 718] width 108 height 31
type textarea "x"
type input "pcs"
type input "1"
type input "1.00"
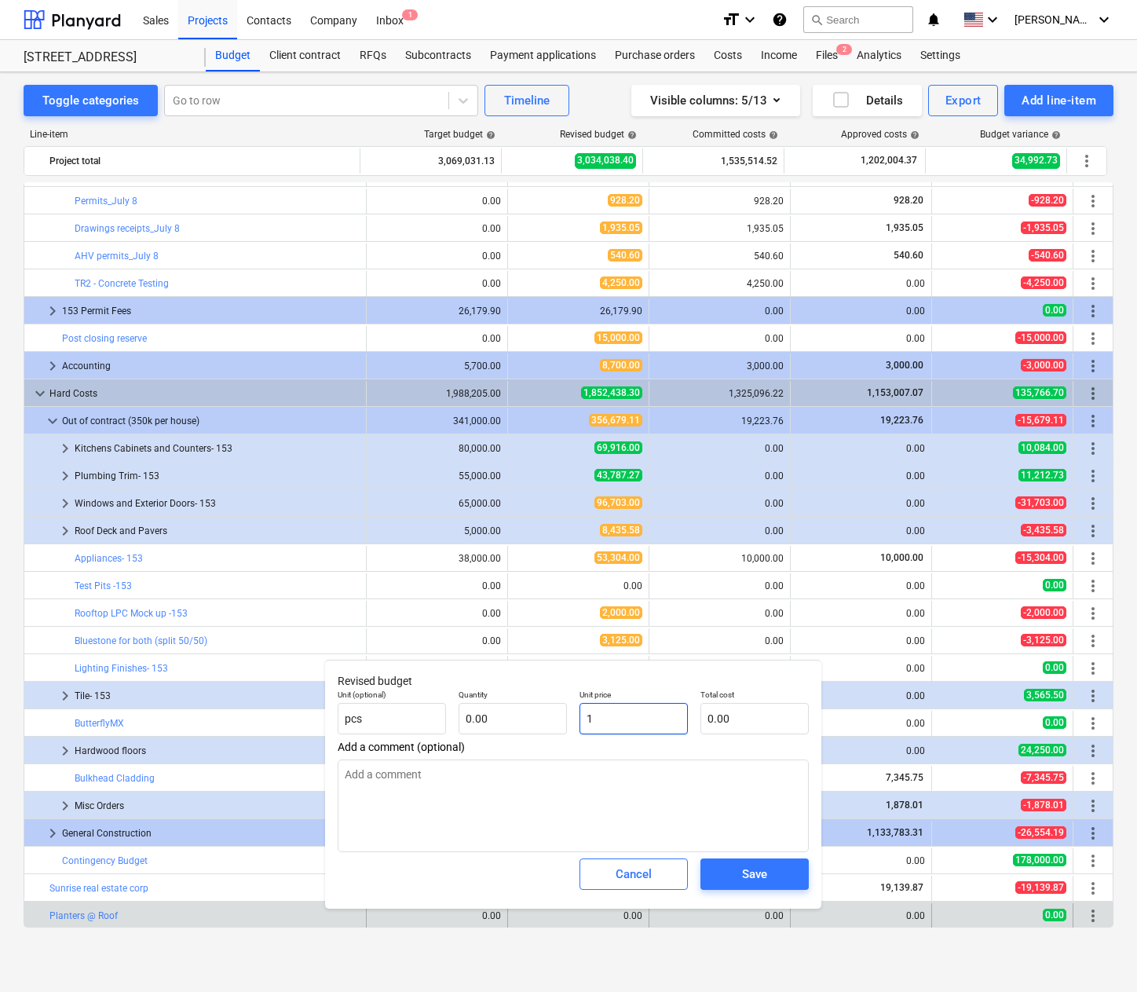
type input "1.00"
type textarea "x"
type input "10"
type input "10.00"
type textarea "x"
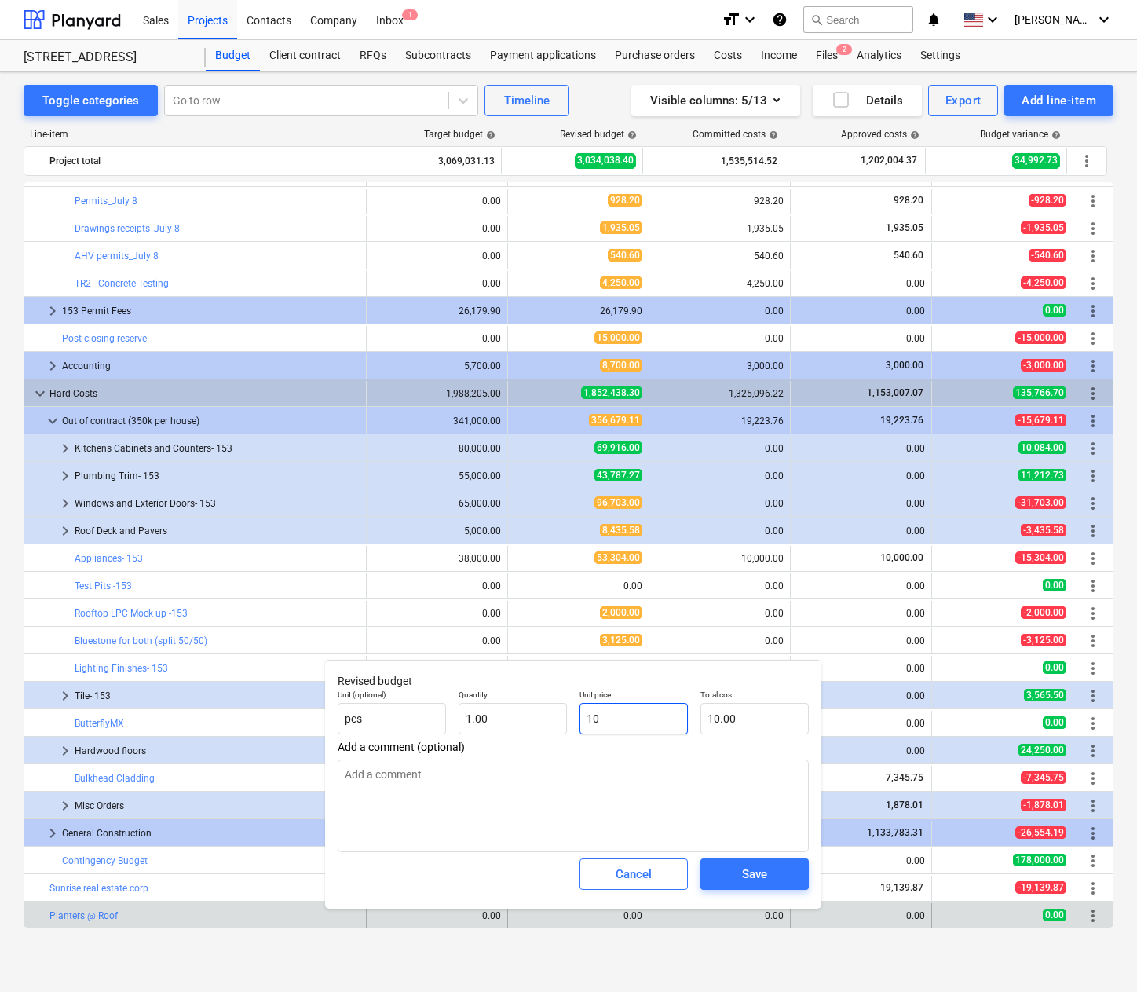
type input "100"
type input "100.00"
type textarea "x"
type input "1000"
type input "1,000.00"
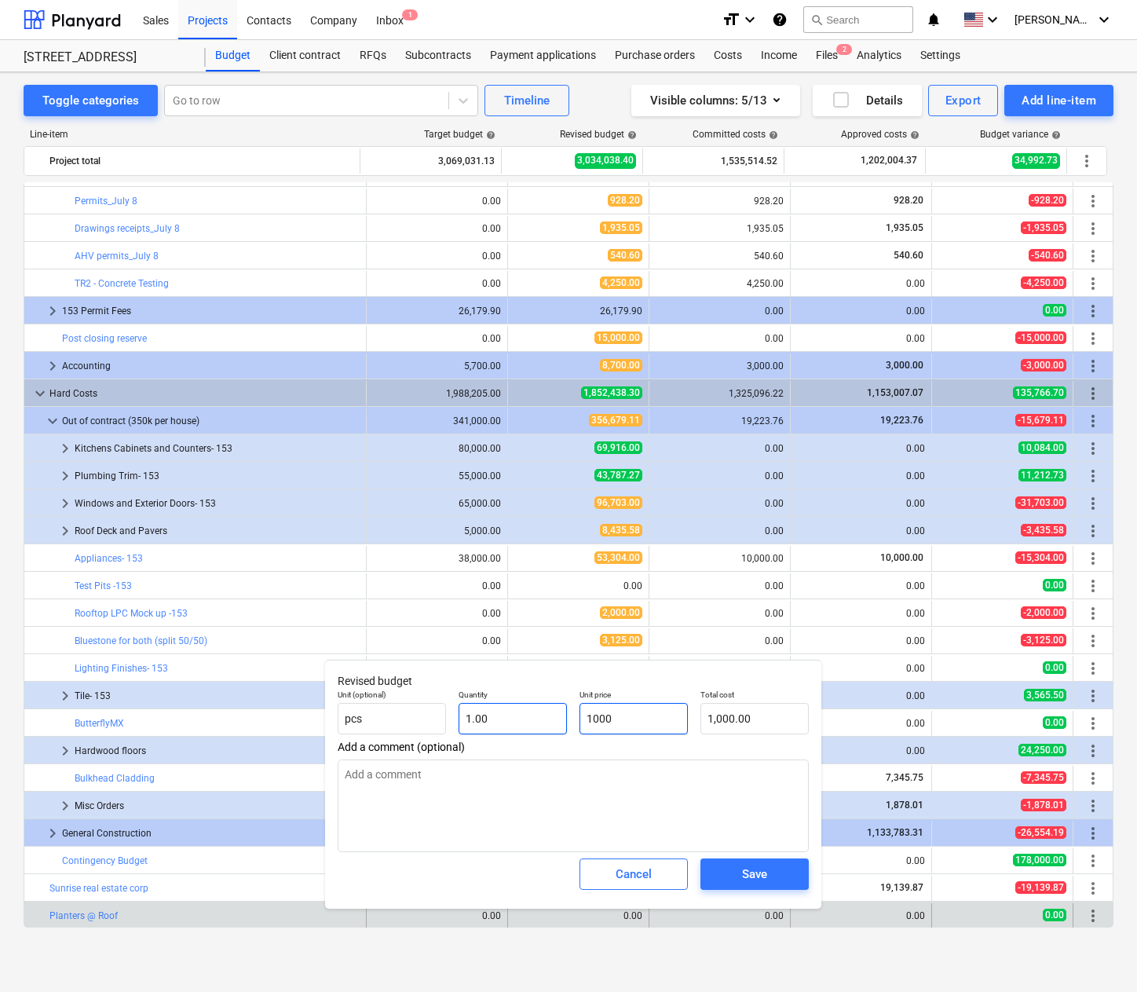
type input "1000"
type textarea "x"
type input "1"
type input "1,000.00"
click at [523, 719] on input "1" at bounding box center [513, 718] width 108 height 31
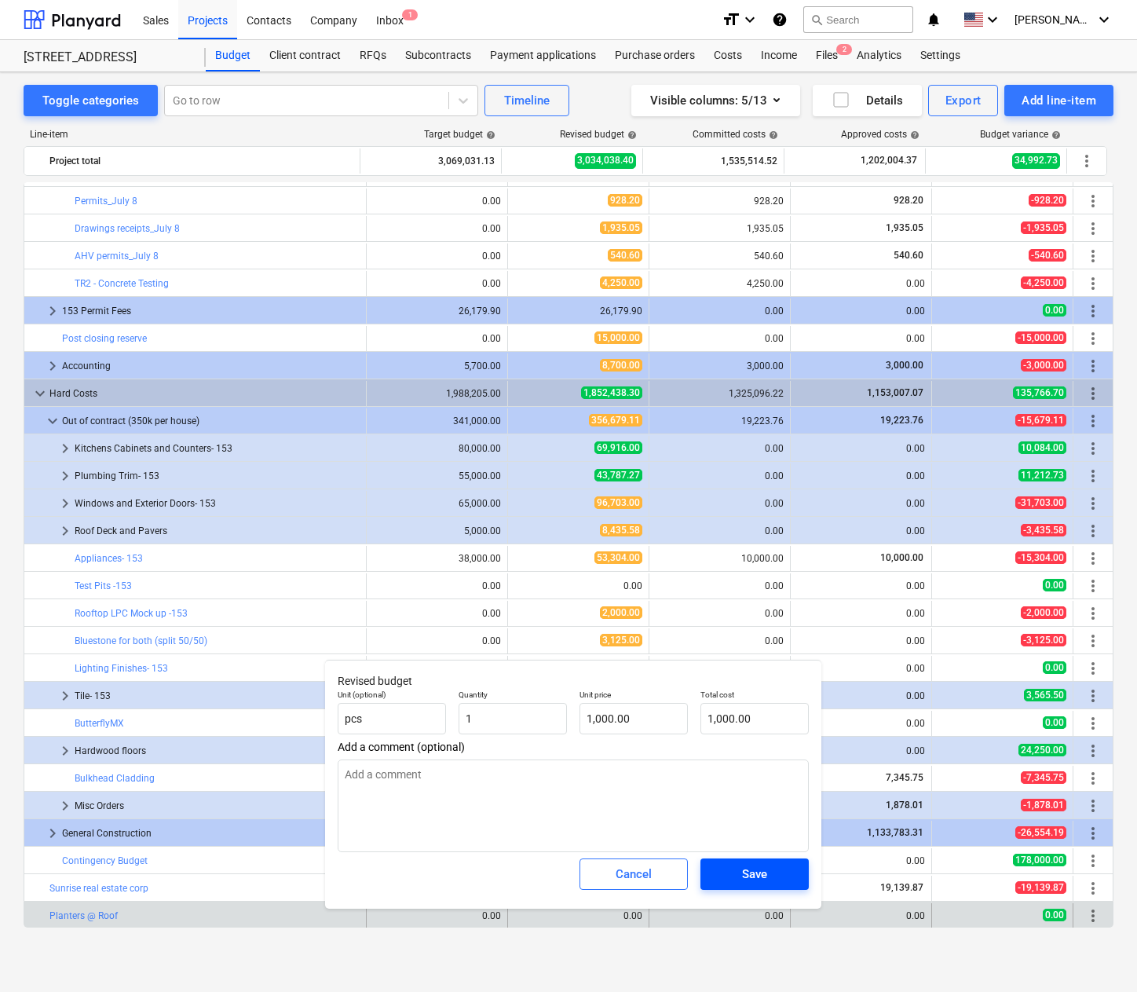
type textarea "x"
type input "1.00"
click at [737, 869] on span "Save" at bounding box center [754, 874] width 71 height 20
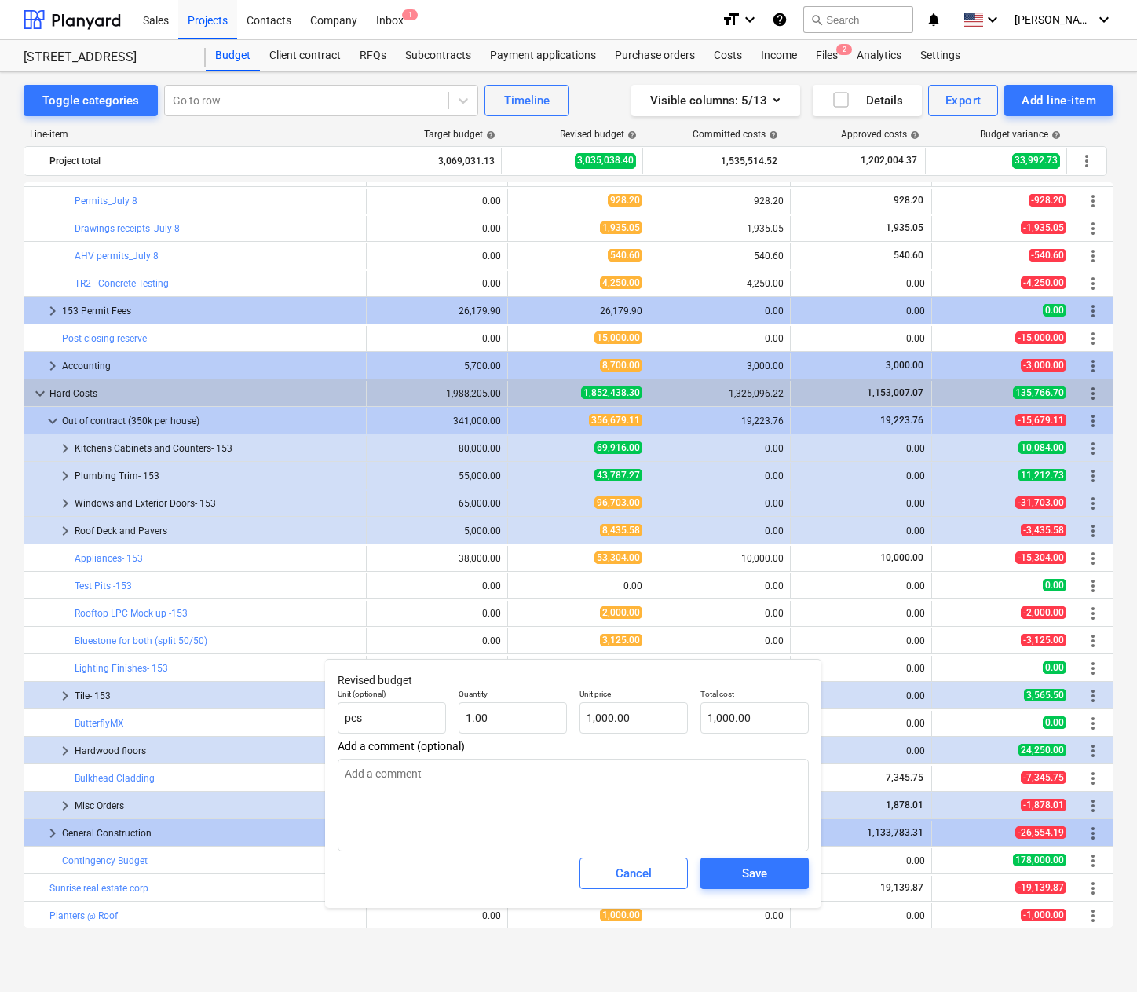
type textarea "x"
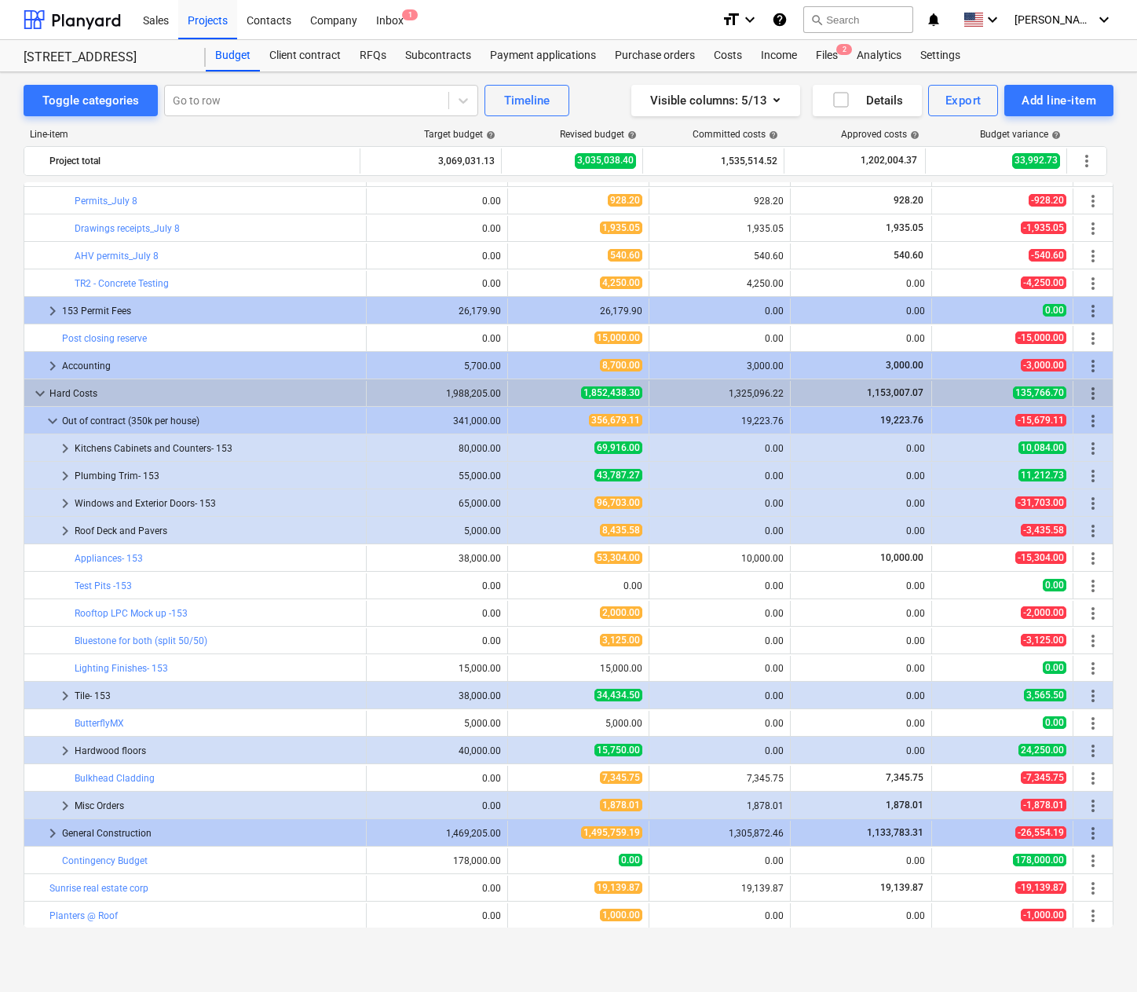
drag, startPoint x: 200, startPoint y: 1028, endPoint x: 187, endPoint y: 1034, distance: 14.8
drag, startPoint x: 187, startPoint y: 1034, endPoint x: 83, endPoint y: 964, distance: 125.5
click at [83, 967] on div "Toggle categories Go to row Timeline Visible columns : 5/13 Details Export Add …" at bounding box center [568, 532] width 1137 height 920
